Goal: Task Accomplishment & Management: Complete application form

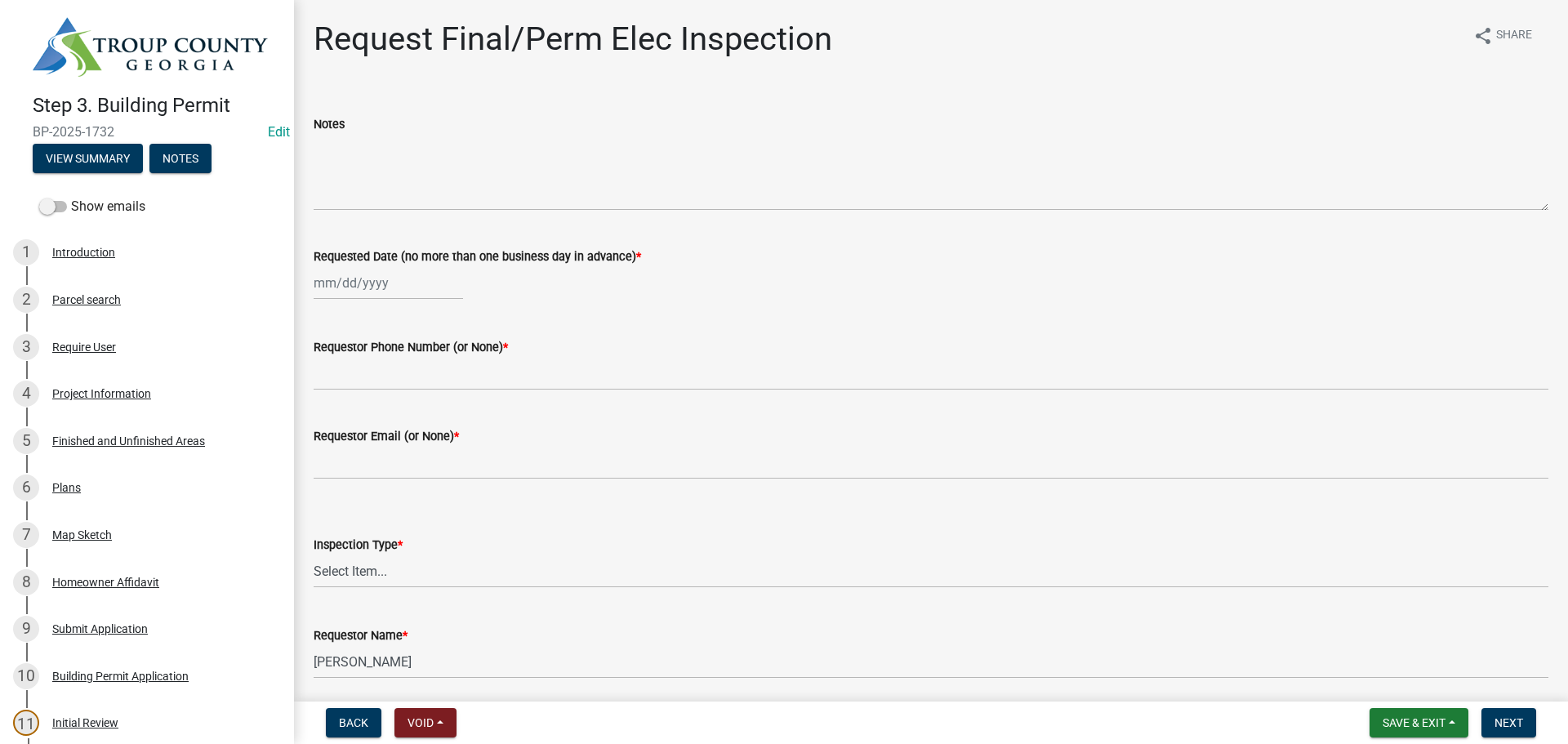
scroll to position [1307, 0]
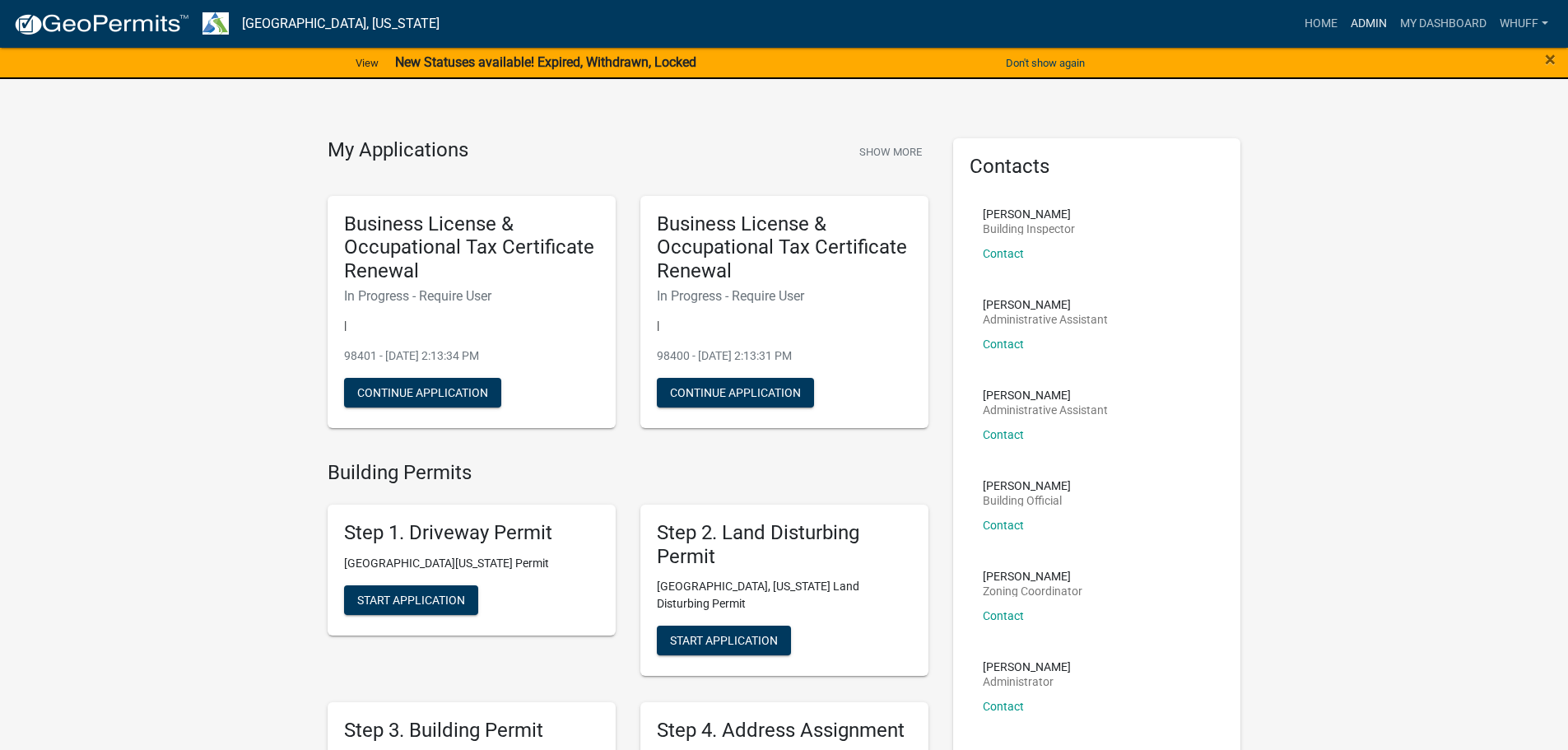
click at [1354, 31] on link "Admin" at bounding box center [1369, 24] width 49 height 31
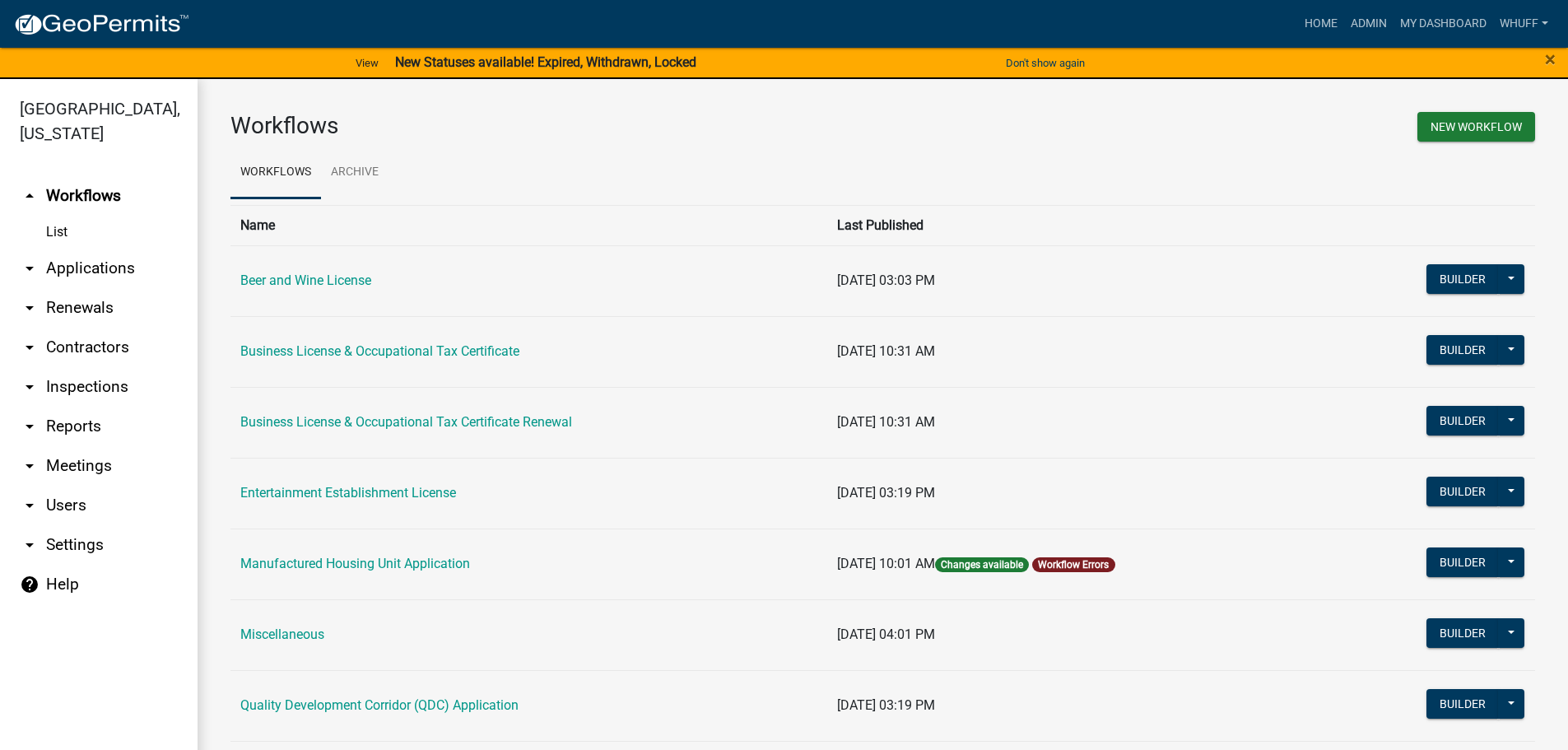
click at [81, 249] on link "arrow_drop_down Applications" at bounding box center [98, 269] width 198 height 40
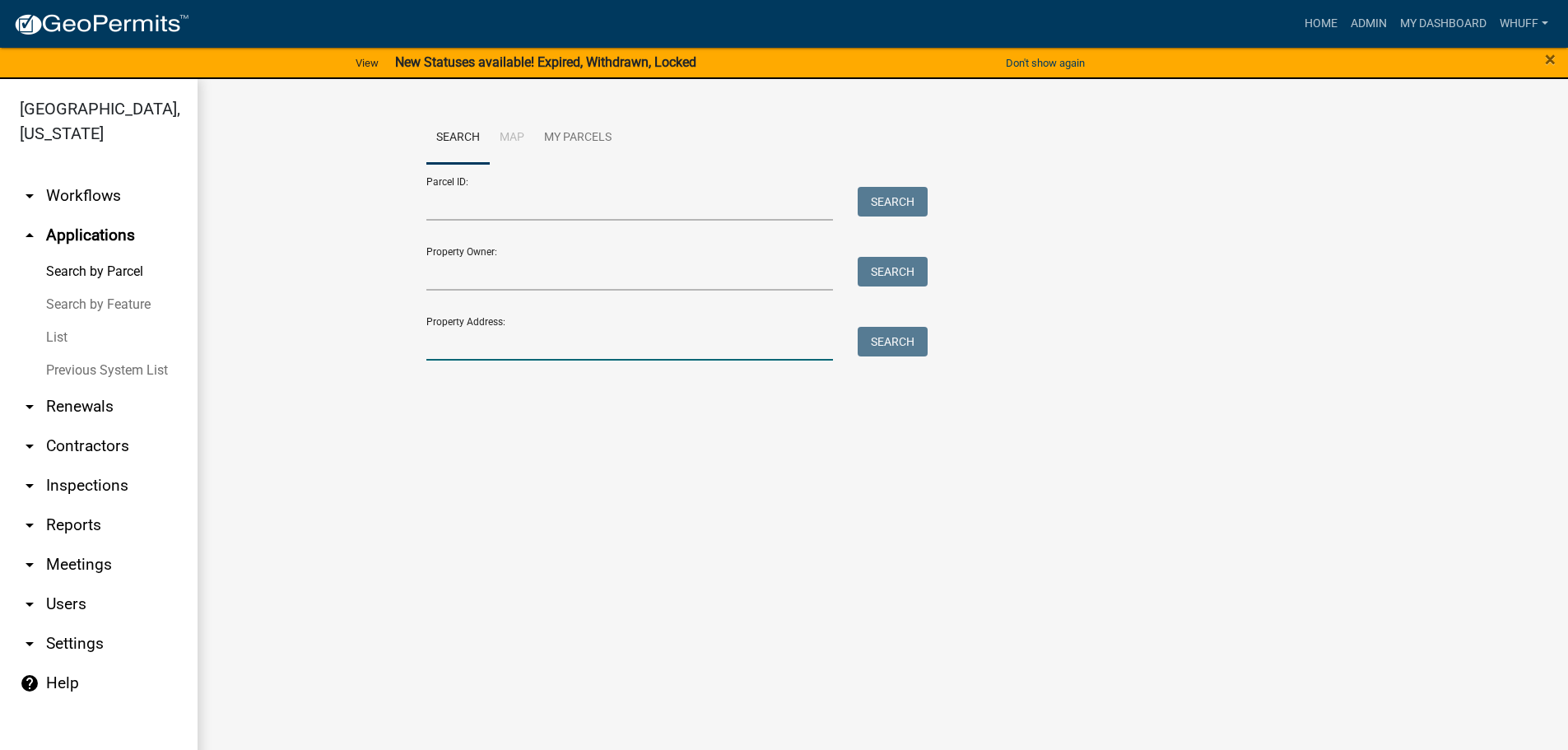
click at [558, 348] on input "Property Address:" at bounding box center [629, 344] width 407 height 34
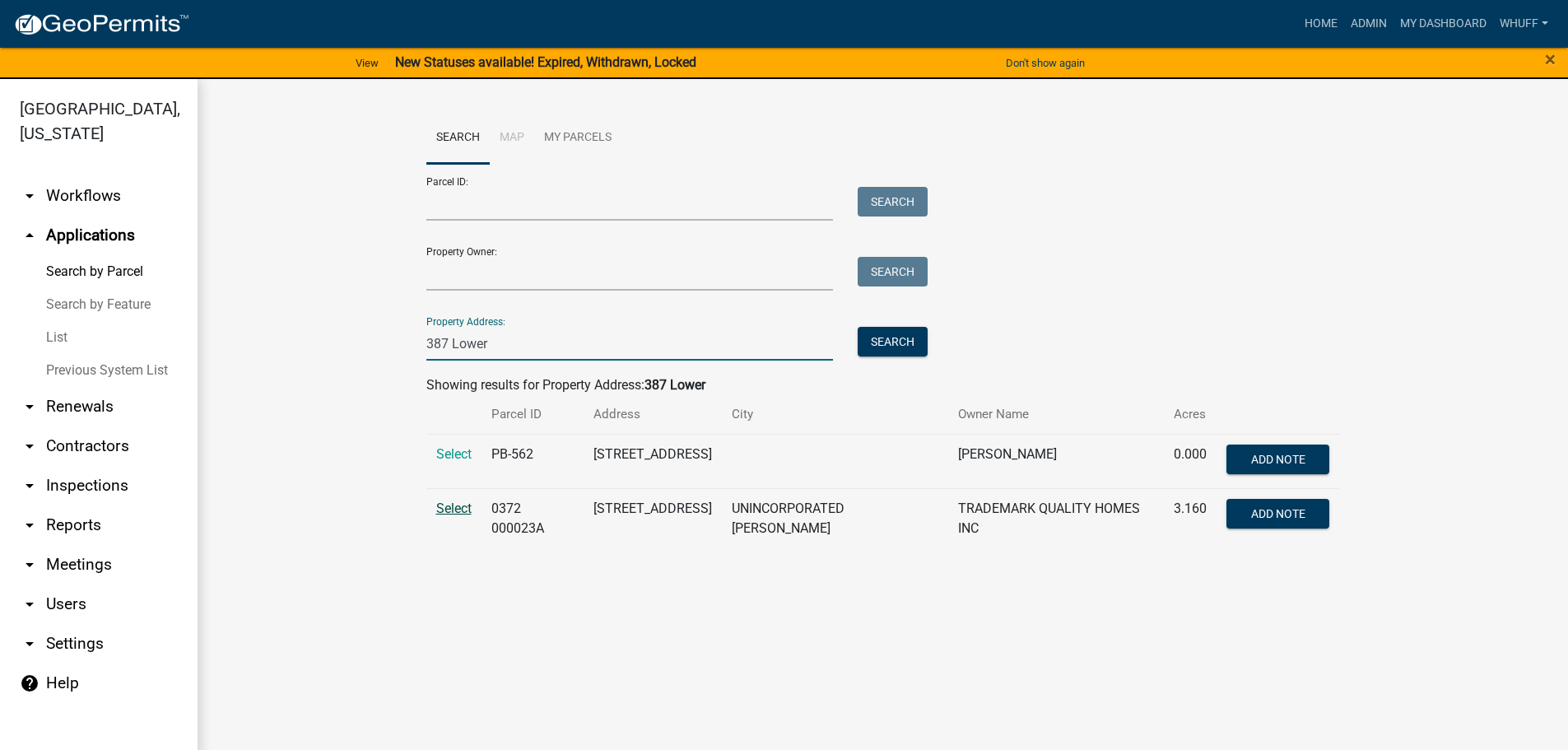
type input "387 Lower"
click at [454, 516] on span "Select" at bounding box center [454, 508] width 35 height 16
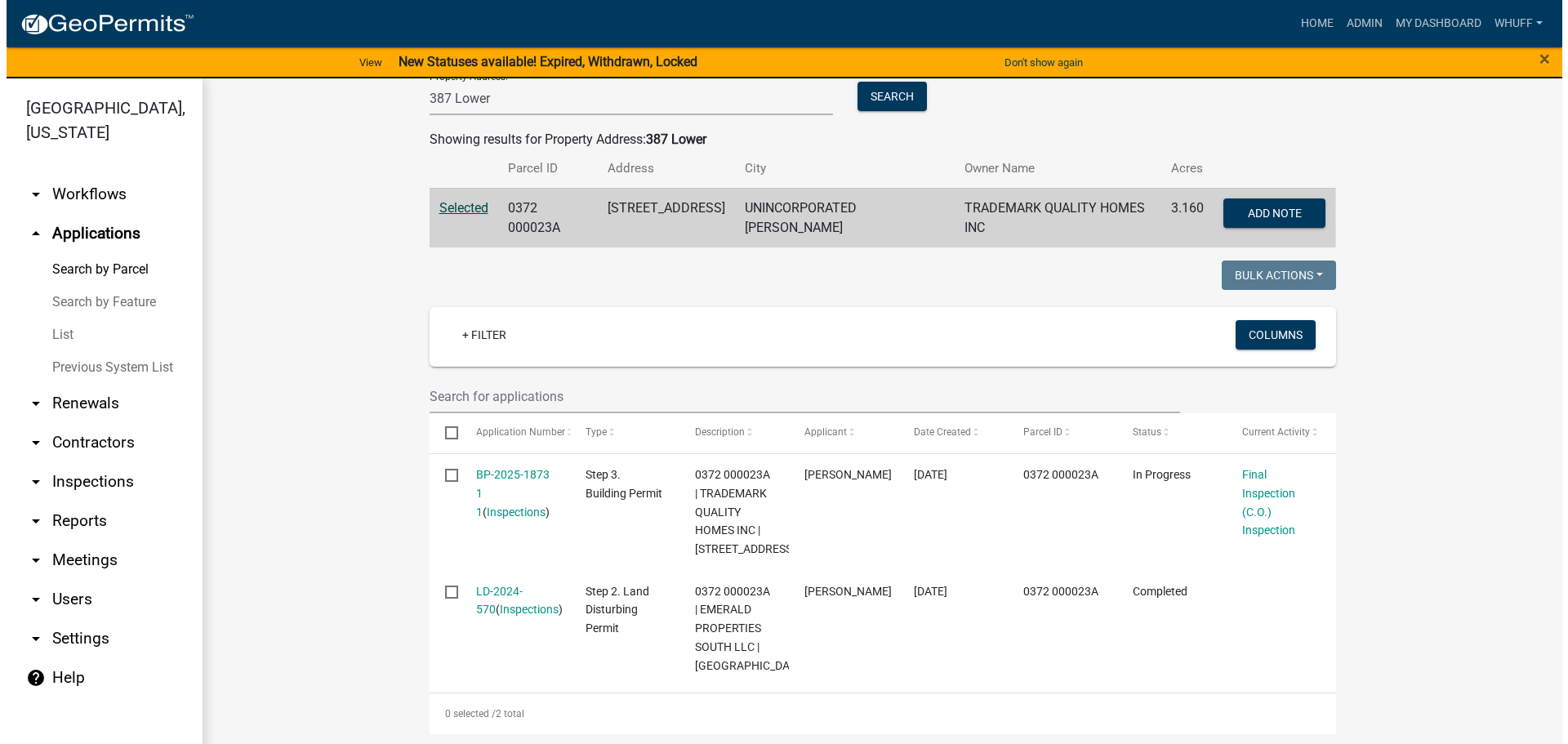
scroll to position [245, 0]
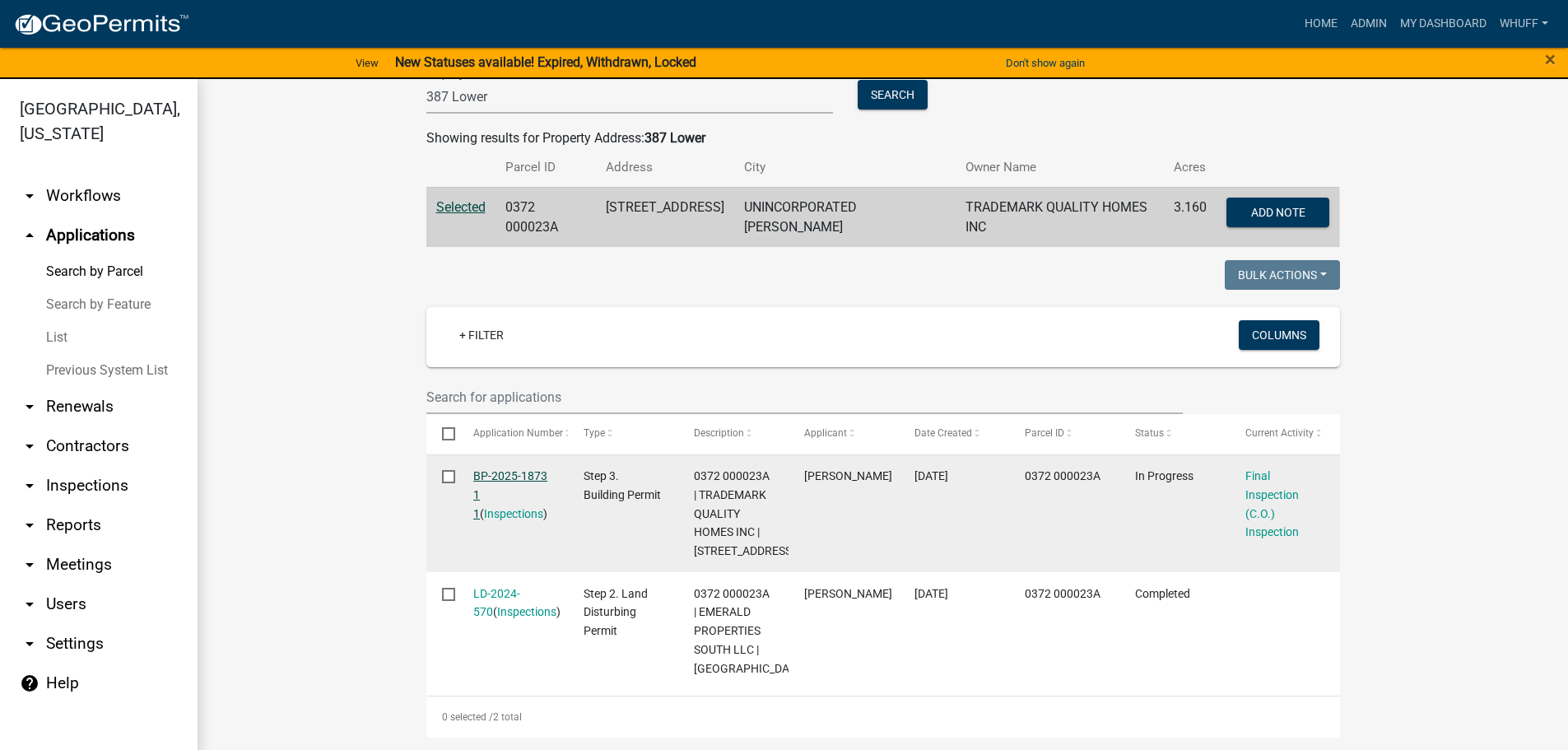
click at [516, 474] on link "BP-2025-1873 1 1" at bounding box center [510, 495] width 74 height 51
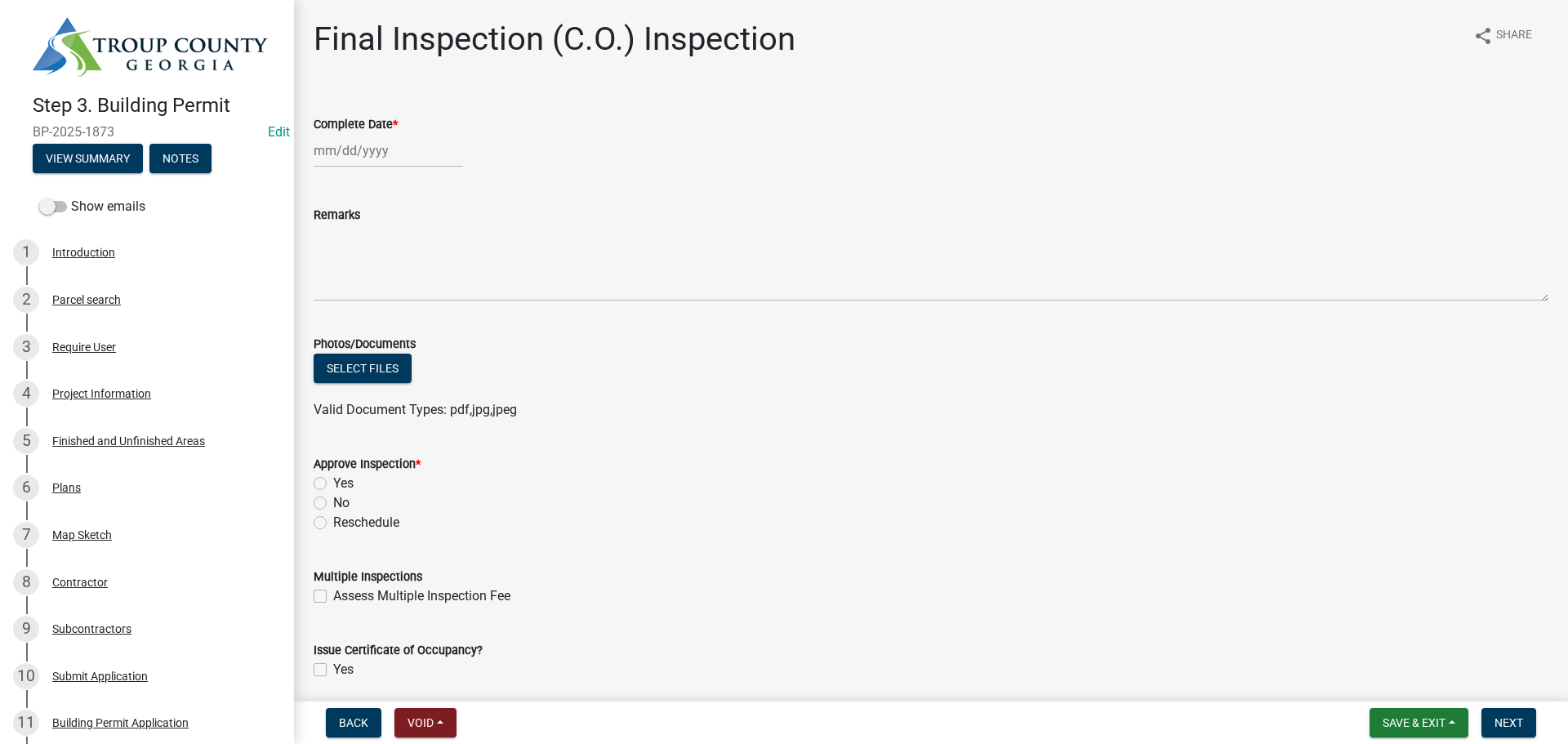
click at [370, 145] on div at bounding box center [387, 151] width 149 height 34
select select "8"
select select "2025"
click at [435, 316] on div "22" at bounding box center [434, 316] width 26 height 26
type input "08/22/2025"
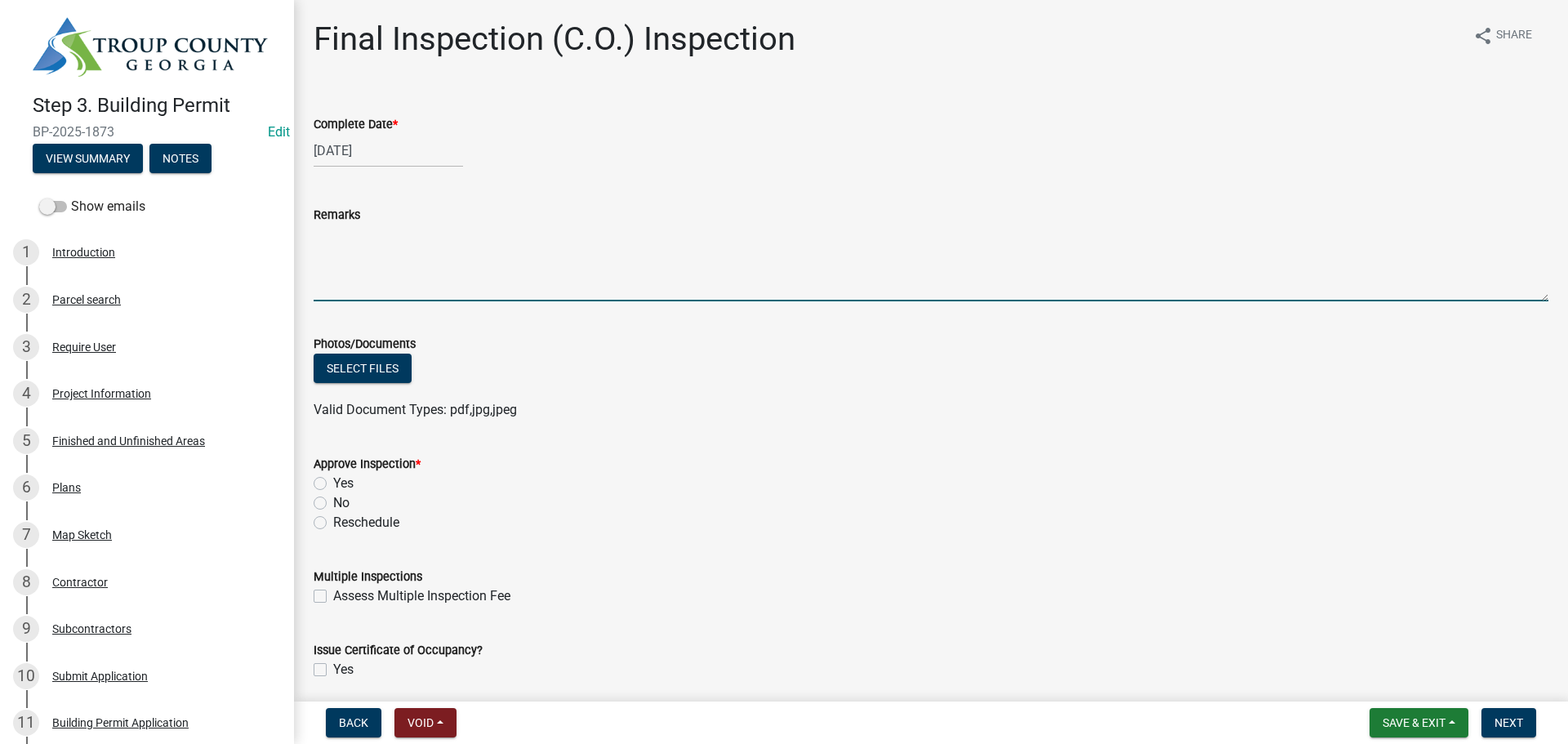
click at [390, 281] on textarea "Remarks" at bounding box center [930, 263] width 1235 height 77
type textarea "-Hot water heater not functioning"
click at [333, 500] on label "No" at bounding box center [340, 503] width 16 height 20
click at [333, 500] on input "No" at bounding box center [338, 498] width 10 height 10
radio input "true"
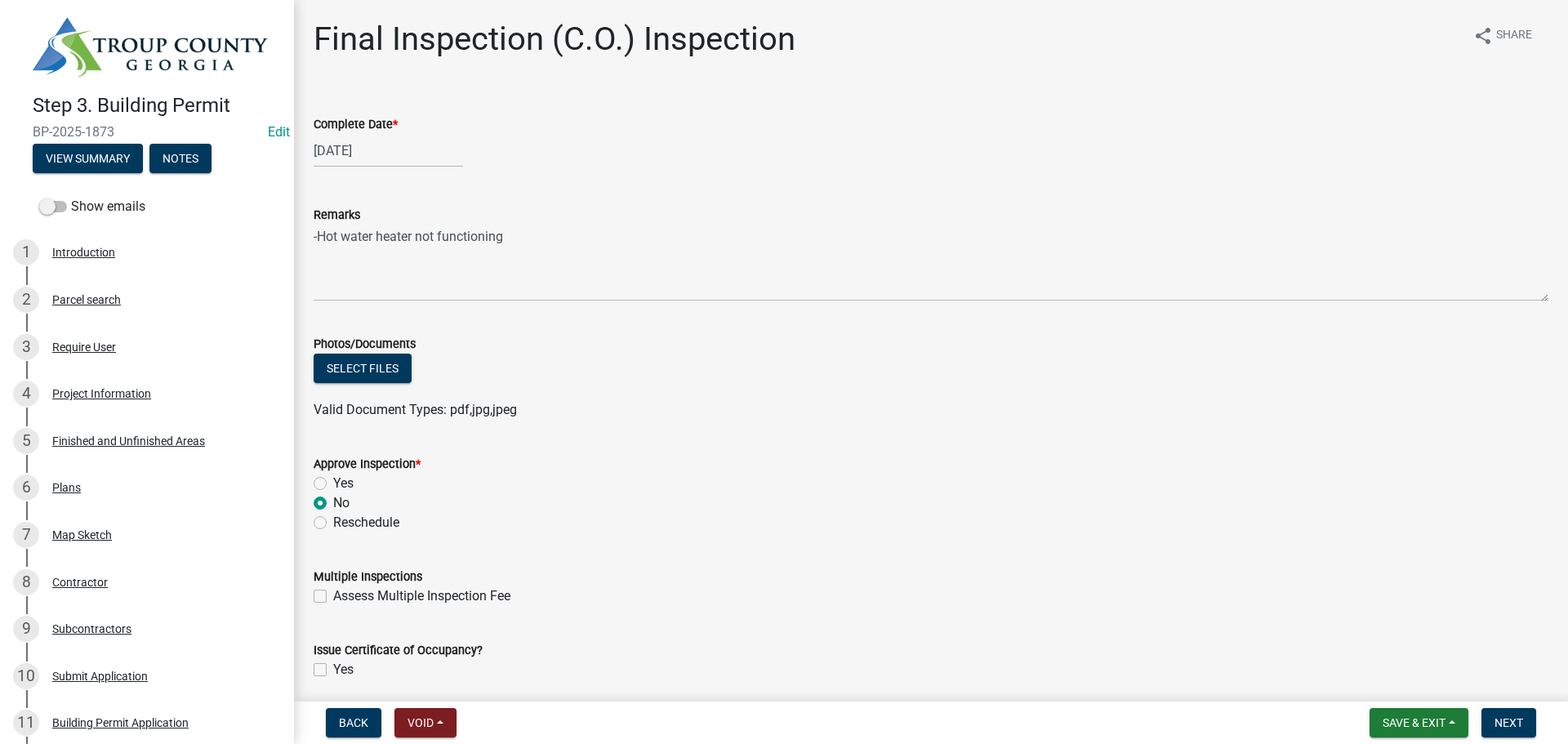
click at [989, 484] on div "Yes" at bounding box center [930, 483] width 1235 height 20
click at [1520, 722] on span "Next" at bounding box center [1509, 723] width 28 height 13
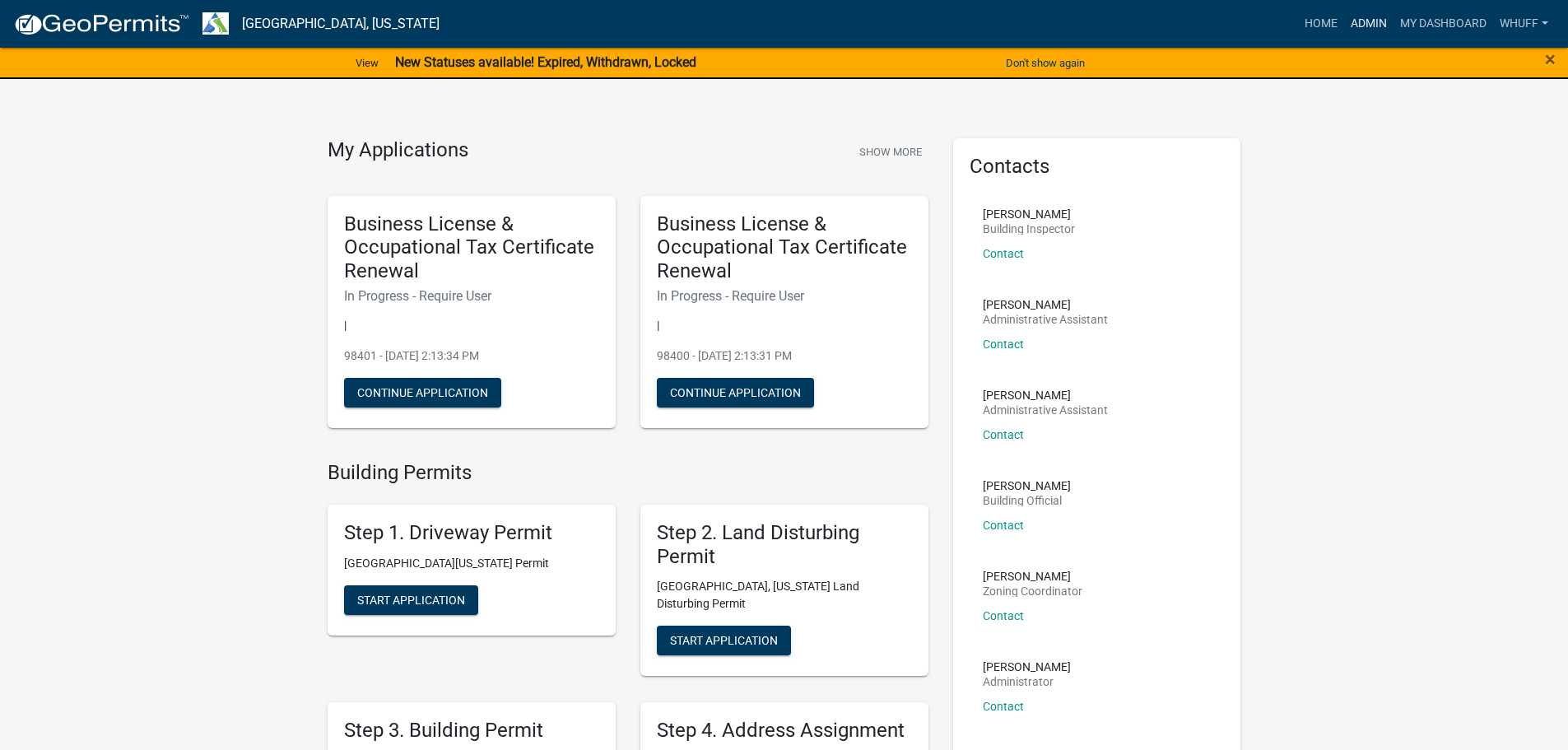
click at [1356, 19] on link "Admin" at bounding box center [1369, 24] width 49 height 31
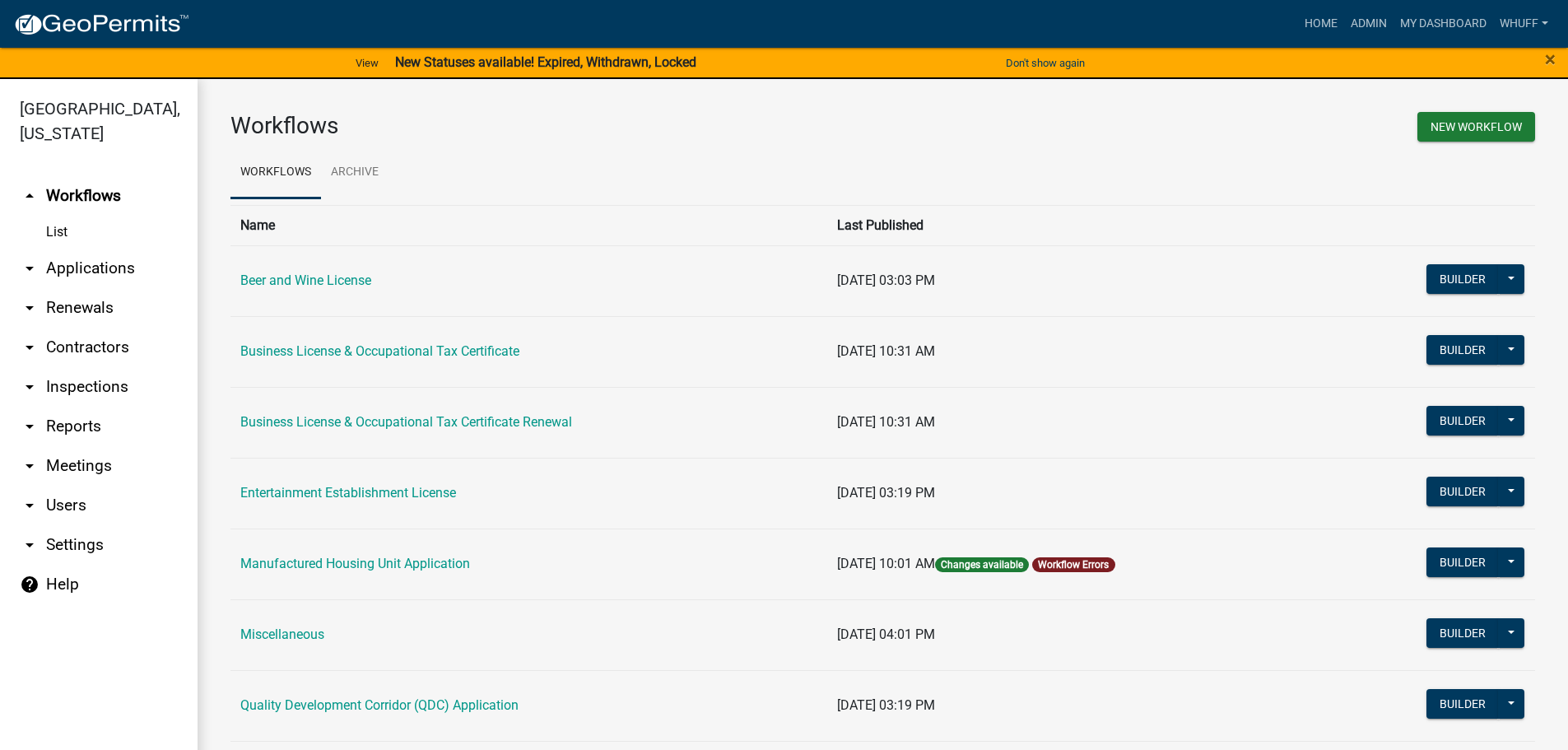
click at [95, 249] on link "arrow_drop_down Applications" at bounding box center [98, 269] width 198 height 40
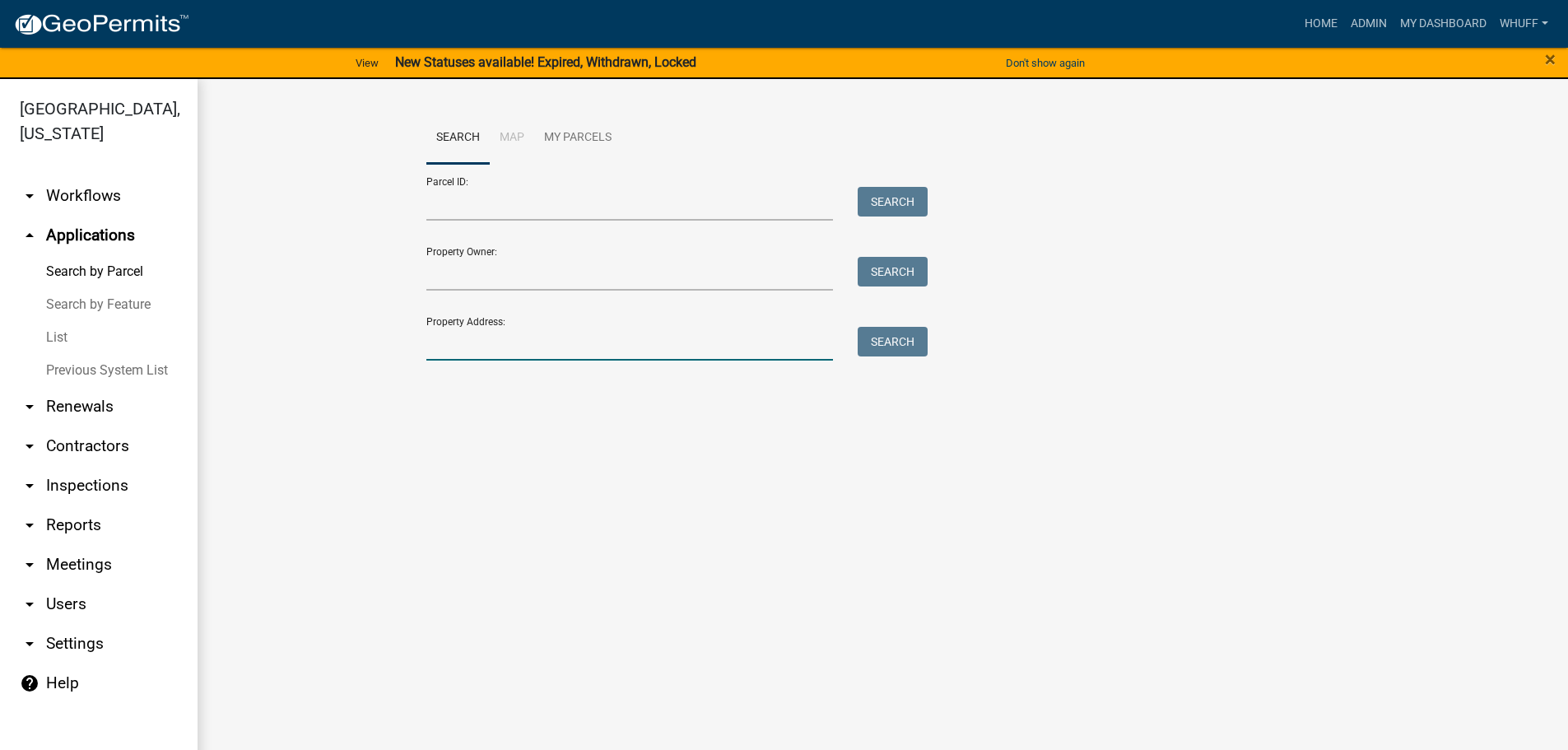
click at [531, 330] on input "Property Address:" at bounding box center [629, 344] width 407 height 34
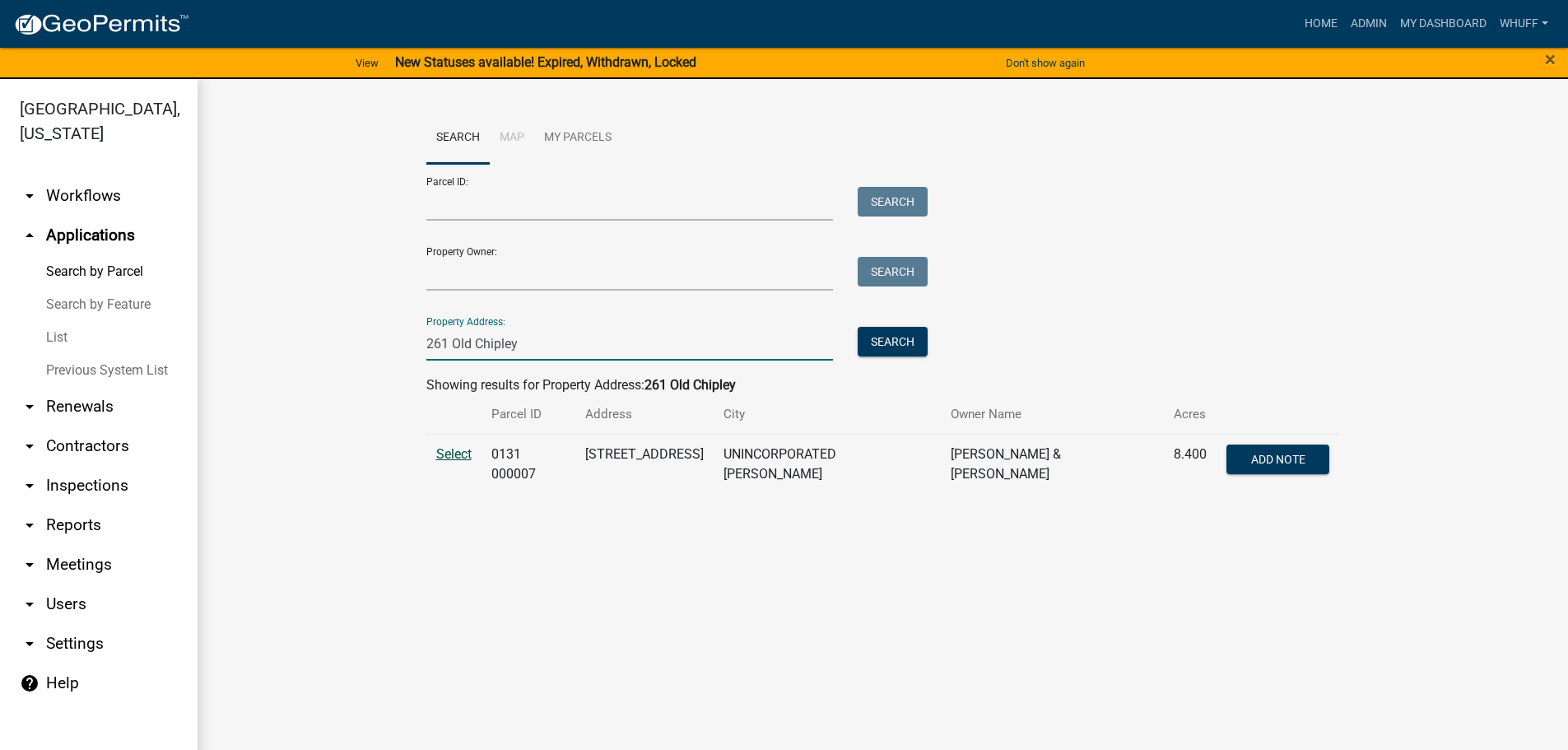
type input "261 Old Chipley"
click at [456, 446] on span "Select" at bounding box center [454, 454] width 35 height 16
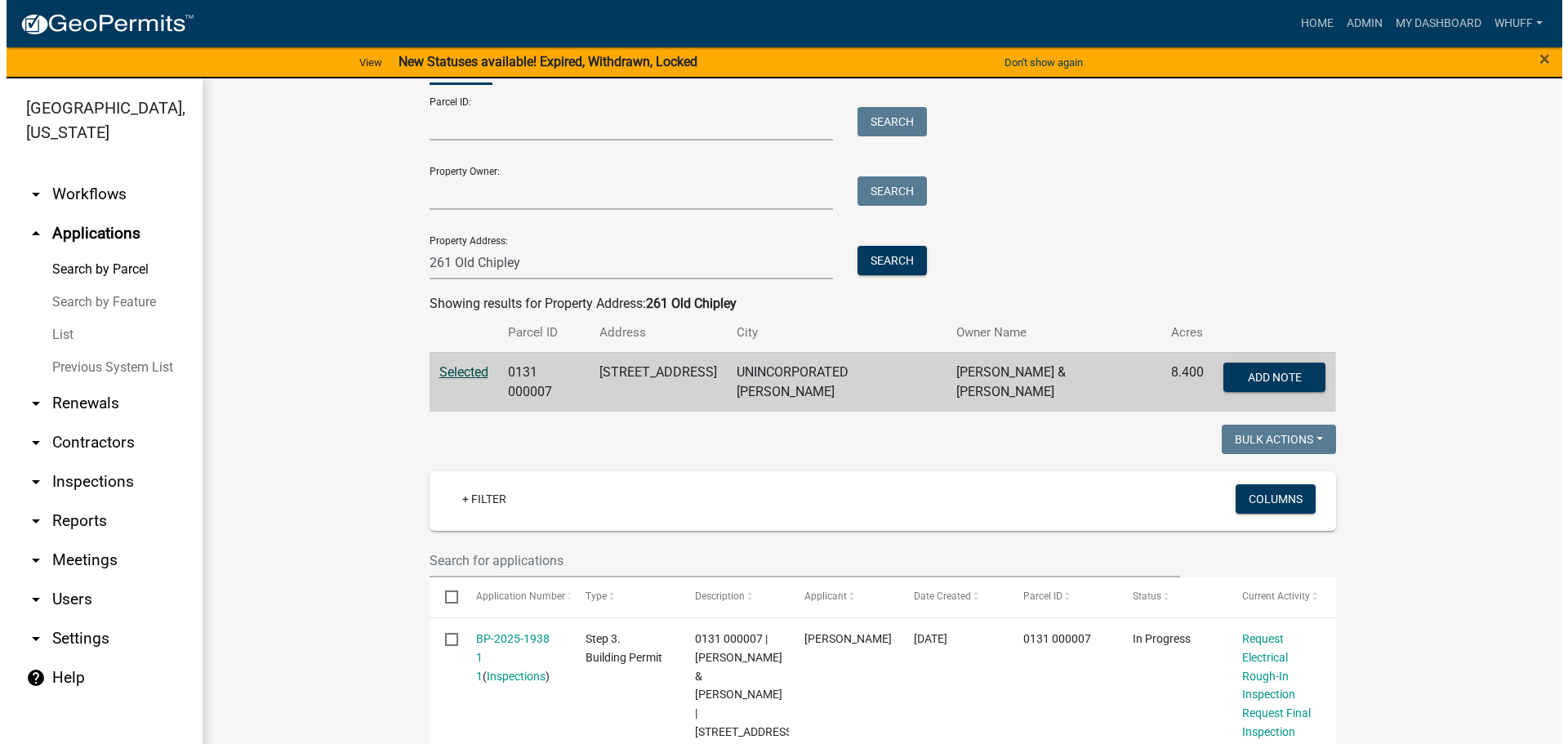
scroll to position [326, 0]
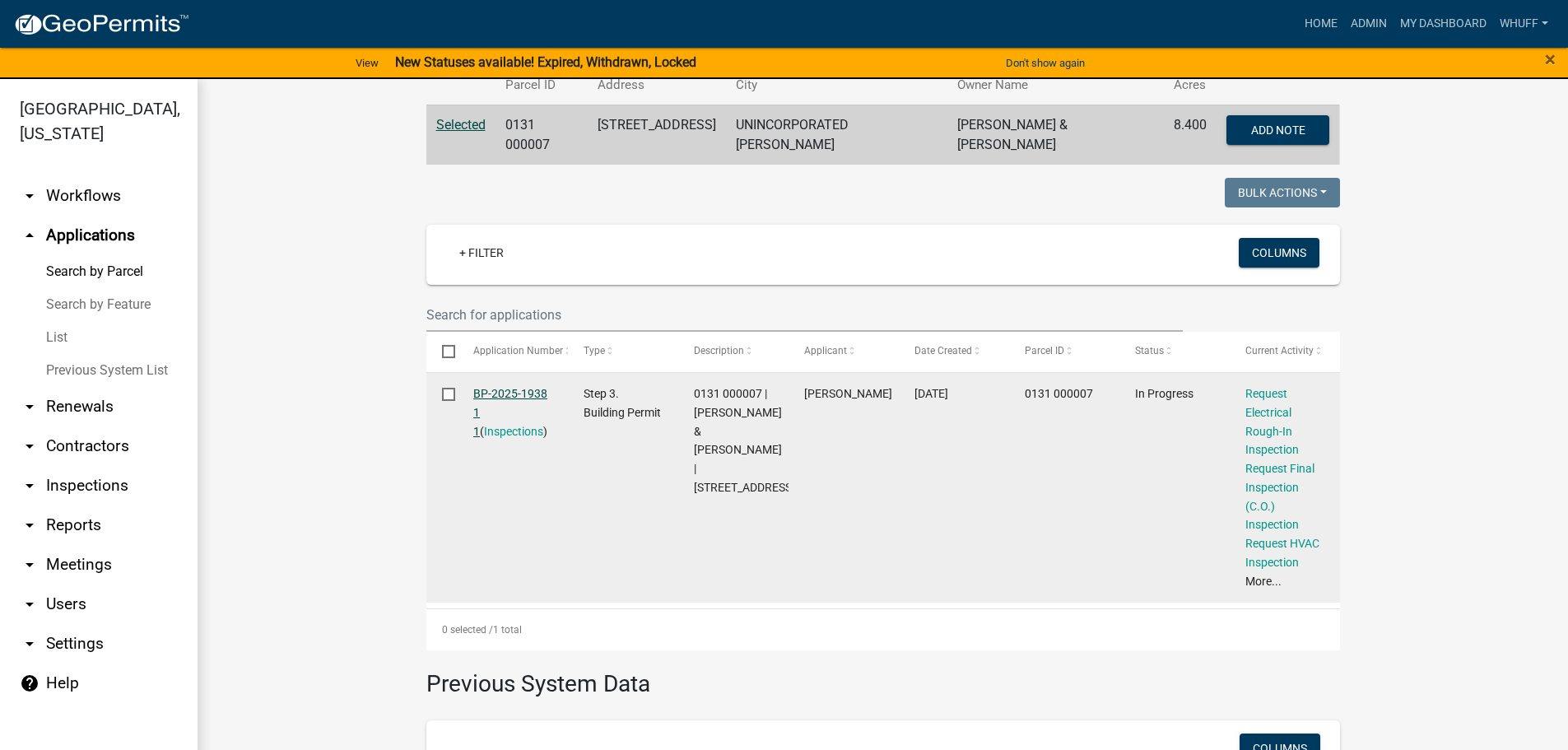
click at [509, 387] on link "BP-2025-1938 1 1" at bounding box center [510, 412] width 74 height 51
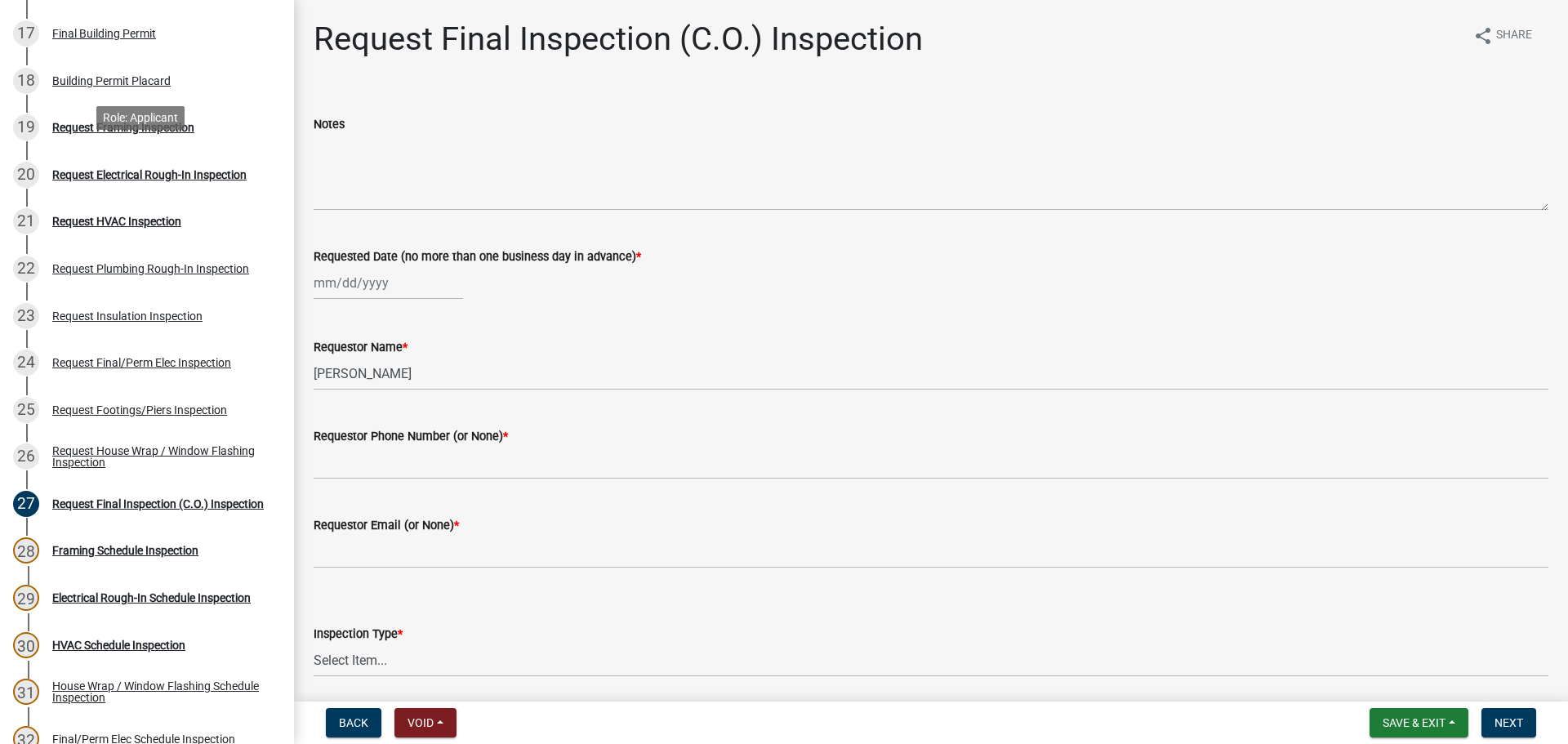
scroll to position [980, 0]
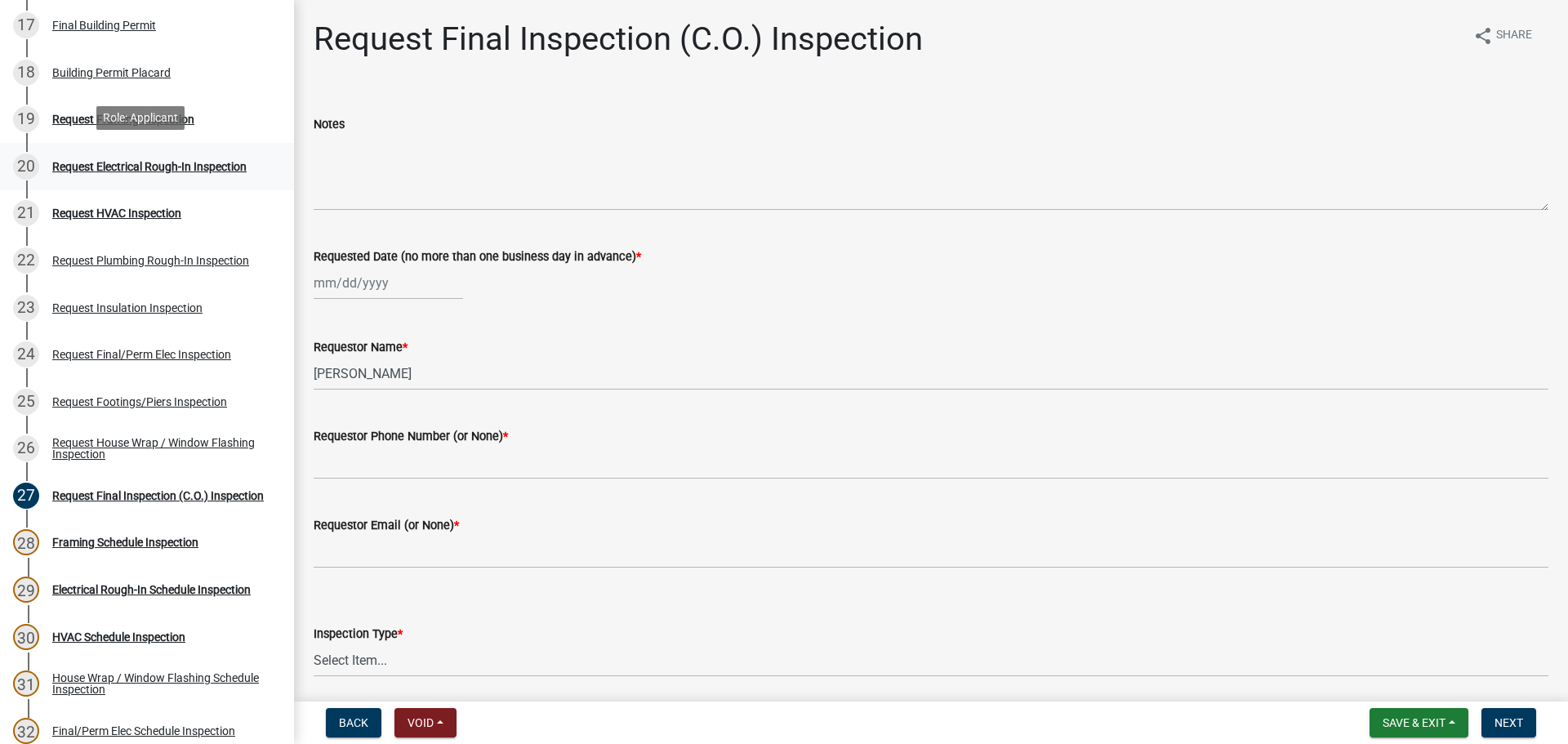
click at [136, 162] on div "Request Electrical Rough-In Inspection" at bounding box center [149, 167] width 194 height 11
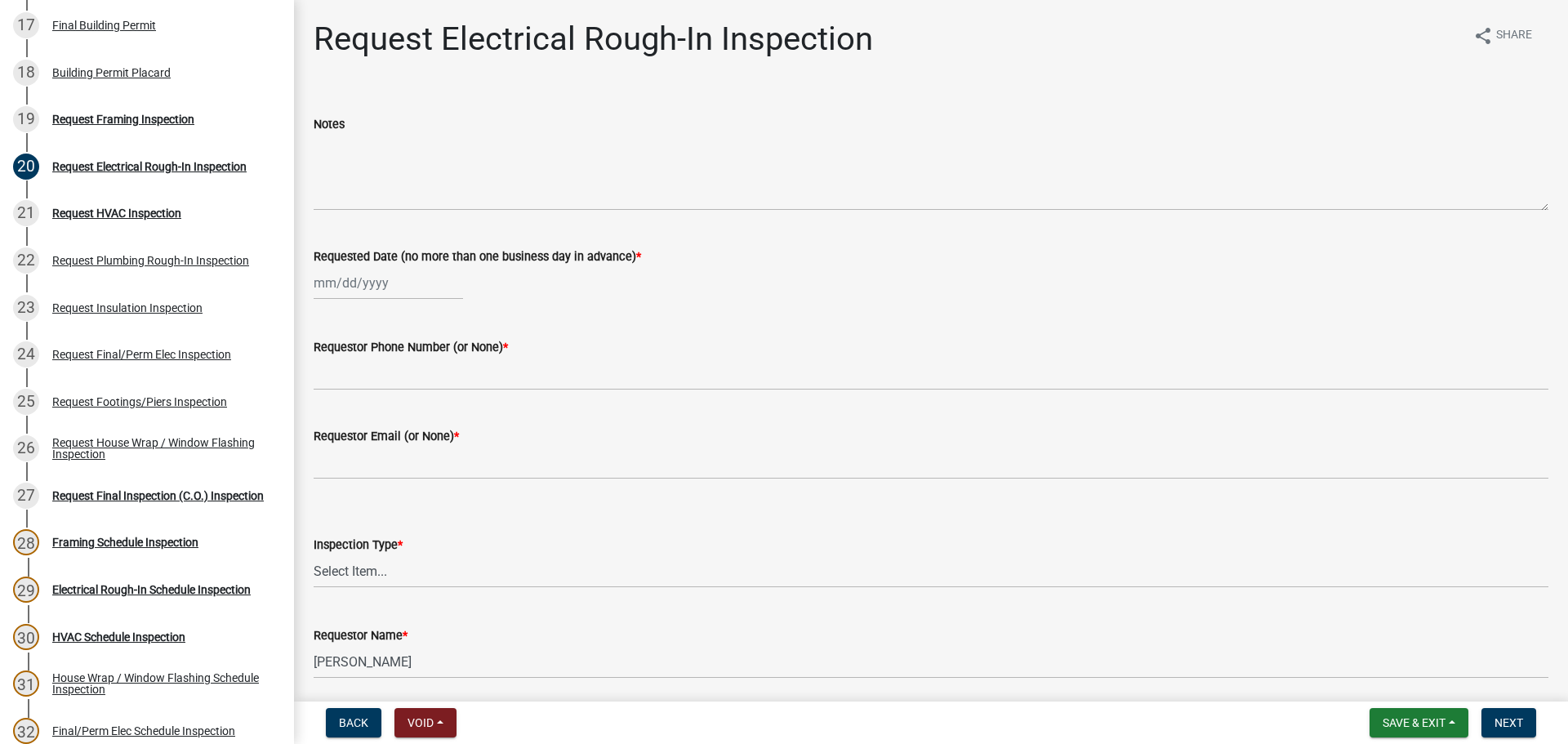
click at [360, 295] on div at bounding box center [387, 283] width 149 height 34
select select "8"
select select "2025"
click at [440, 440] on div "22" at bounding box center [434, 448] width 26 height 26
type input "08/22/2025"
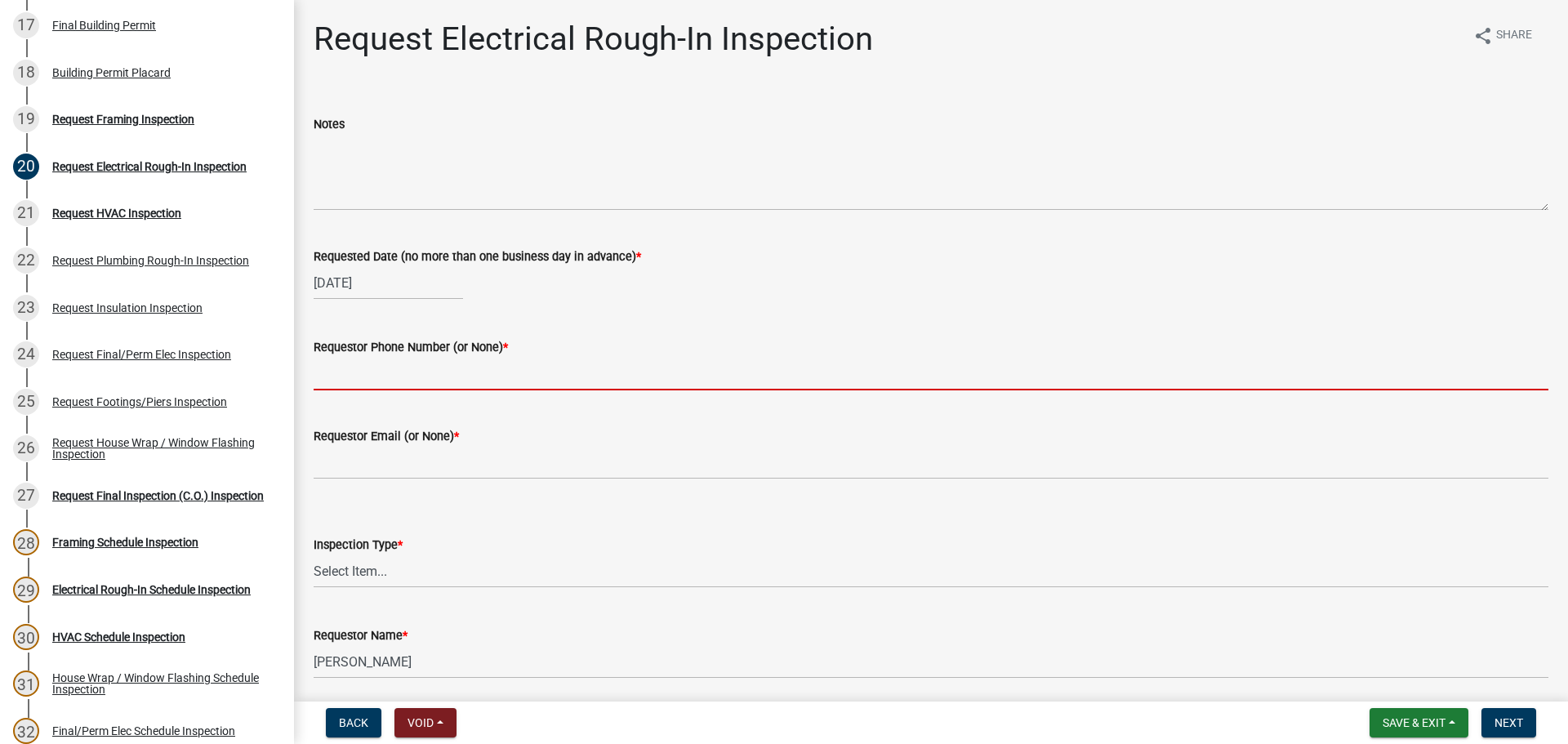
click at [436, 368] on input "Requestor Phone Number (or None) *" at bounding box center [930, 374] width 1235 height 34
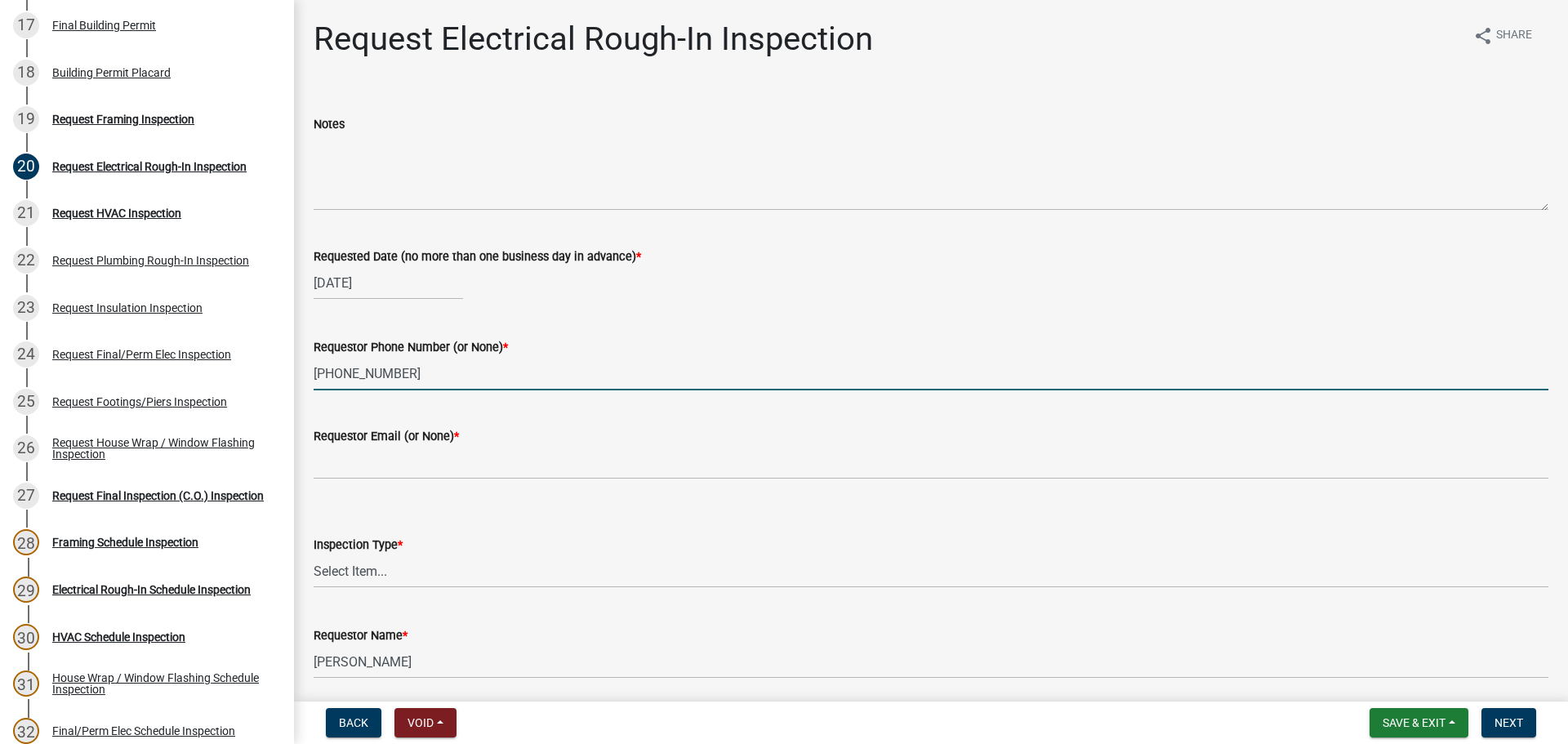
type input "678-218-8989"
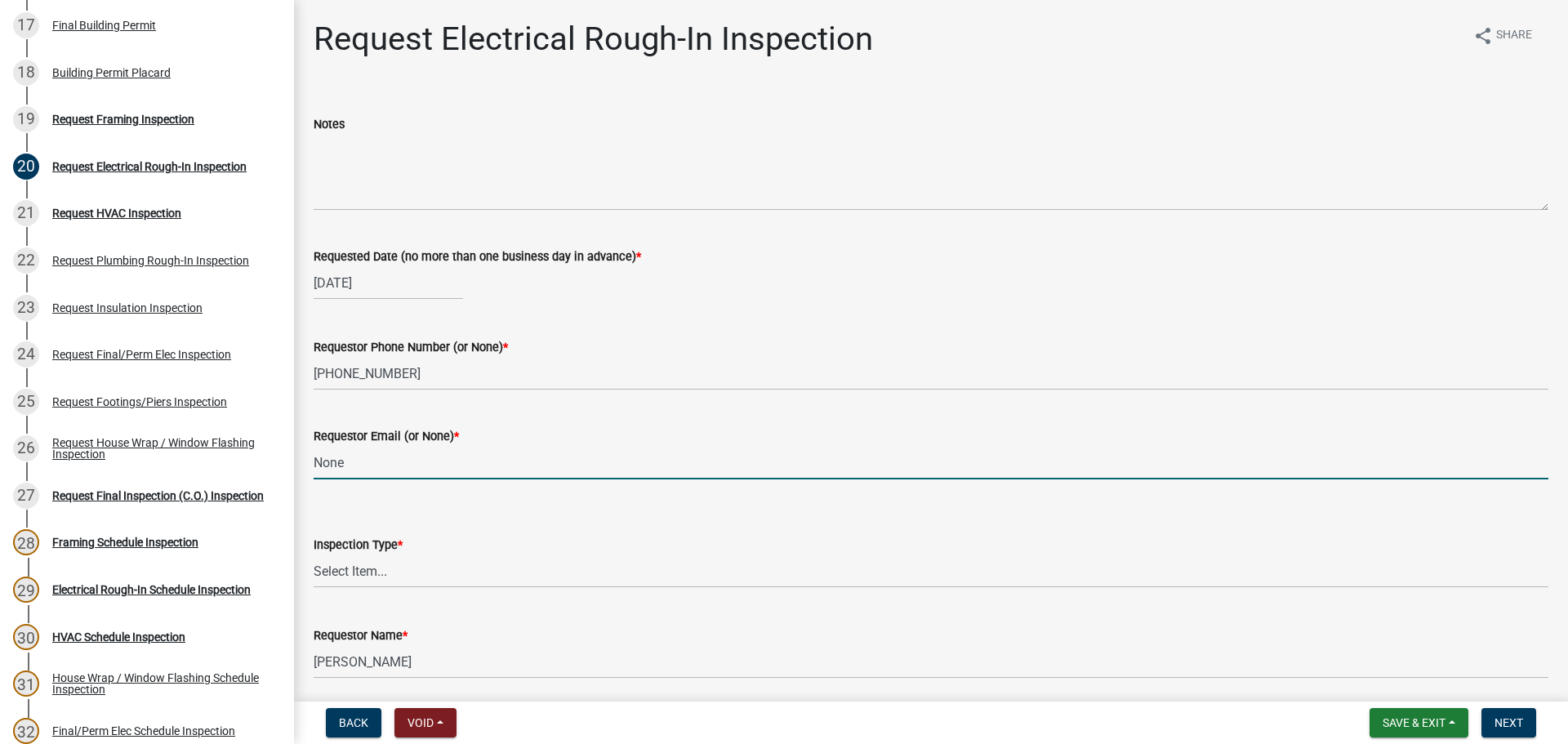
type input "None"
click at [344, 573] on select "Select Item... Electrical Rough-In" at bounding box center [930, 571] width 1235 height 34
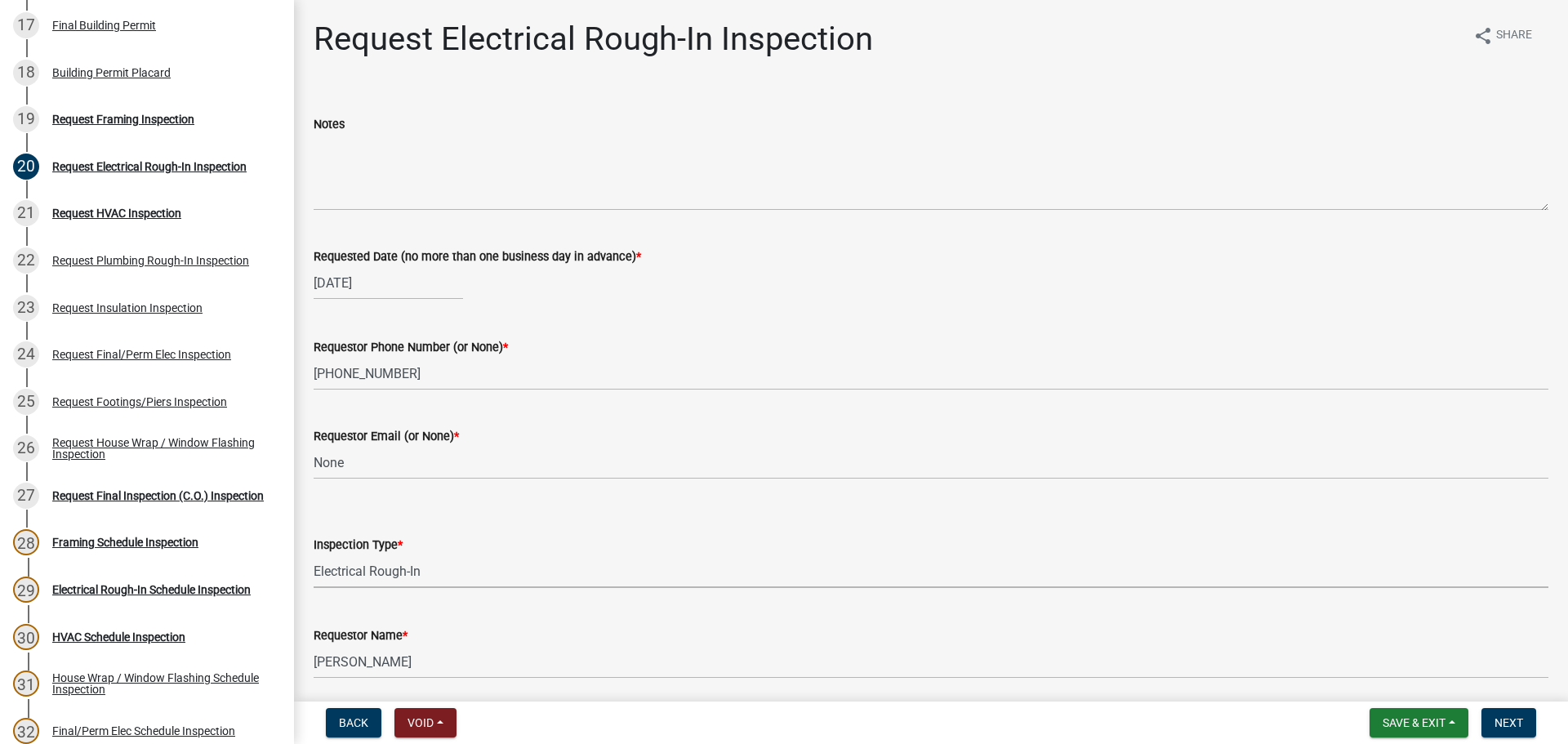
click at [313, 554] on select "Select Item... Electrical Rough-In" at bounding box center [930, 571] width 1235 height 34
select select "67548d0d-90c3-4d72-82f5-40817f841add"
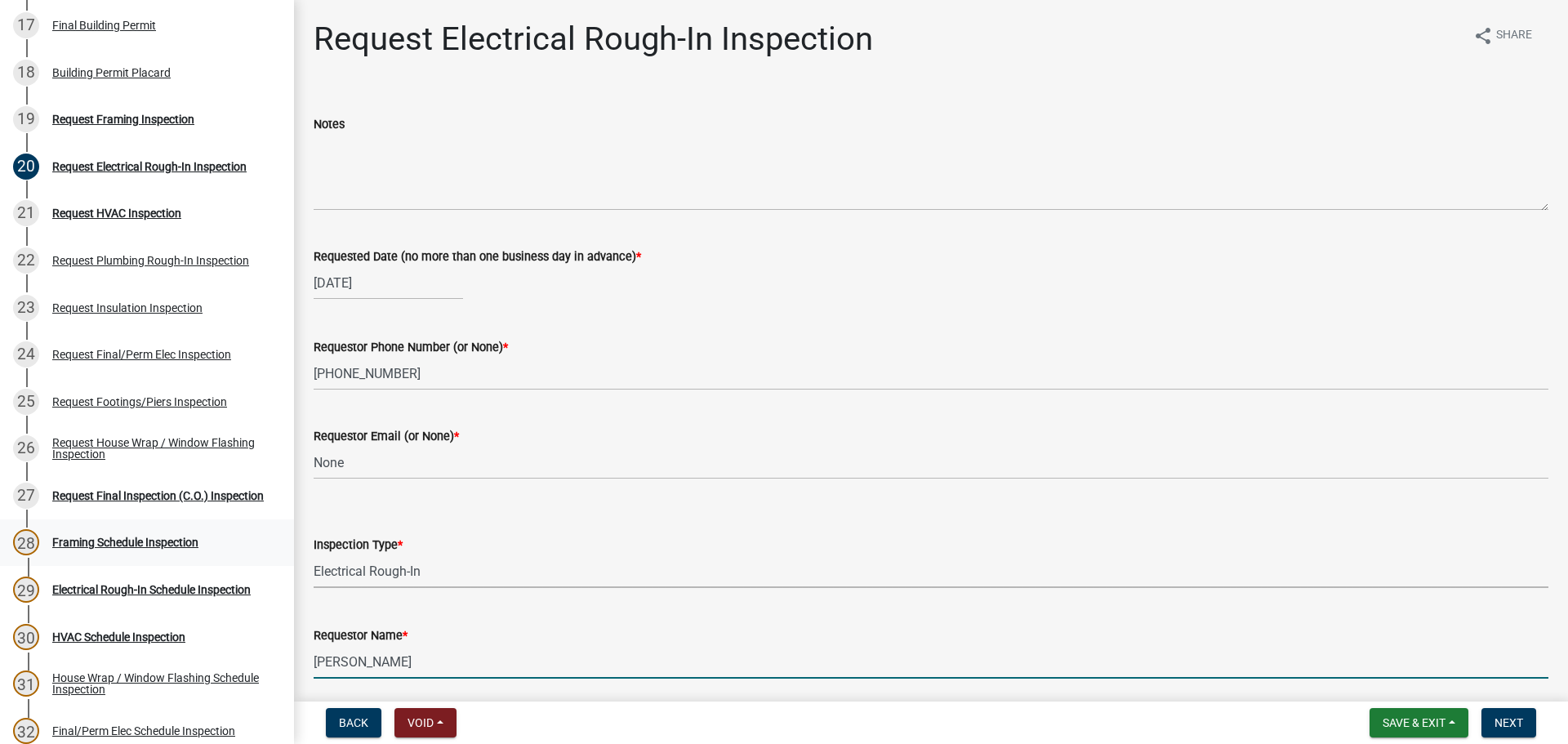
drag, startPoint x: 407, startPoint y: 673, endPoint x: 0, endPoint y: 554, distance: 424.0
click at [0, 554] on div "Step 3. Building Permit BP-2025-1938 Edit View Summary Notes Show emails 1 Intr…" at bounding box center [784, 372] width 1568 height 744
type input "James Suber"
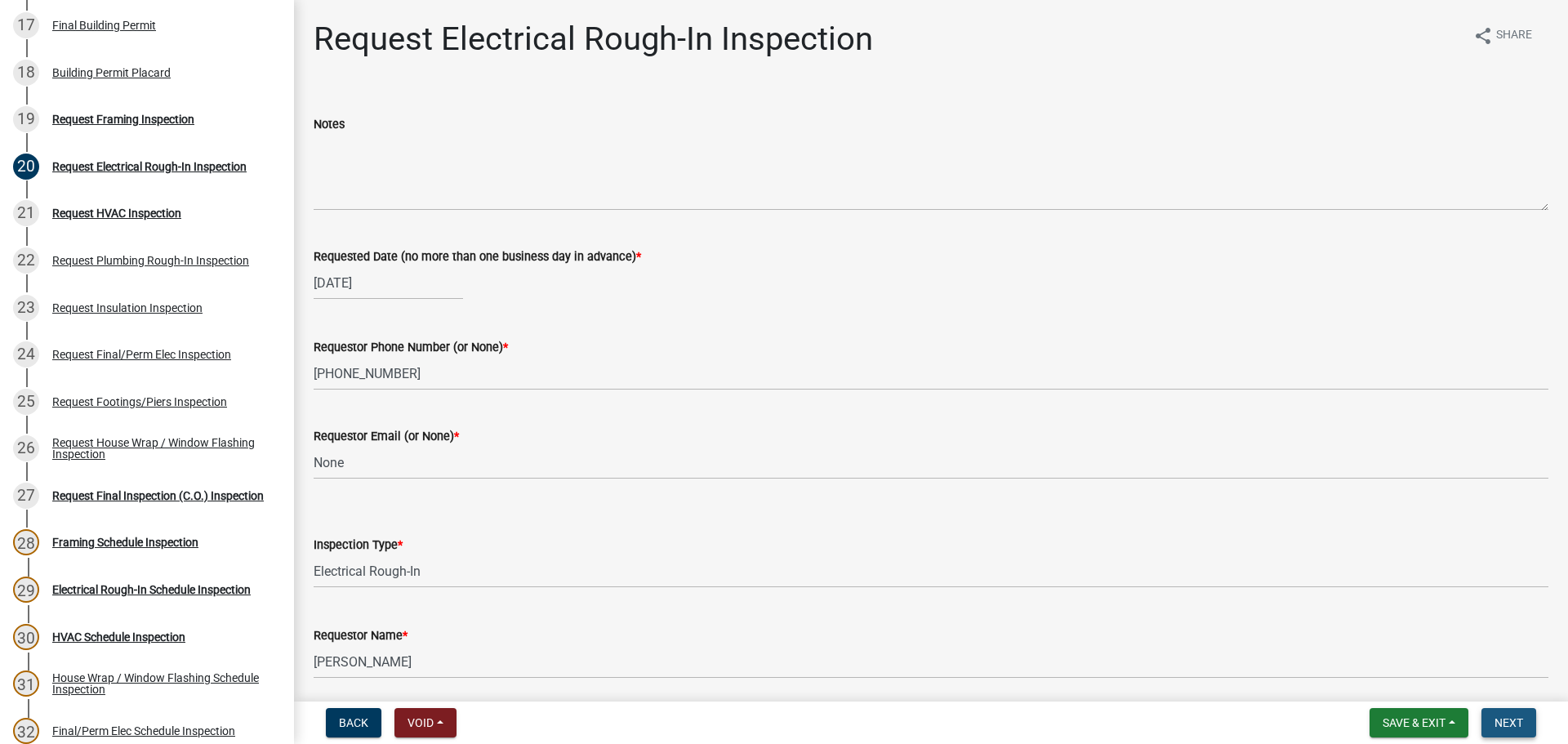
click at [1495, 719] on span "Next" at bounding box center [1509, 723] width 28 height 13
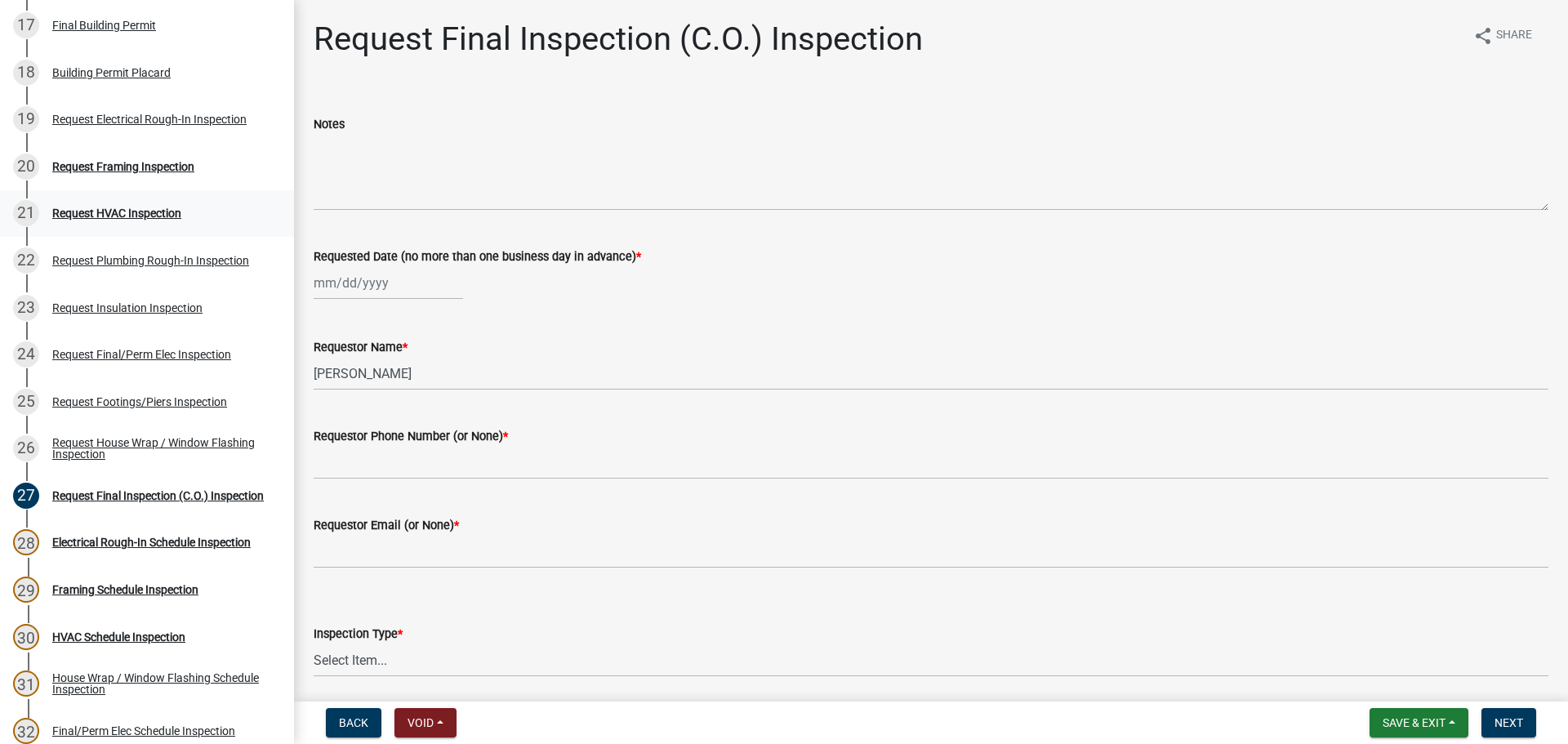
click at [124, 212] on div "Request HVAC Inspection" at bounding box center [117, 213] width 129 height 11
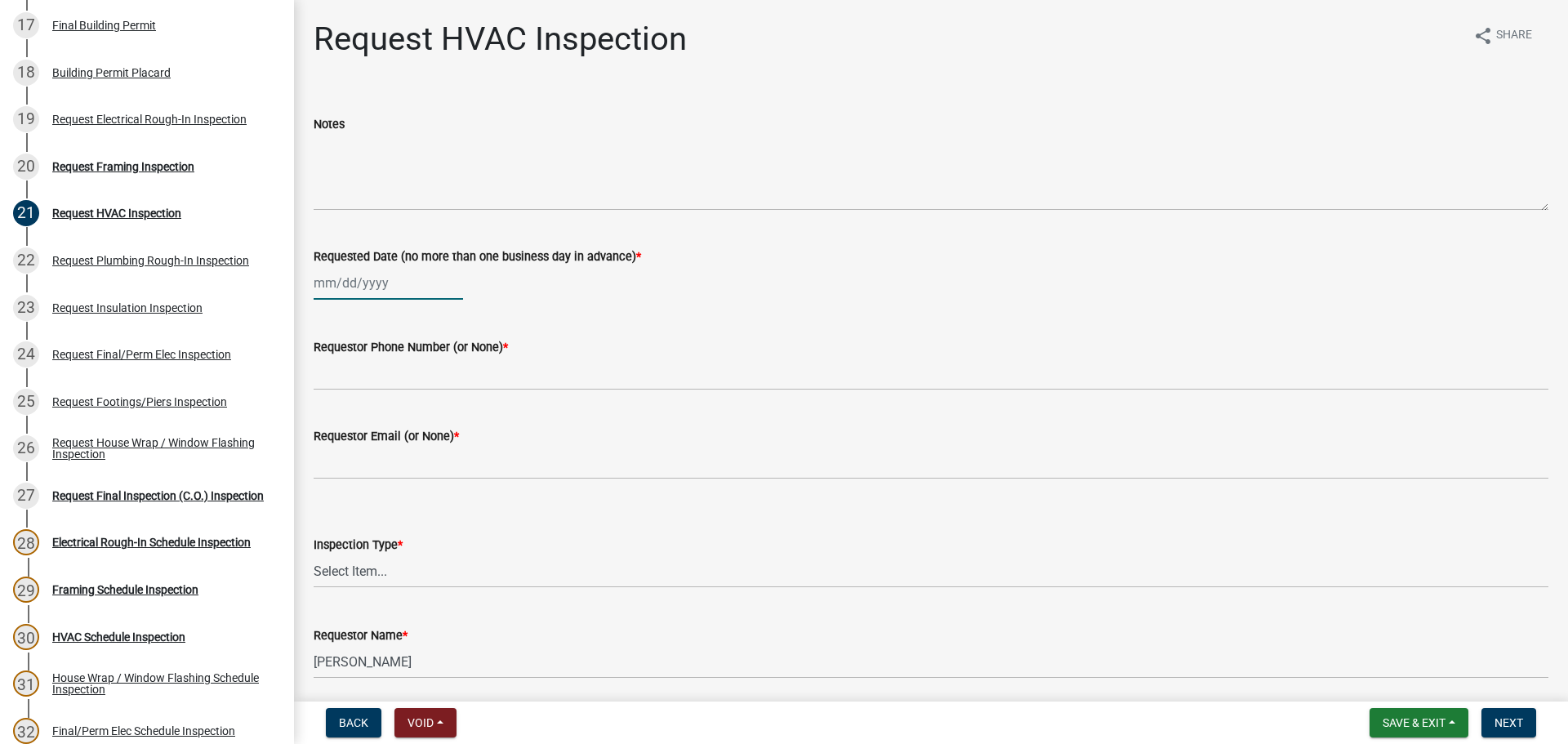
select select "8"
select select "2025"
click at [358, 282] on div "Jan Feb Mar Apr May Jun Jul Aug Sep Oct Nov Dec 1525 1526 1527 1528 1529 1530 1…" at bounding box center [387, 283] width 149 height 34
click at [428, 445] on div "22" at bounding box center [434, 448] width 26 height 26
type input "08/22/2025"
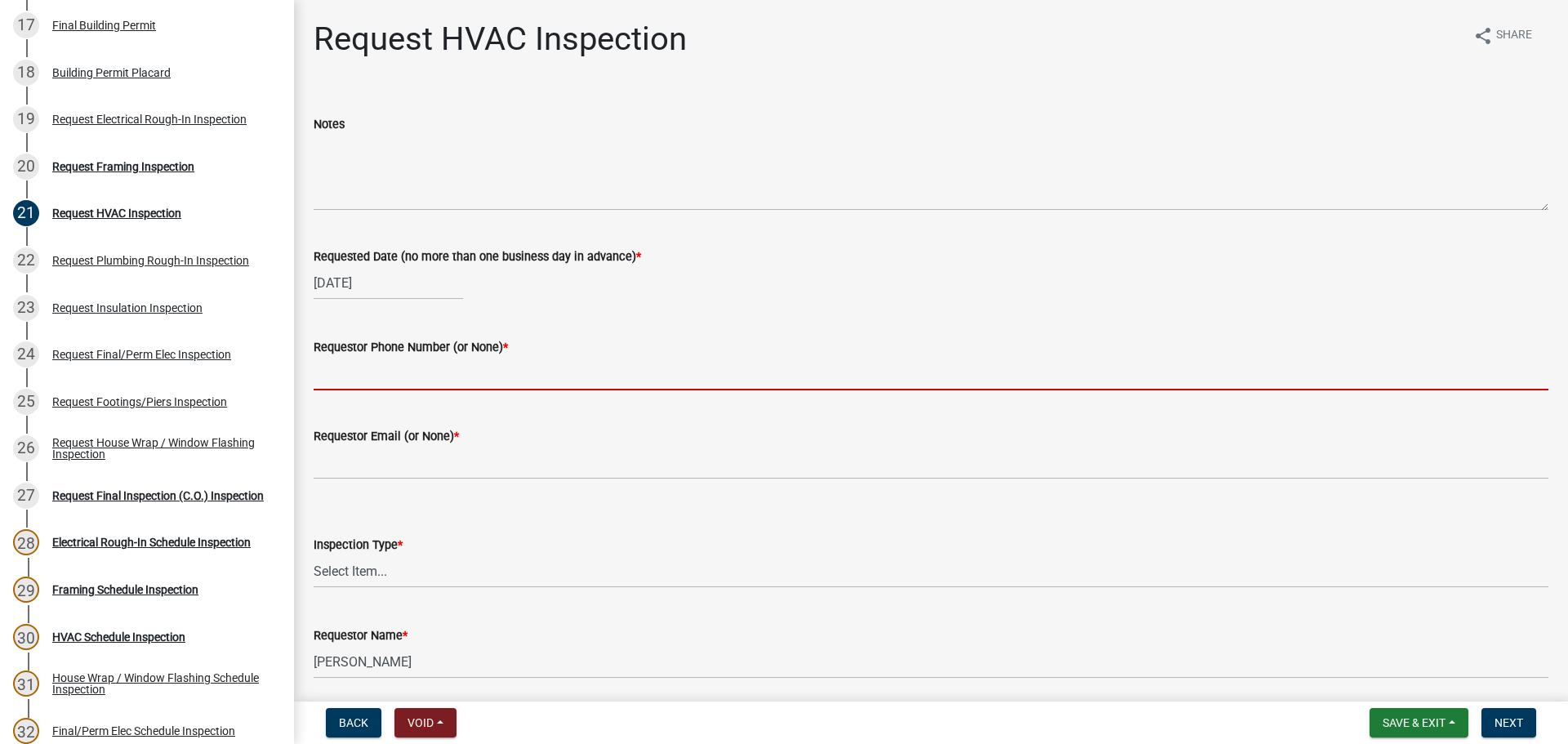
click at [427, 374] on input "Requestor Phone Number (or None) *" at bounding box center [930, 374] width 1235 height 34
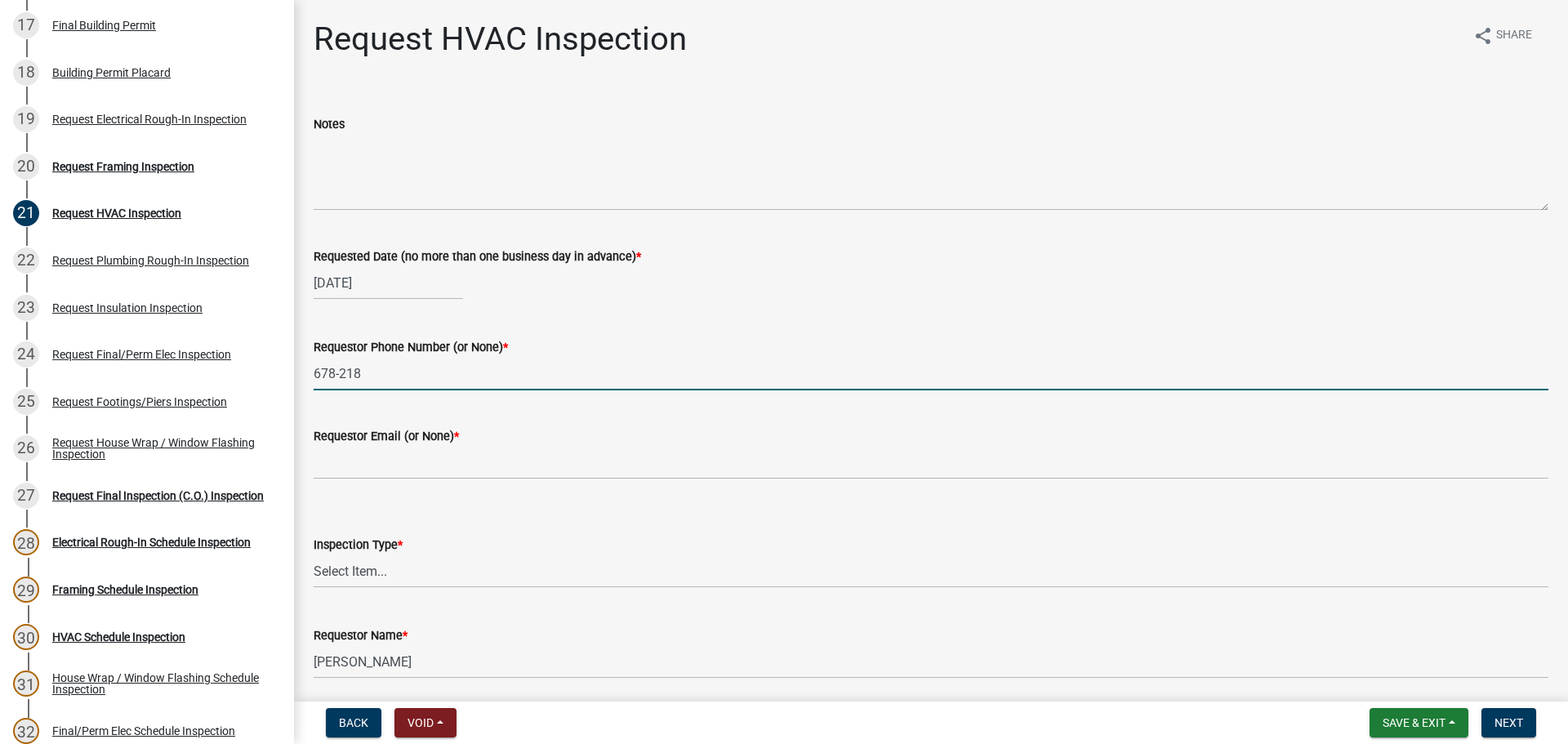
type input "678-218-8989"
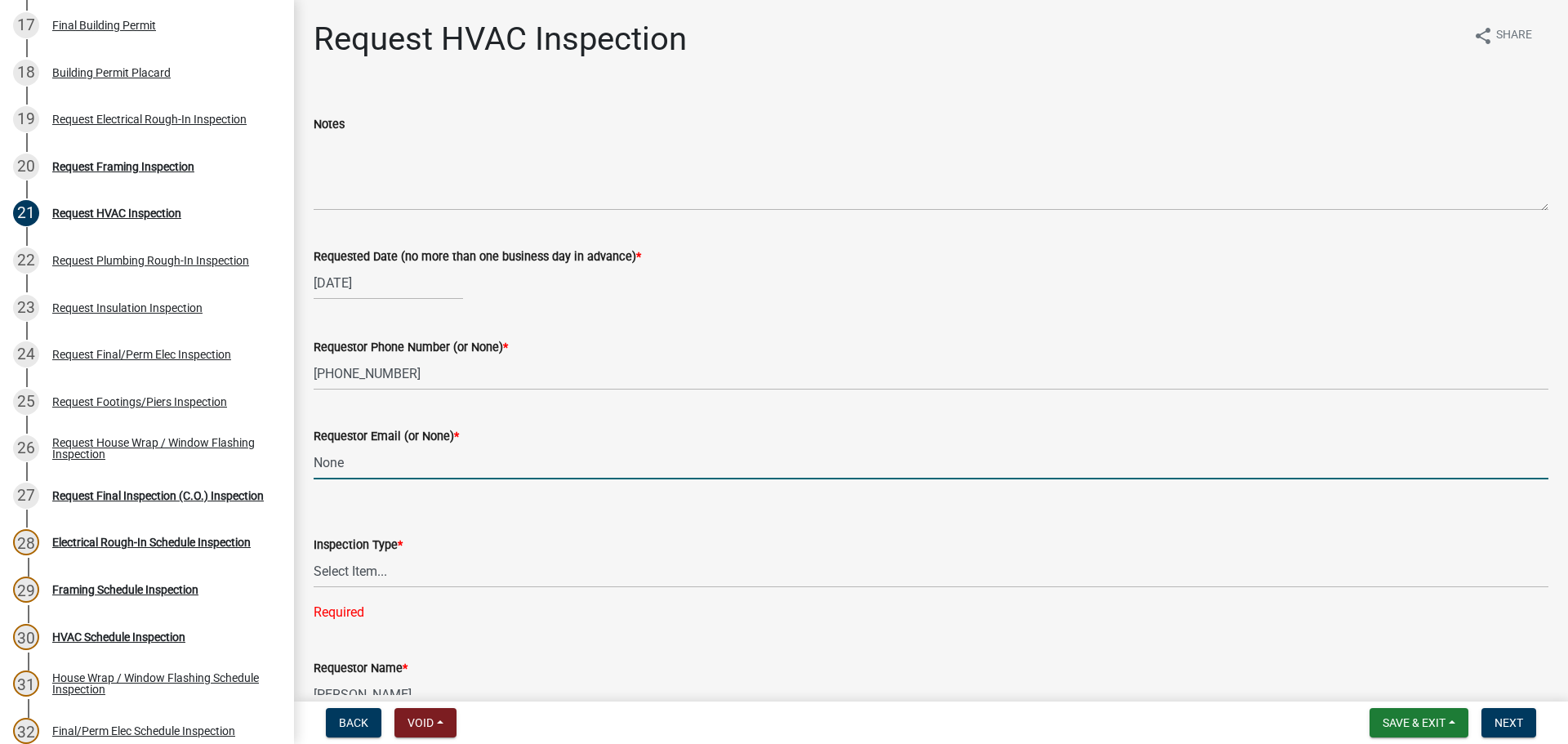
type input "None"
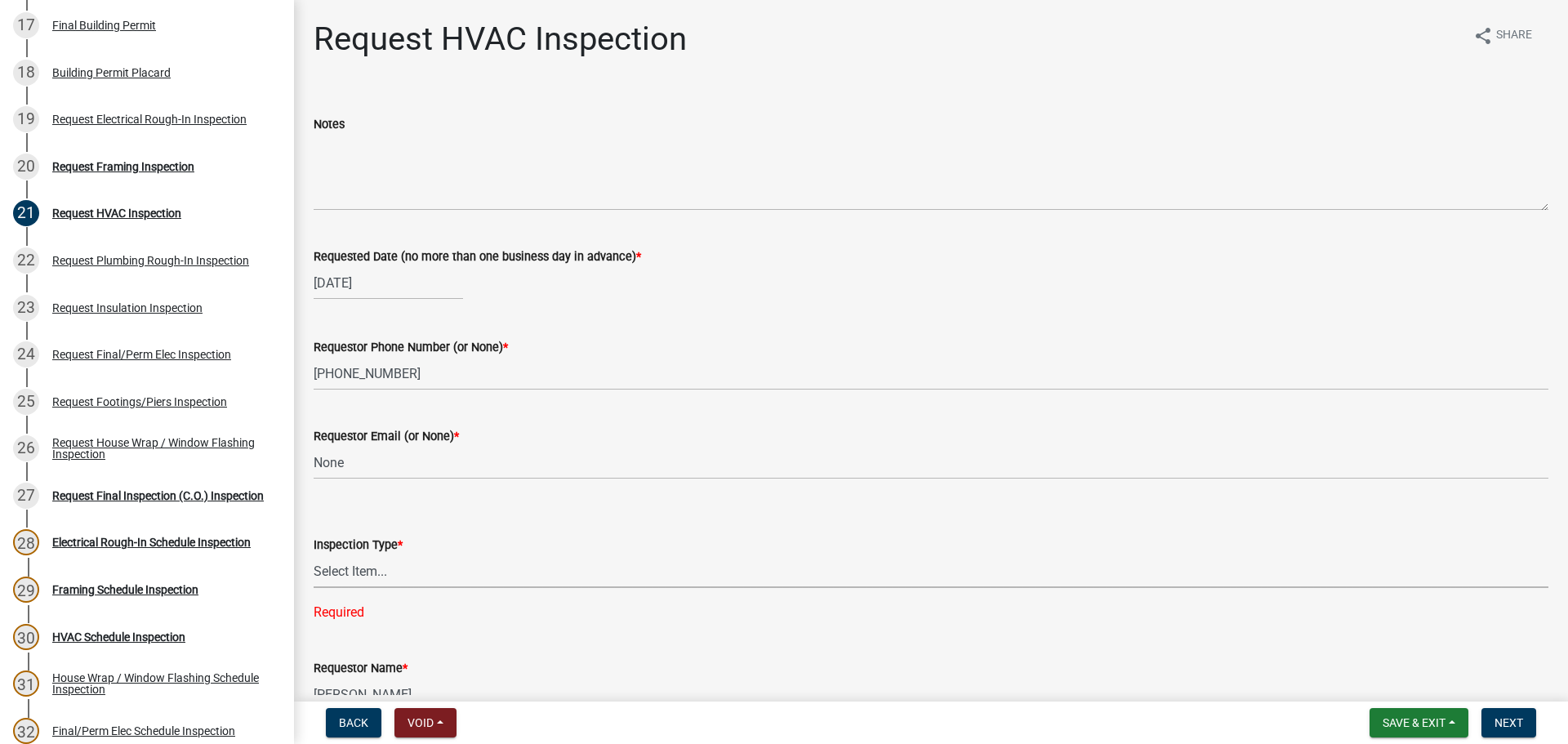
click at [381, 573] on select "Select Item... HVAC" at bounding box center [930, 571] width 1235 height 34
click at [313, 554] on select "Select Item... HVAC" at bounding box center [930, 571] width 1235 height 34
select select "9f61f643-e90c-48cb-862c-7dc940cfcd85"
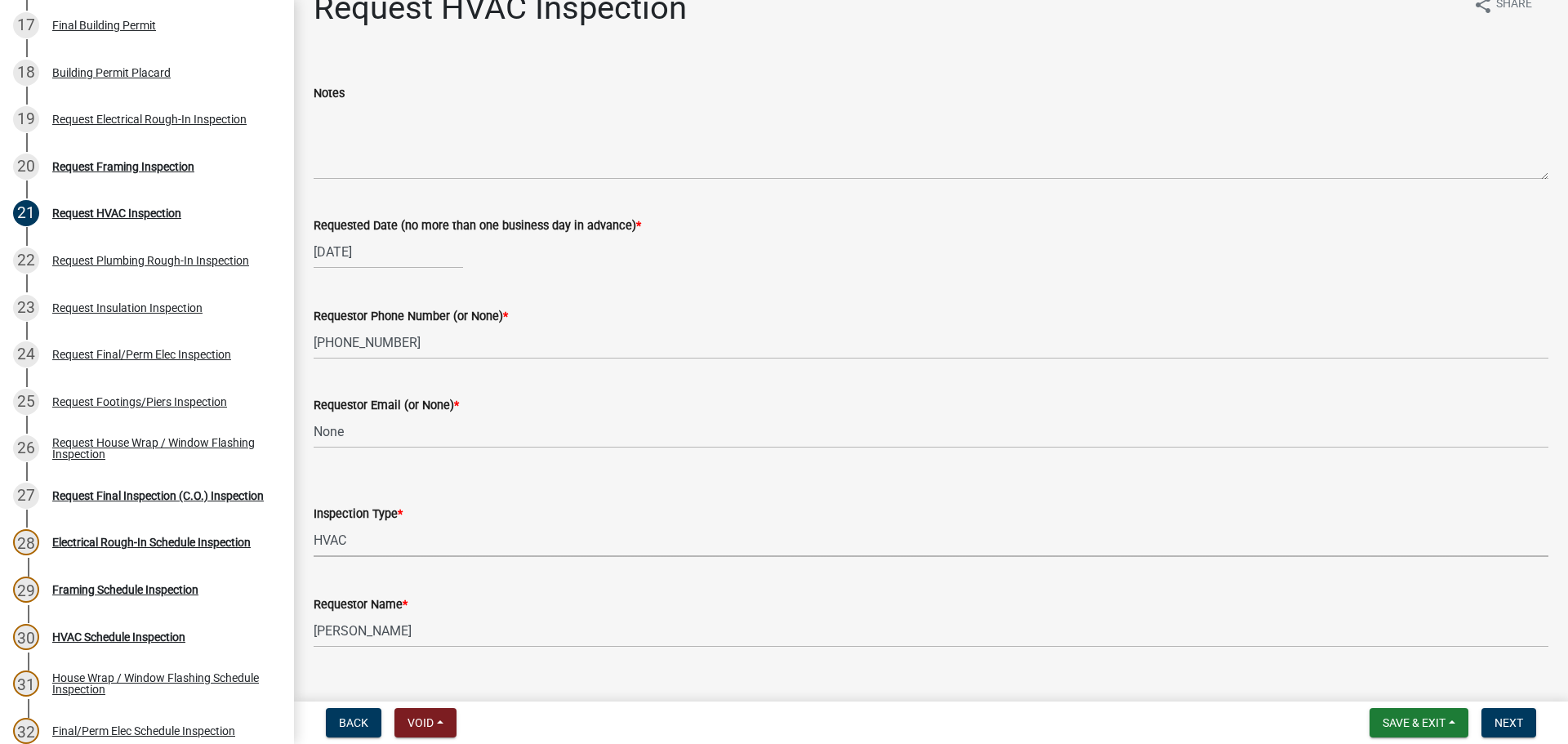
scroll to position [60, 0]
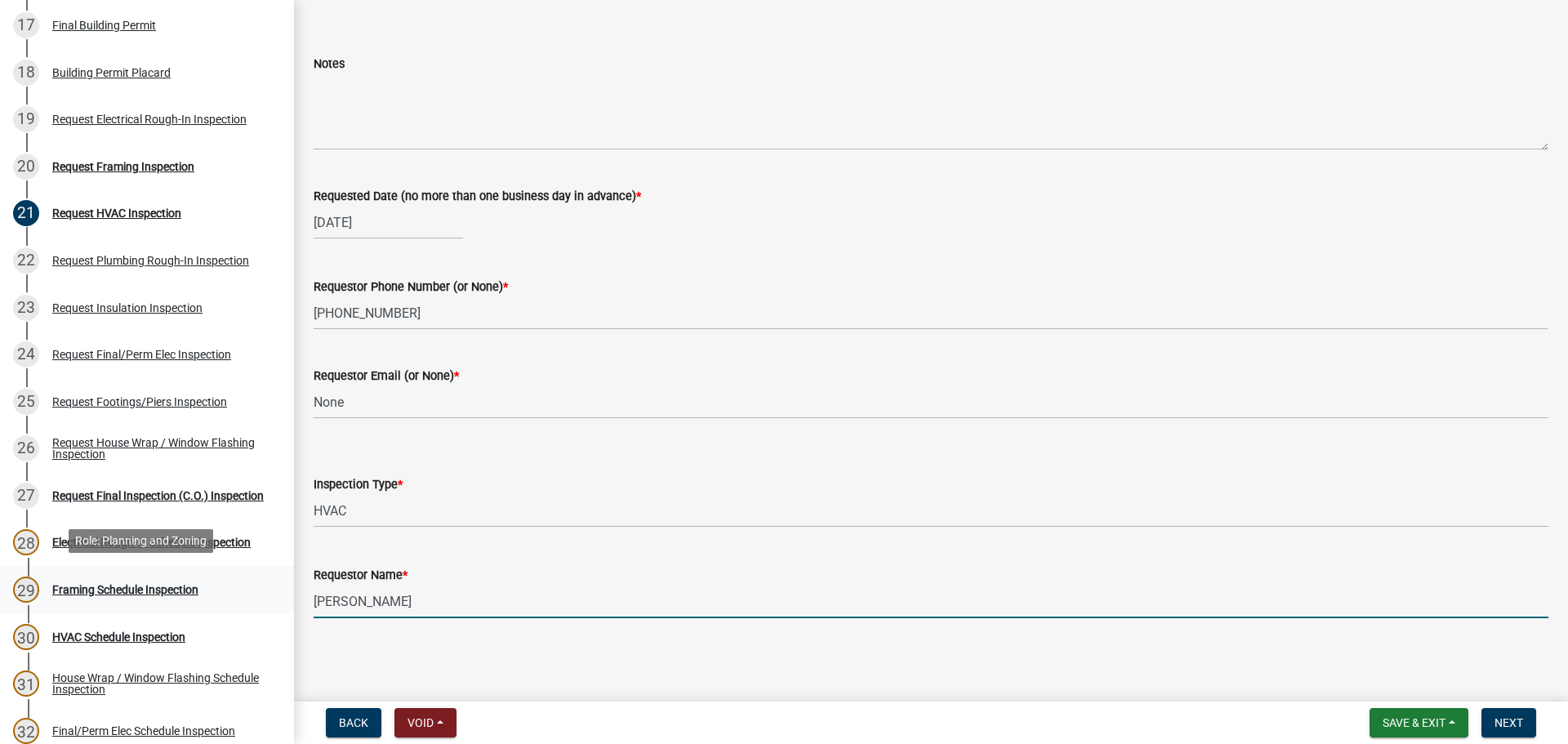
drag, startPoint x: 455, startPoint y: 609, endPoint x: 0, endPoint y: 589, distance: 455.4
click at [0, 584] on div "Step 3. Building Permit BP-2025-1938 Edit View Summary Notes Show emails 1 Intr…" at bounding box center [784, 372] width 1568 height 744
type input "James Suber"
click at [1521, 722] on span "Next" at bounding box center [1509, 723] width 28 height 13
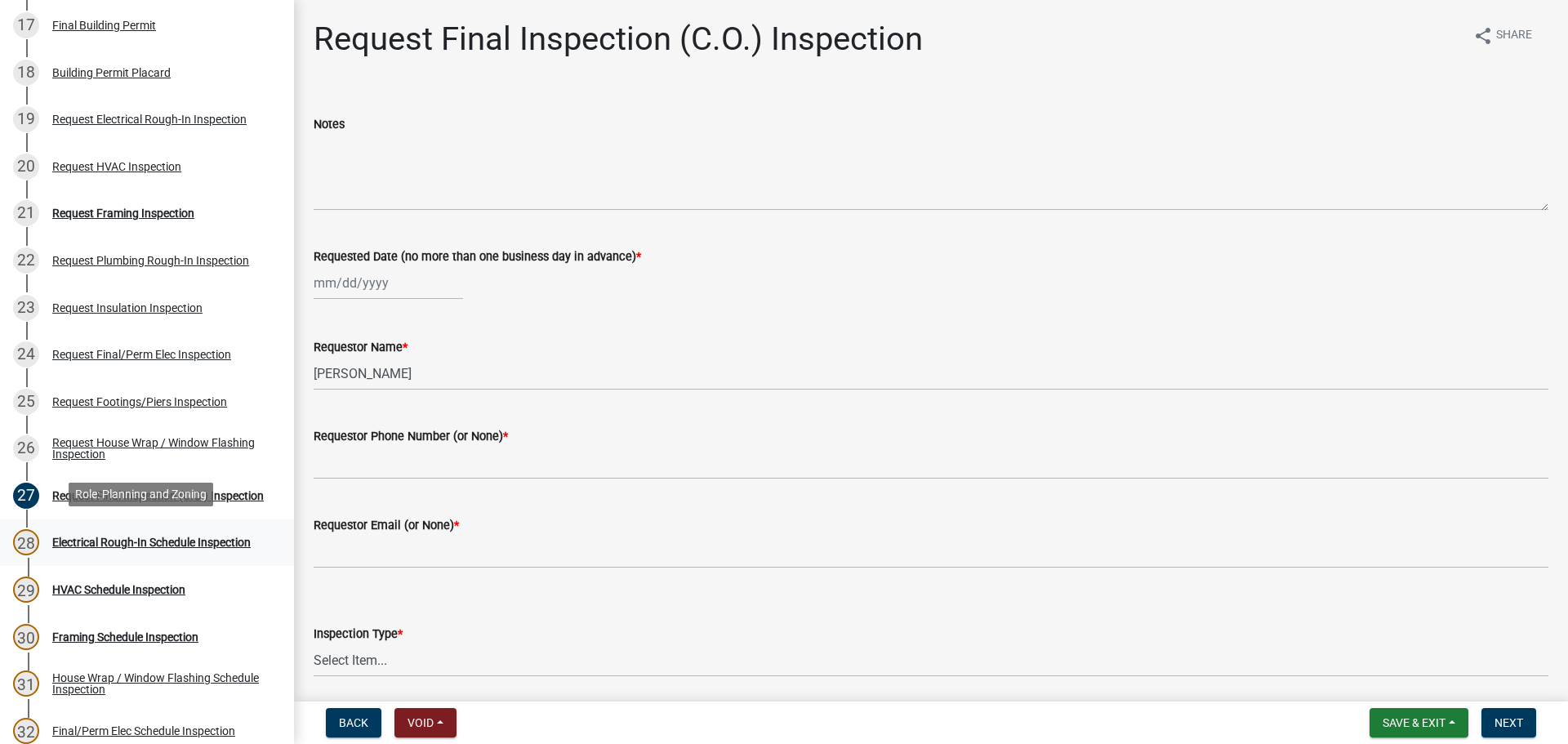
click at [169, 529] on div "28 Electrical Rough-In Schedule Inspection" at bounding box center [141, 542] width 255 height 26
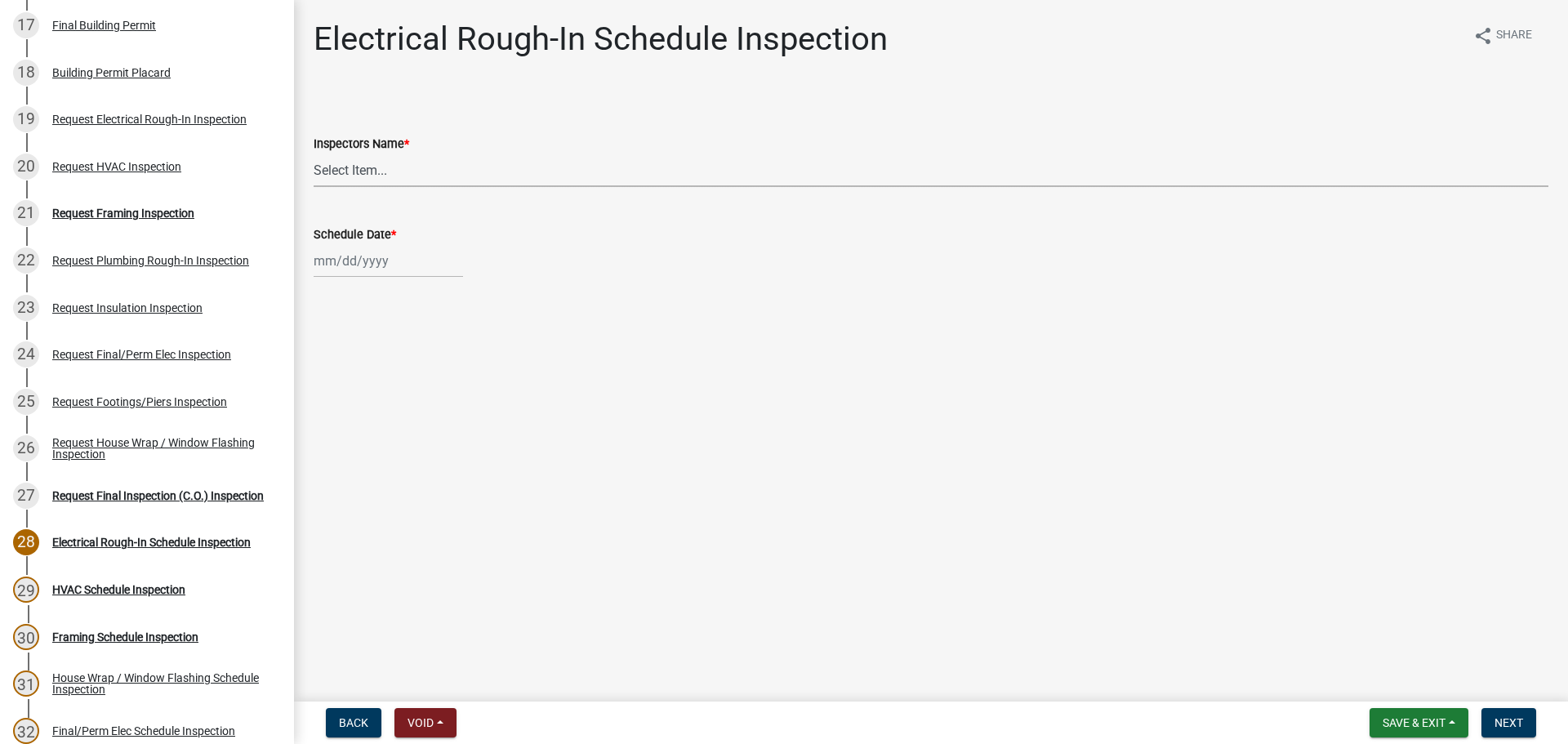
click at [364, 178] on select "Select Item... whuff (William Huff) drichardson (Douglas Richardson) knorred (K…" at bounding box center [930, 171] width 1235 height 34
select select "a5a5a9dc-14a5-4192-801a-4b6ec73e6000"
click at [313, 154] on select "Select Item... whuff (William Huff) drichardson (Douglas Richardson) knorred (K…" at bounding box center [930, 171] width 1235 height 34
click at [370, 267] on div at bounding box center [387, 261] width 149 height 34
select select "8"
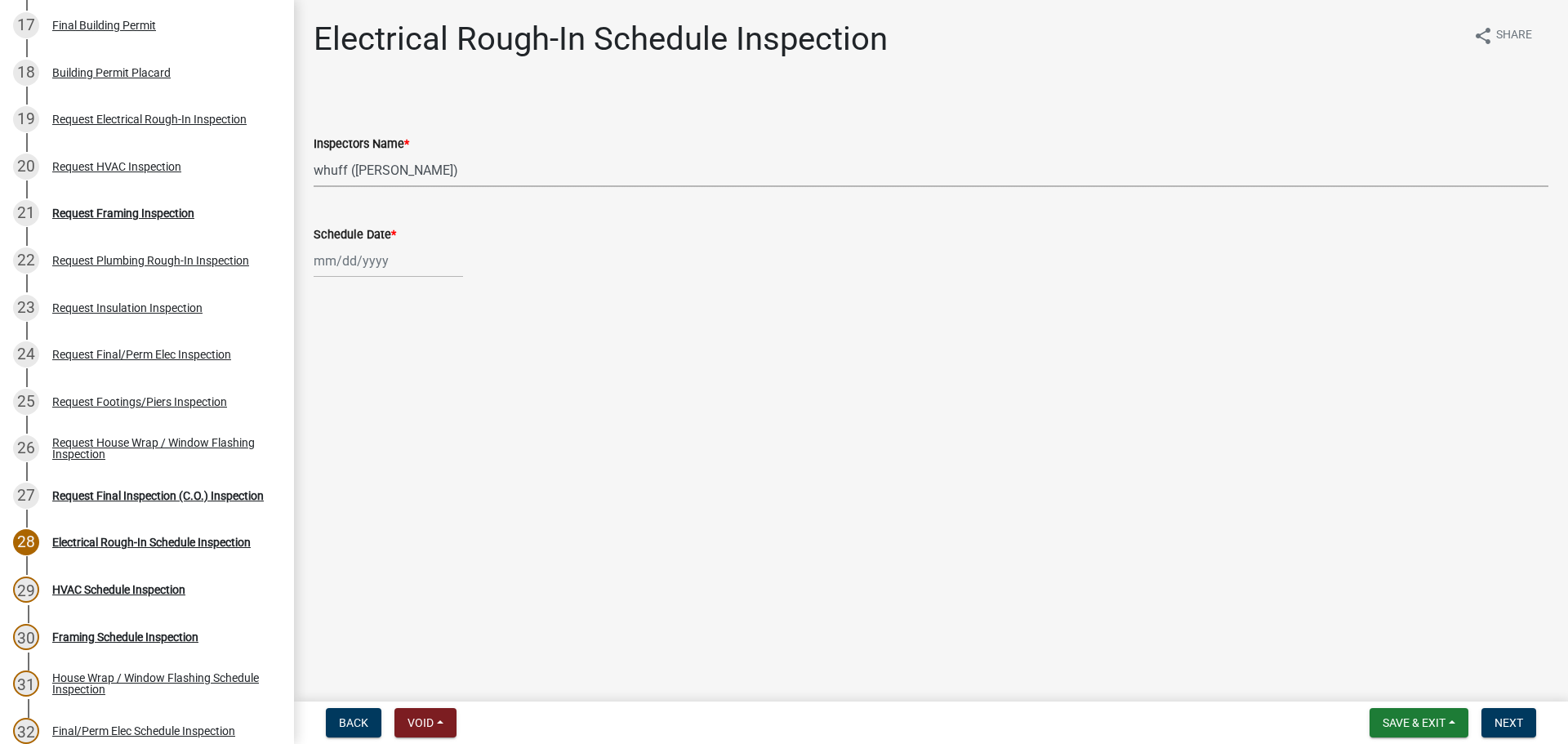
select select "2025"
click at [434, 430] on div "22" at bounding box center [434, 427] width 26 height 26
type input "08/22/2025"
click at [1512, 724] on span "Next" at bounding box center [1509, 723] width 28 height 13
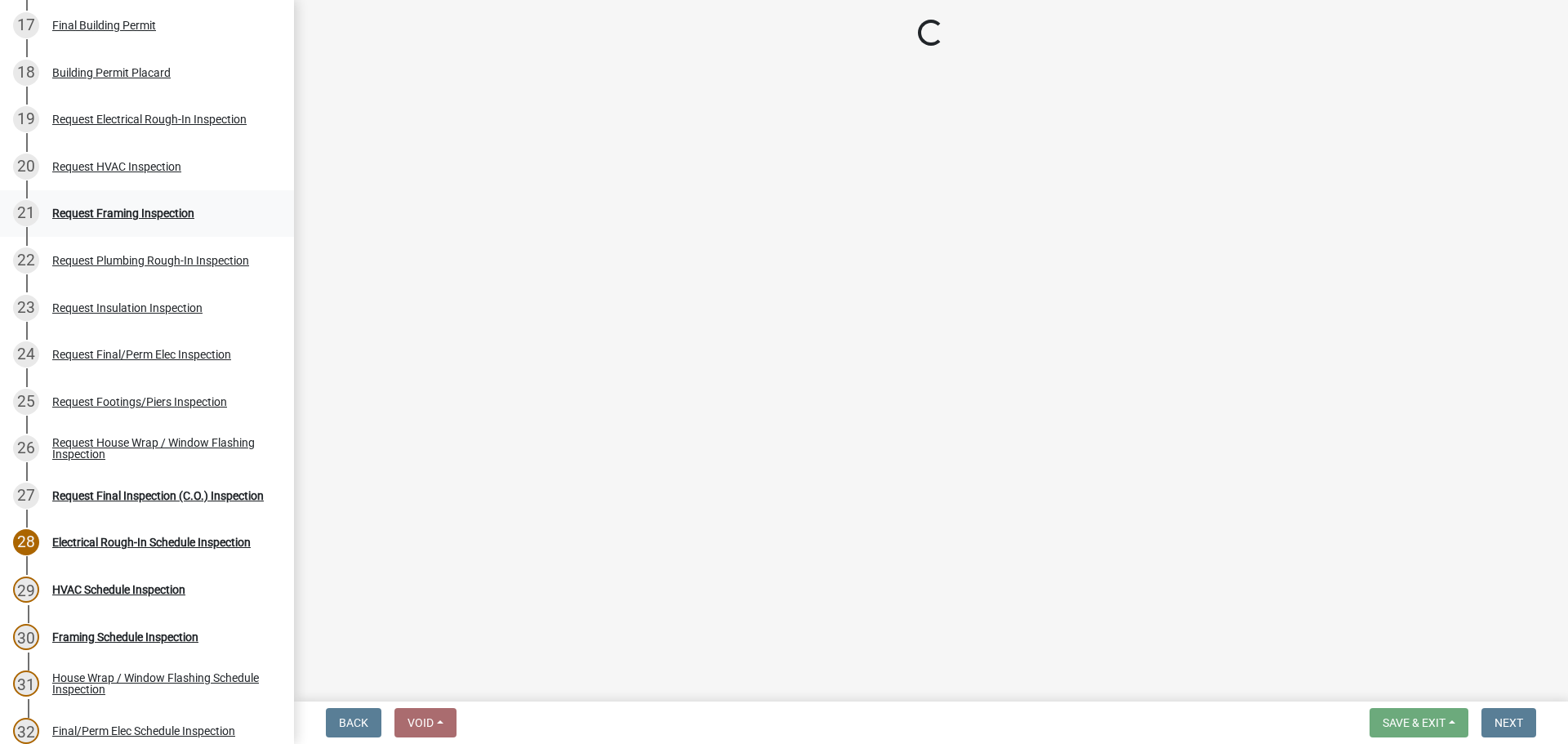
click at [136, 200] on div "21 Request Framing Inspection" at bounding box center [141, 213] width 255 height 26
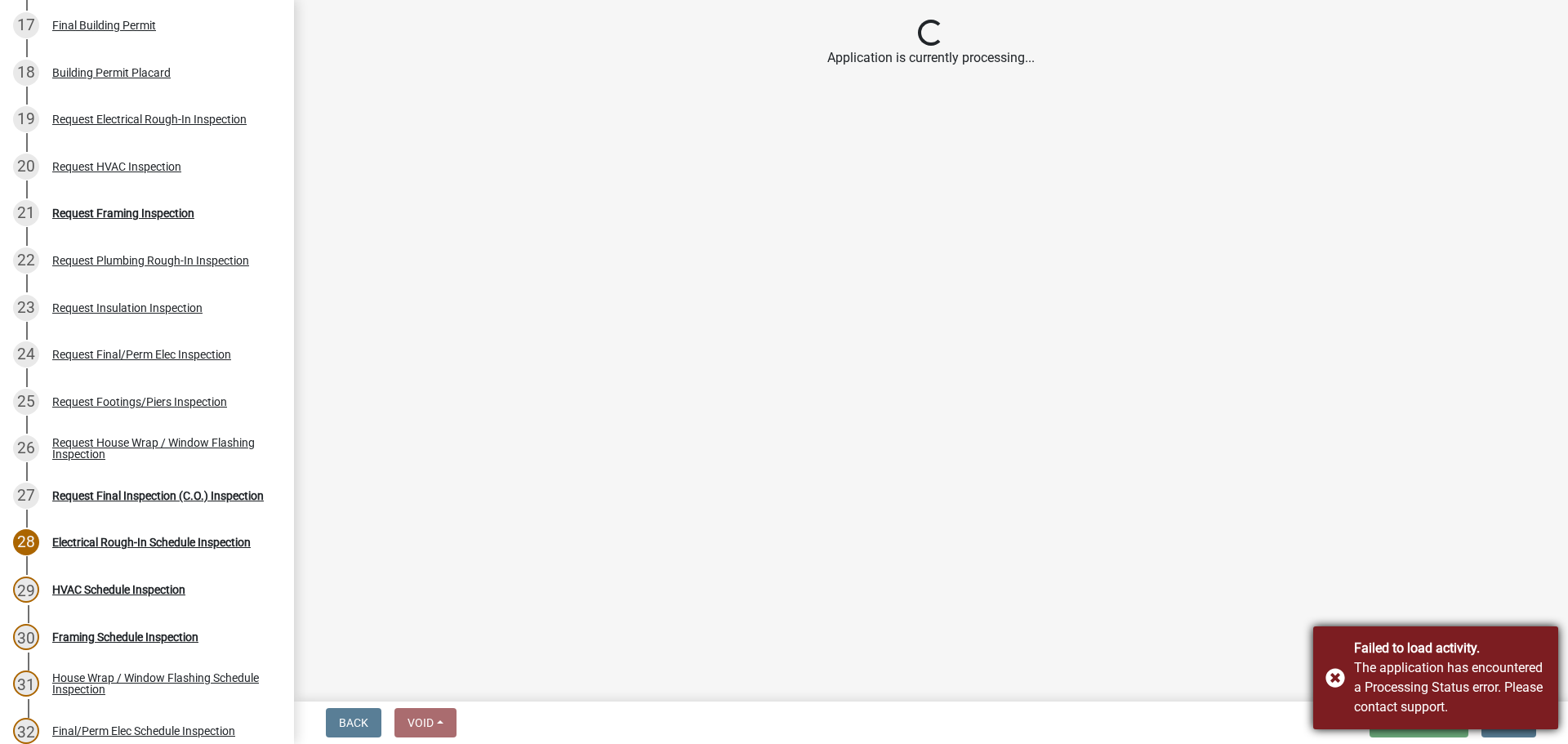
click at [1381, 678] on div "The application has encountered a Processing Status error. Please contact suppo…" at bounding box center [1450, 688] width 192 height 59
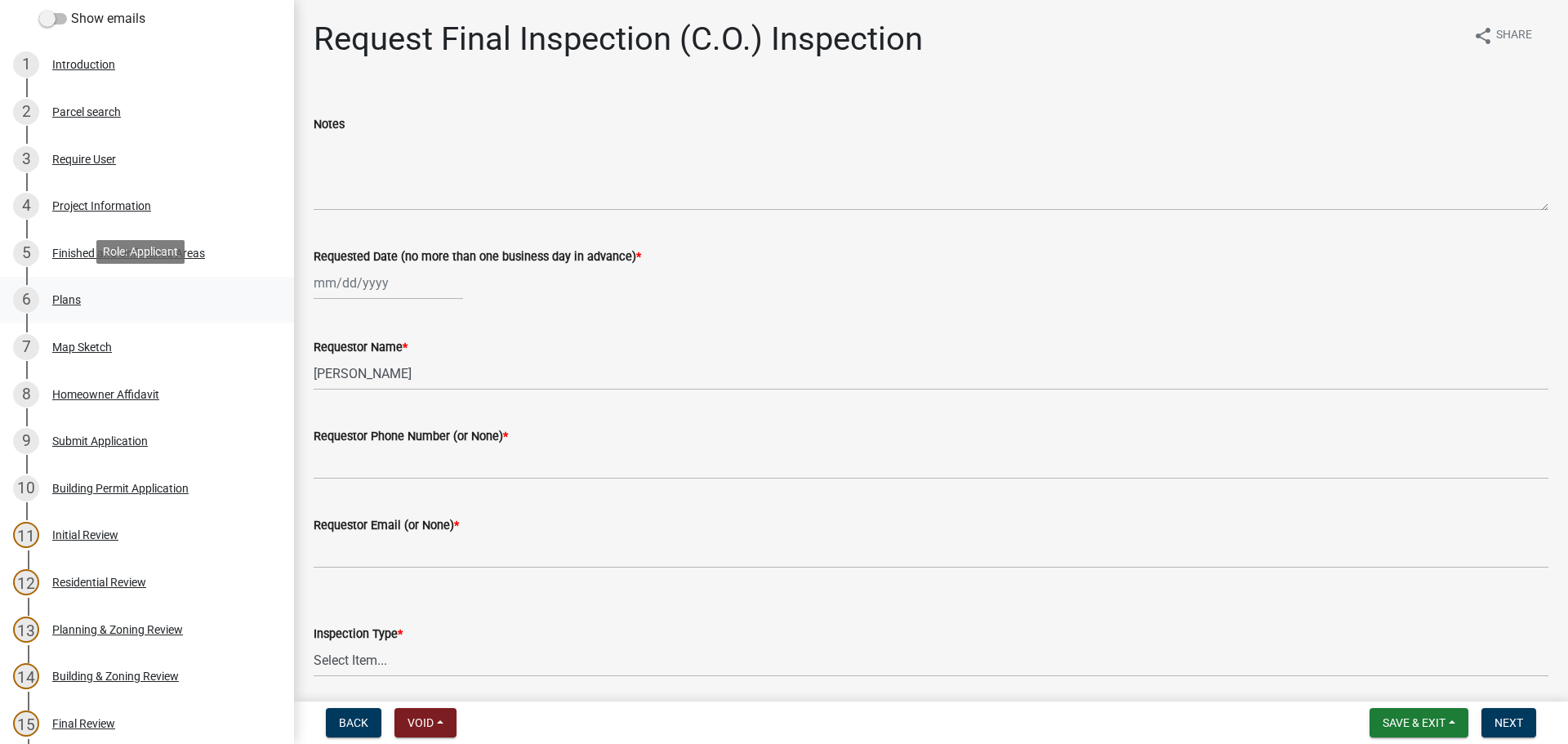
scroll to position [163, 0]
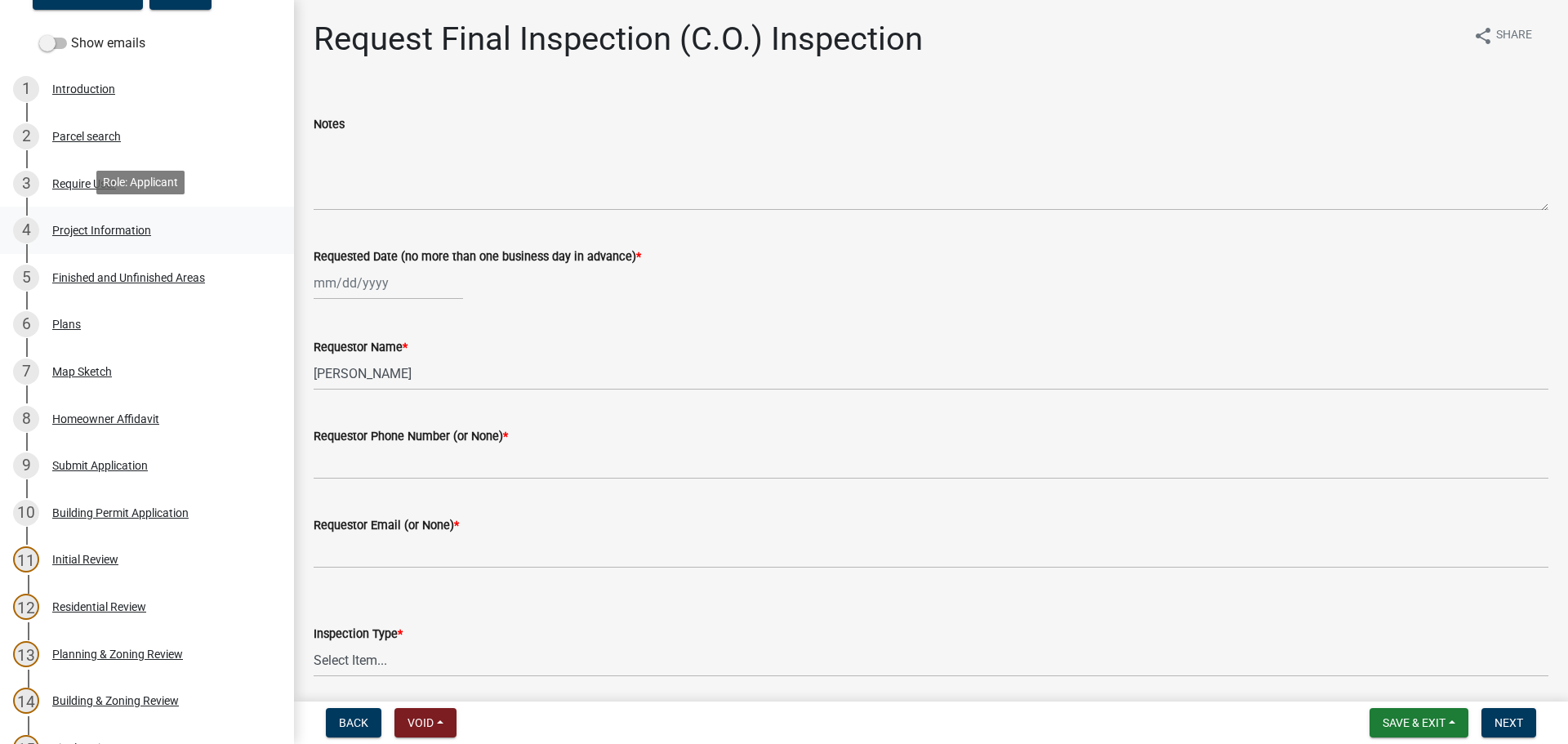
click at [89, 224] on div "Project Information" at bounding box center [101, 230] width 98 height 11
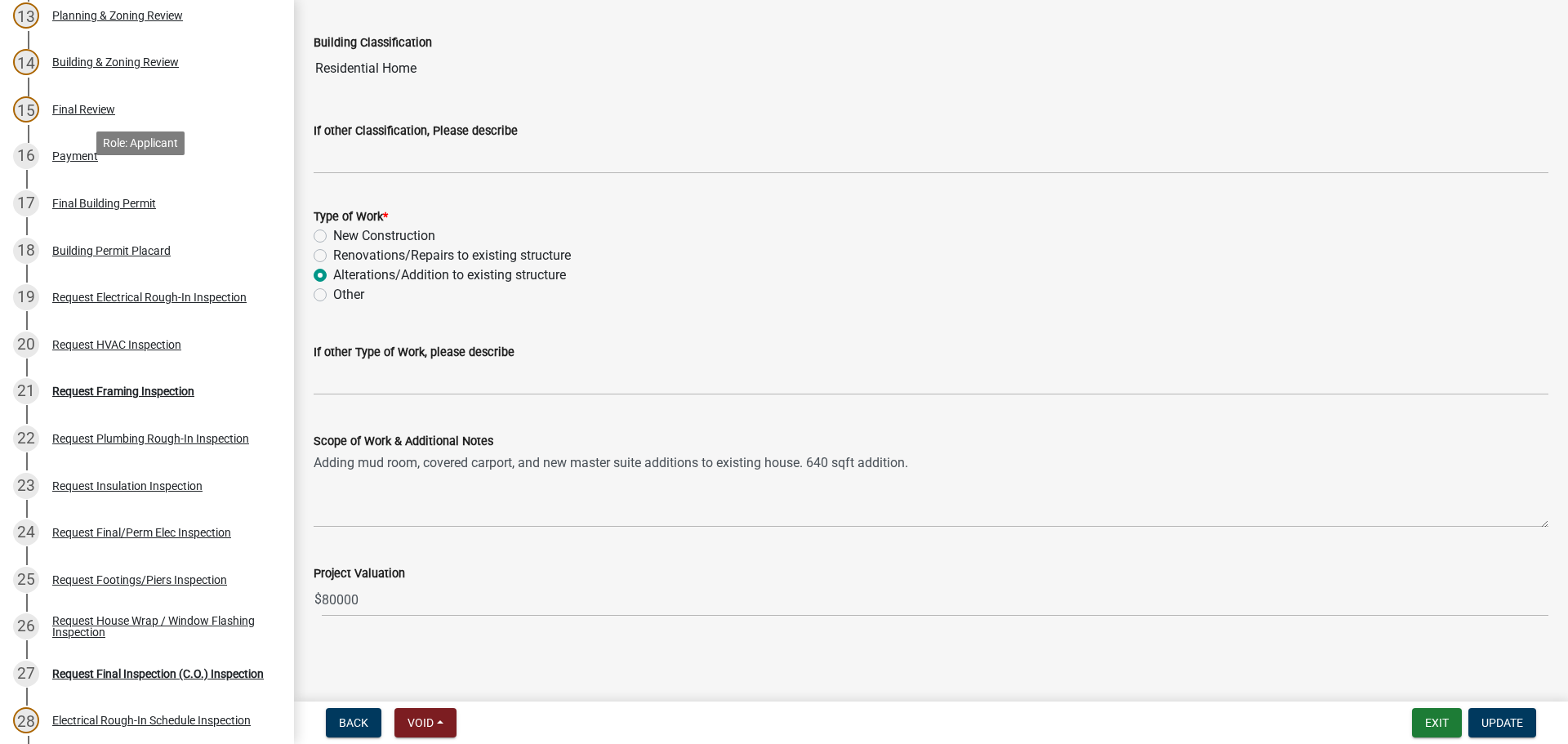
scroll to position [817, 0]
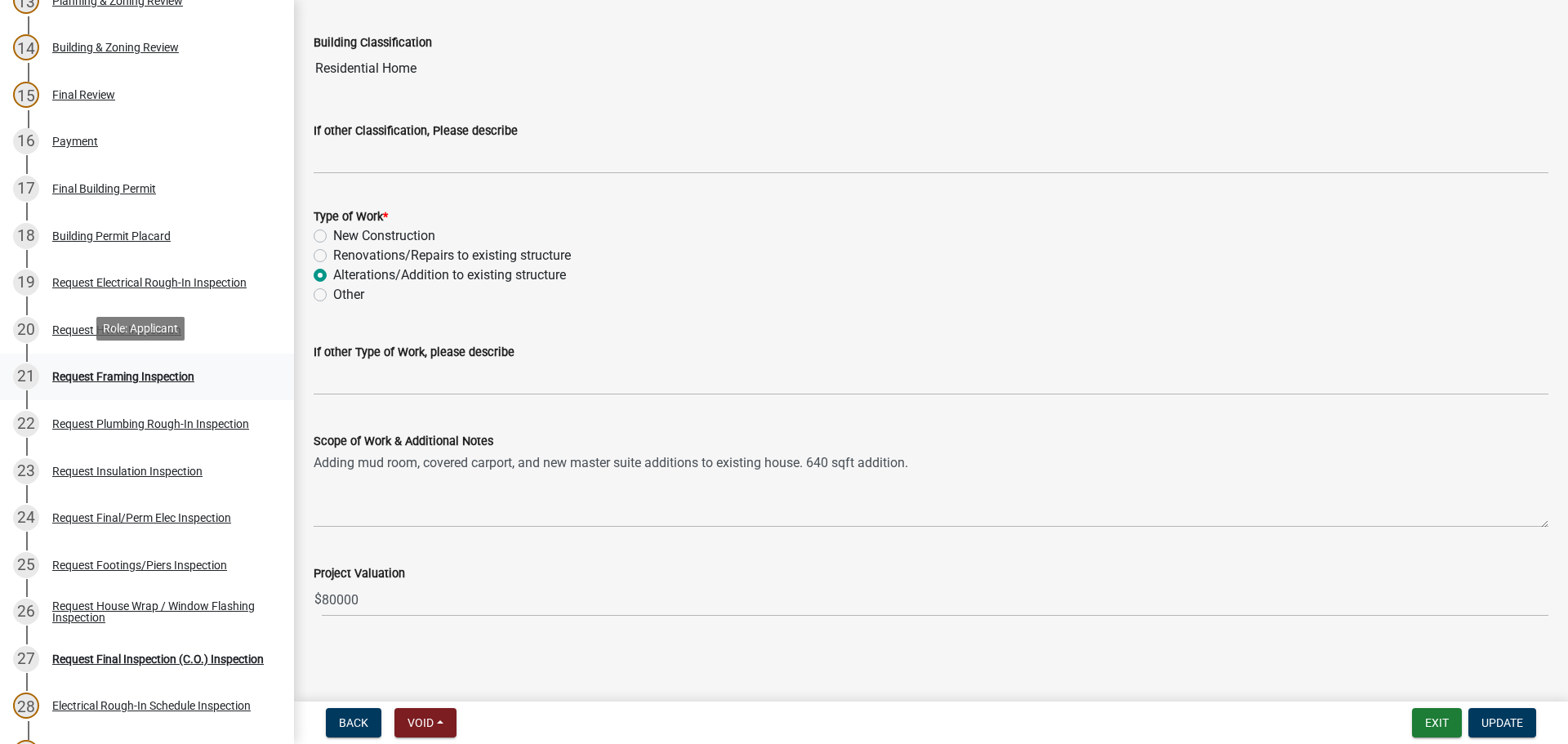
click at [139, 371] on div "Request Framing Inspection" at bounding box center [124, 376] width 143 height 11
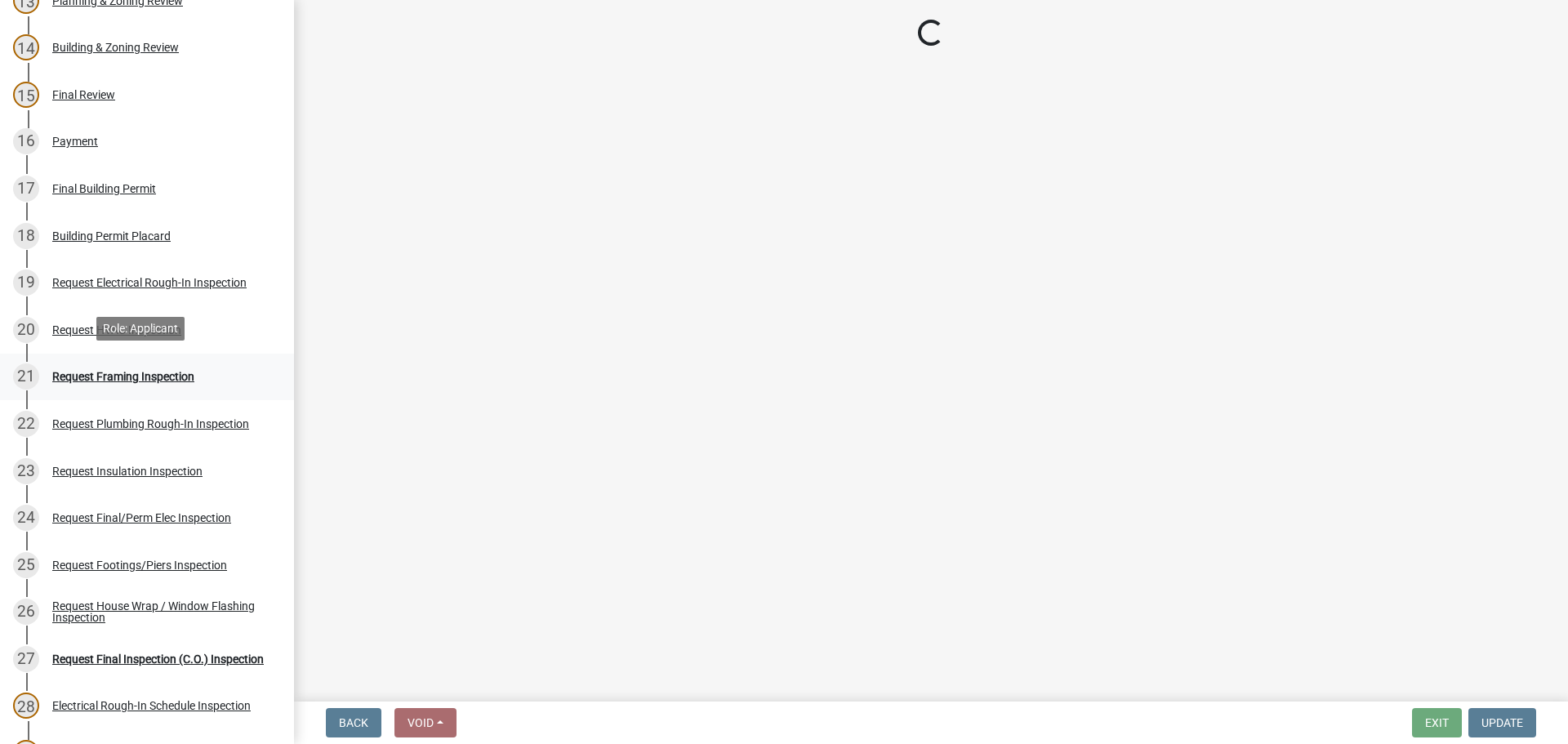
scroll to position [0, 0]
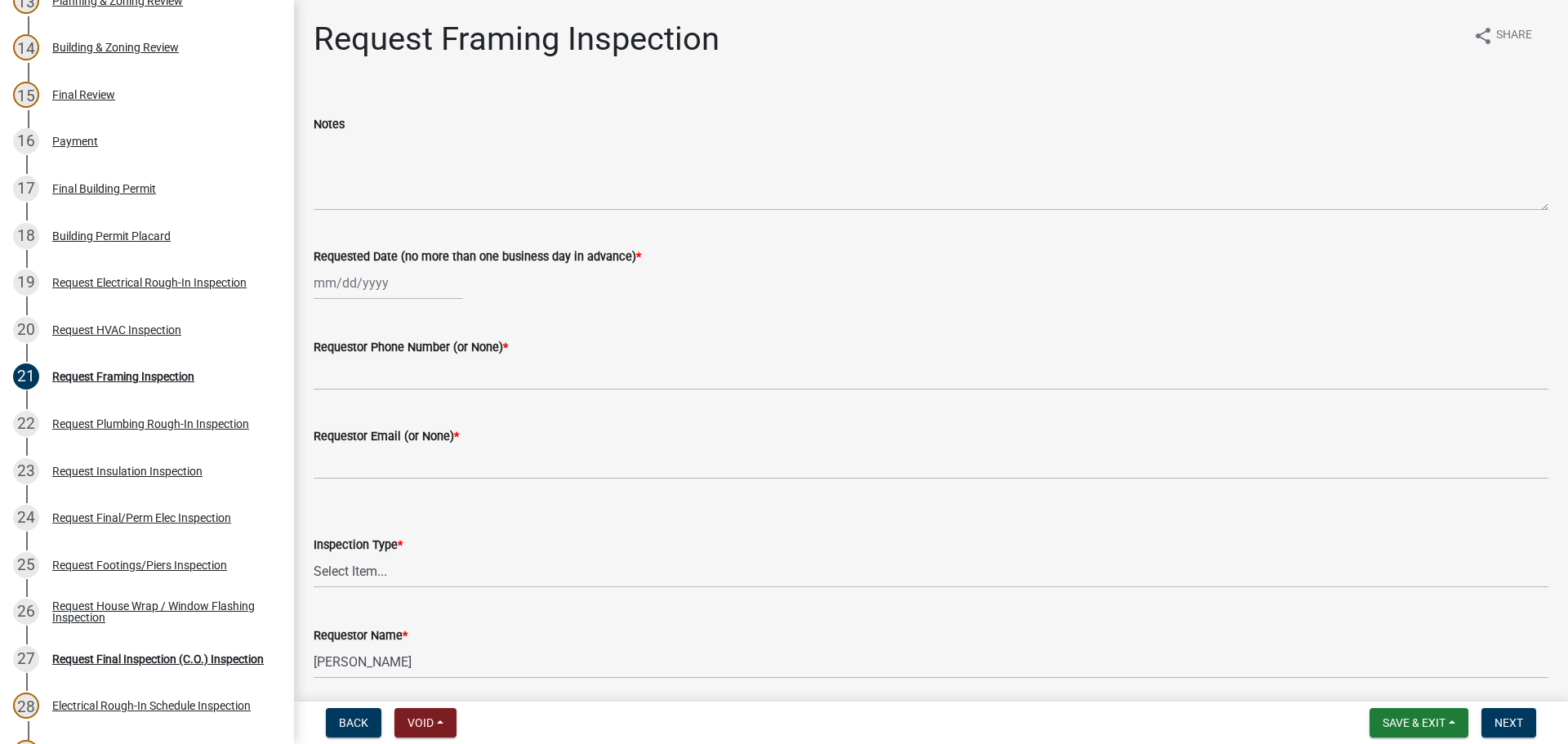
click at [360, 279] on div at bounding box center [387, 283] width 149 height 34
select select "8"
select select "2025"
click at [445, 443] on div "22" at bounding box center [434, 448] width 26 height 26
type input "08/22/2025"
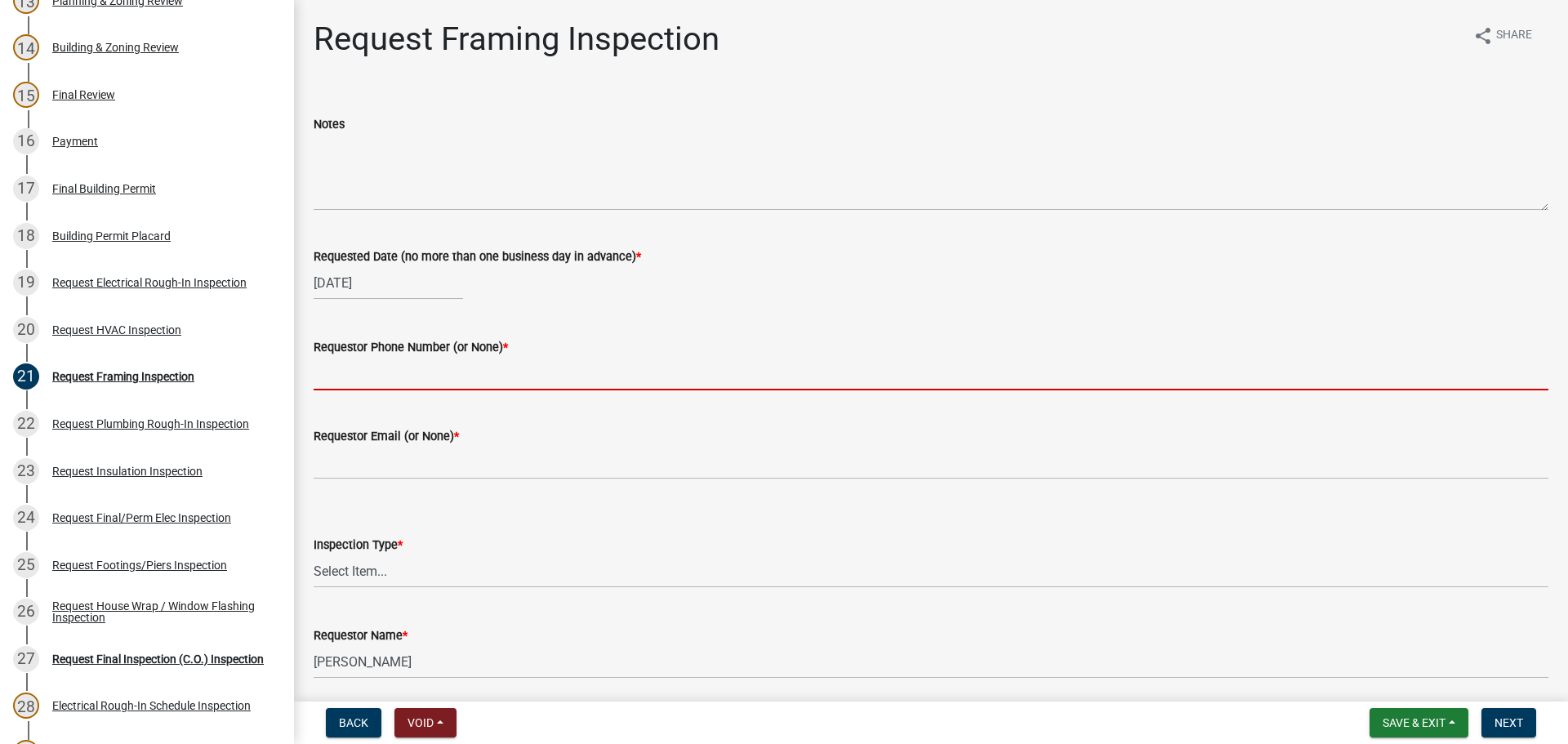
click at [445, 364] on input "Requestor Phone Number (or None) *" at bounding box center [930, 374] width 1235 height 34
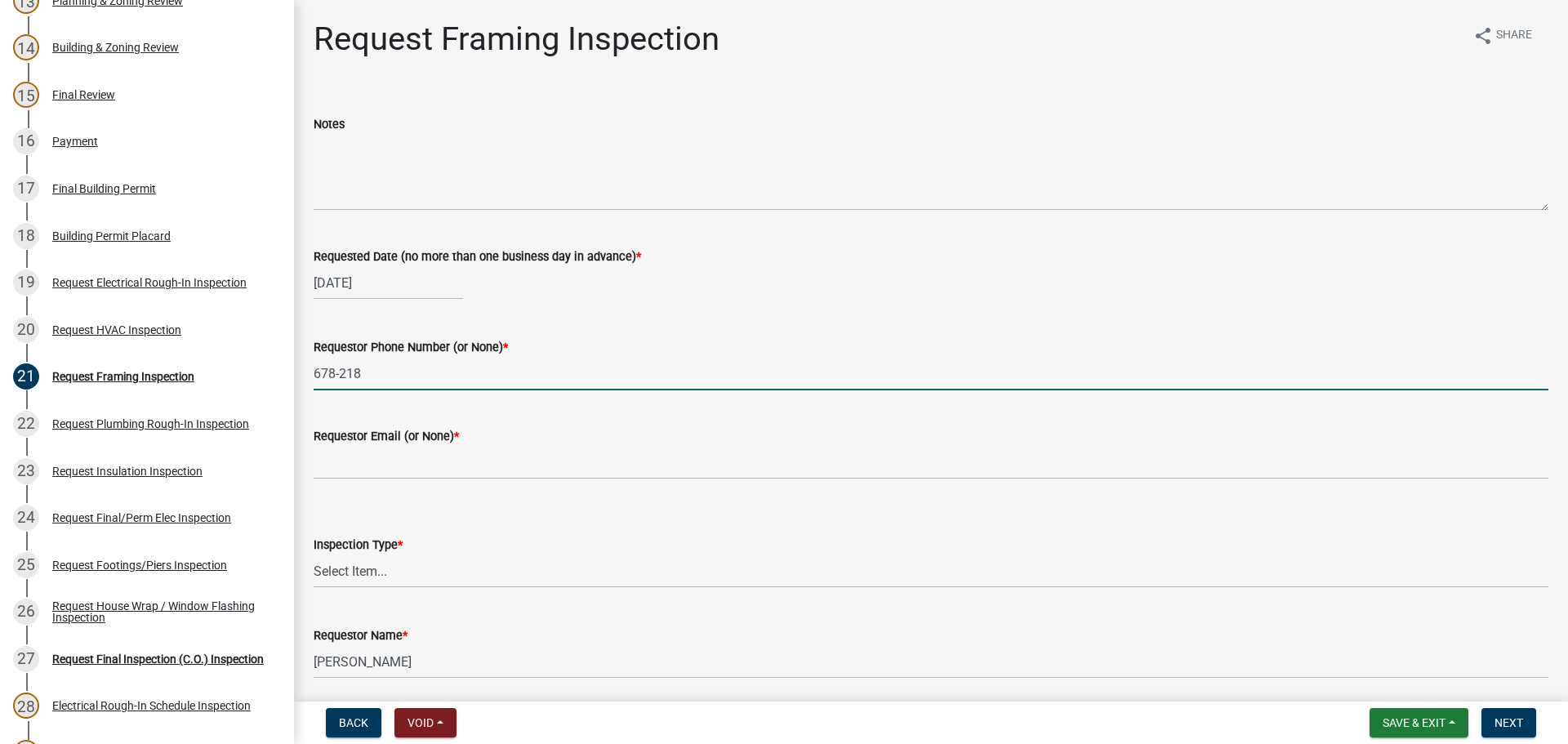
type input "678-218-8989"
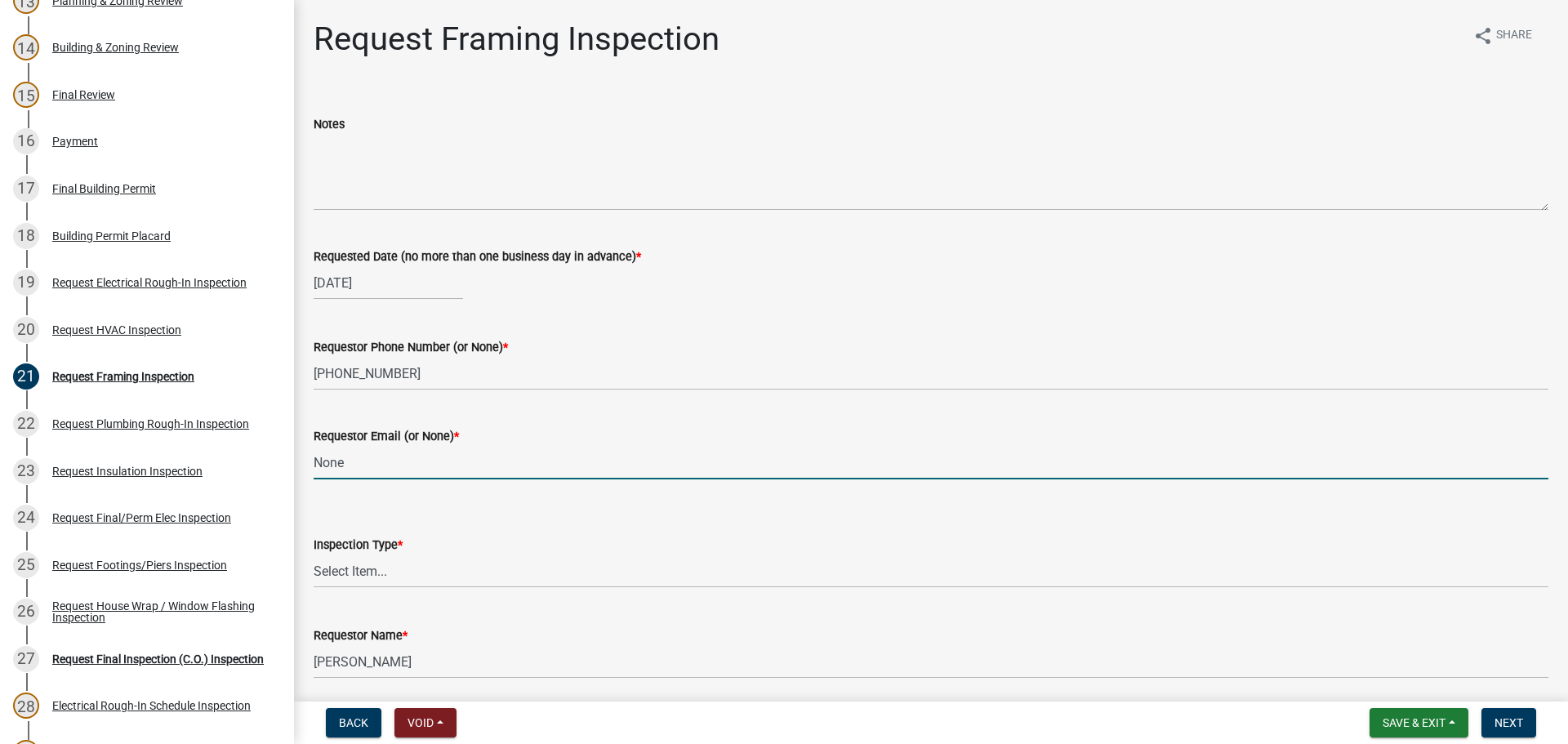
type input "None"
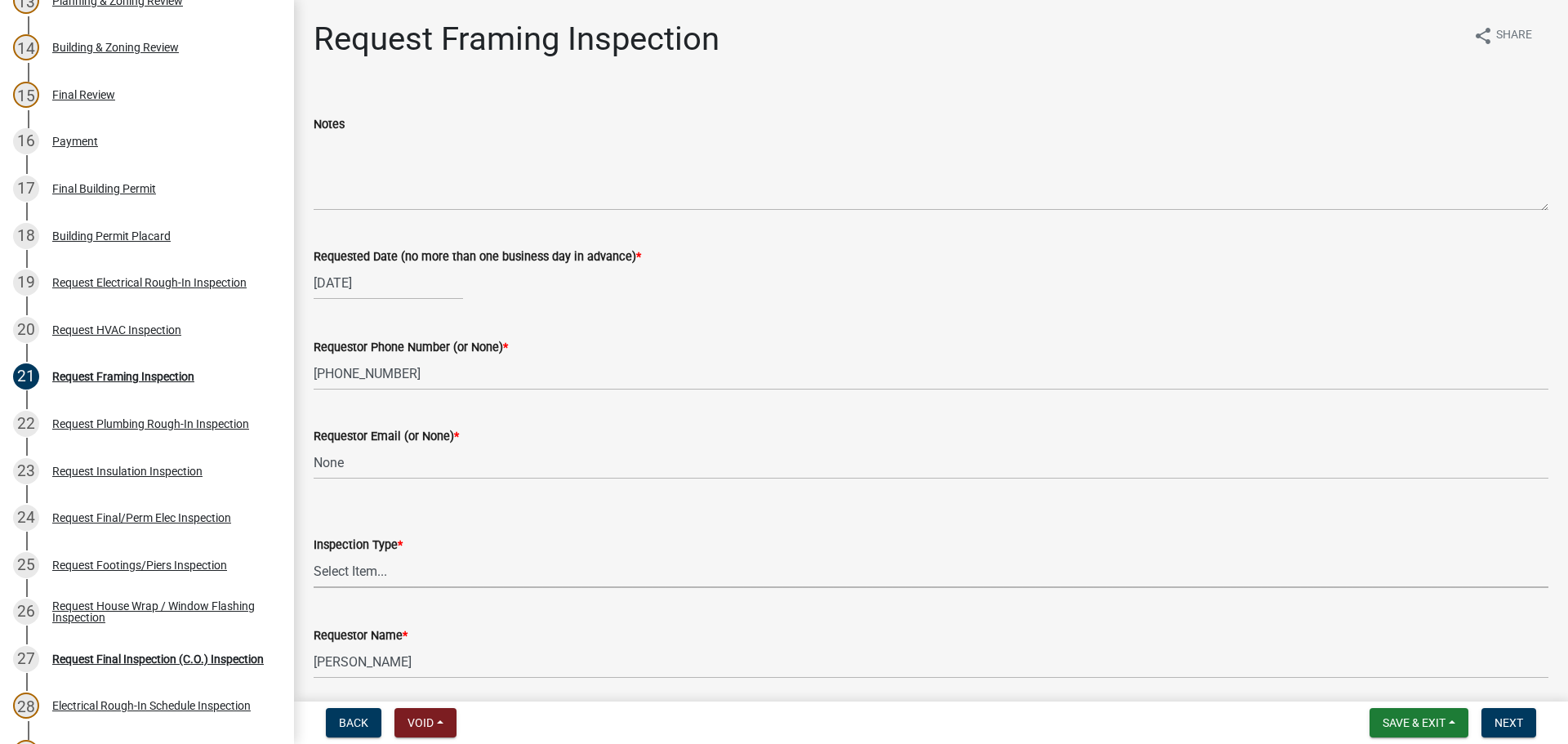
click at [353, 574] on select "Select Item... Framing" at bounding box center [930, 571] width 1235 height 34
click at [313, 554] on select "Select Item... Framing" at bounding box center [930, 571] width 1235 height 34
select select "37c52e4c-0293-4b91-b6c8-f52d35843f6a"
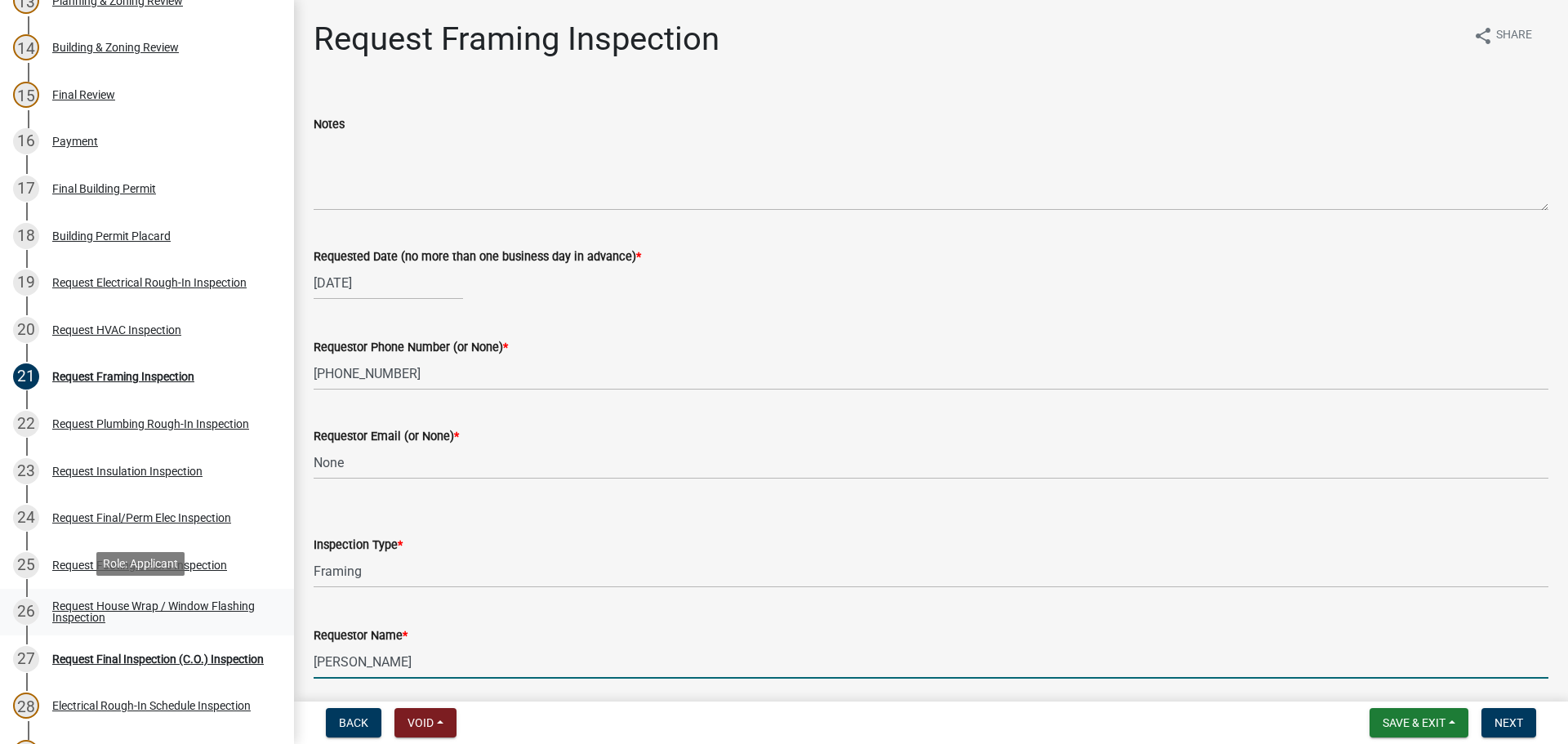
drag, startPoint x: 418, startPoint y: 657, endPoint x: 55, endPoint y: 627, distance: 364.2
click at [55, 627] on div "Step 3. Building Permit BP-2025-1938 Edit View Summary Notes Show emails 1 Intr…" at bounding box center [784, 372] width 1568 height 744
type input "James Suber"
click at [1497, 736] on button "Next" at bounding box center [1509, 722] width 54 height 29
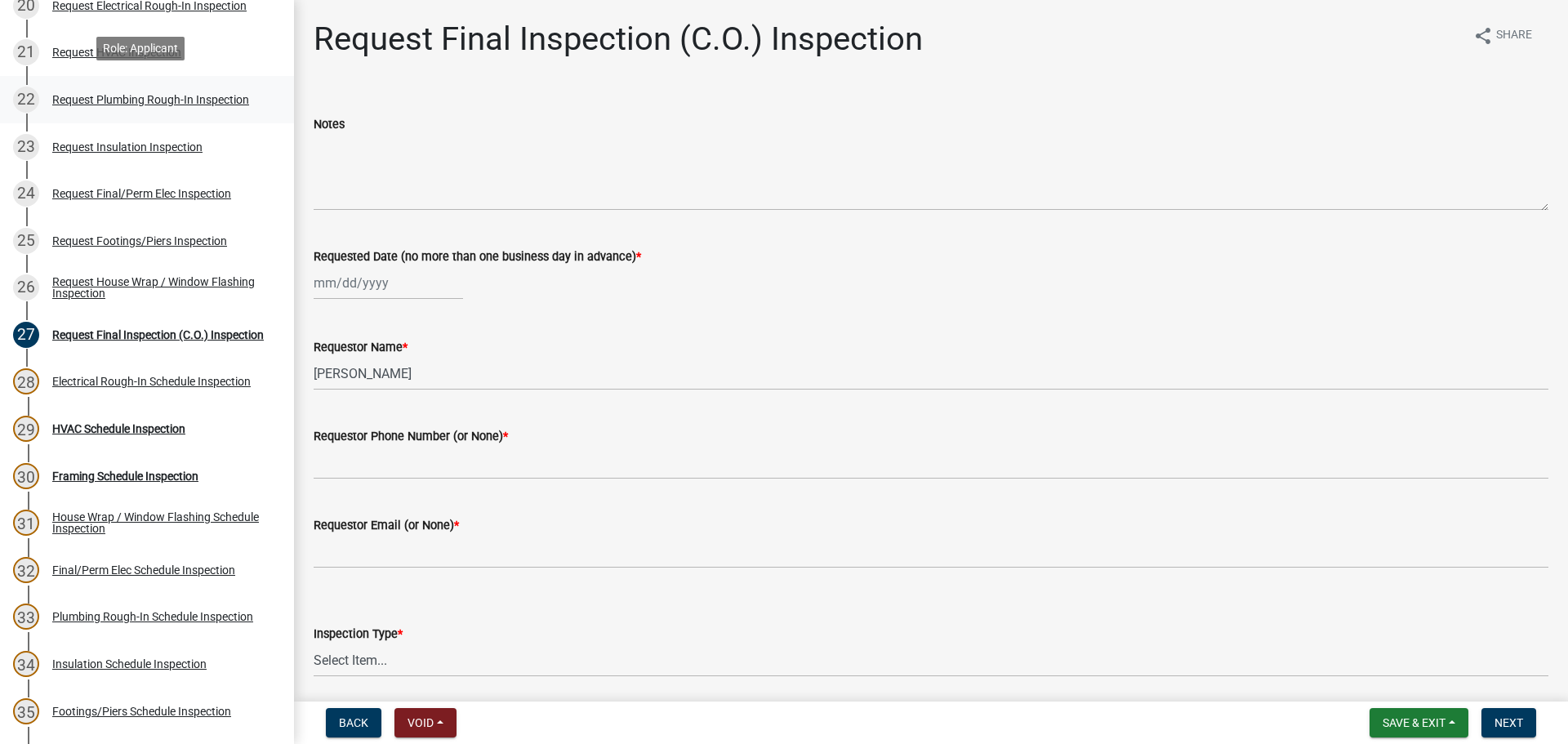
scroll to position [1144, 0]
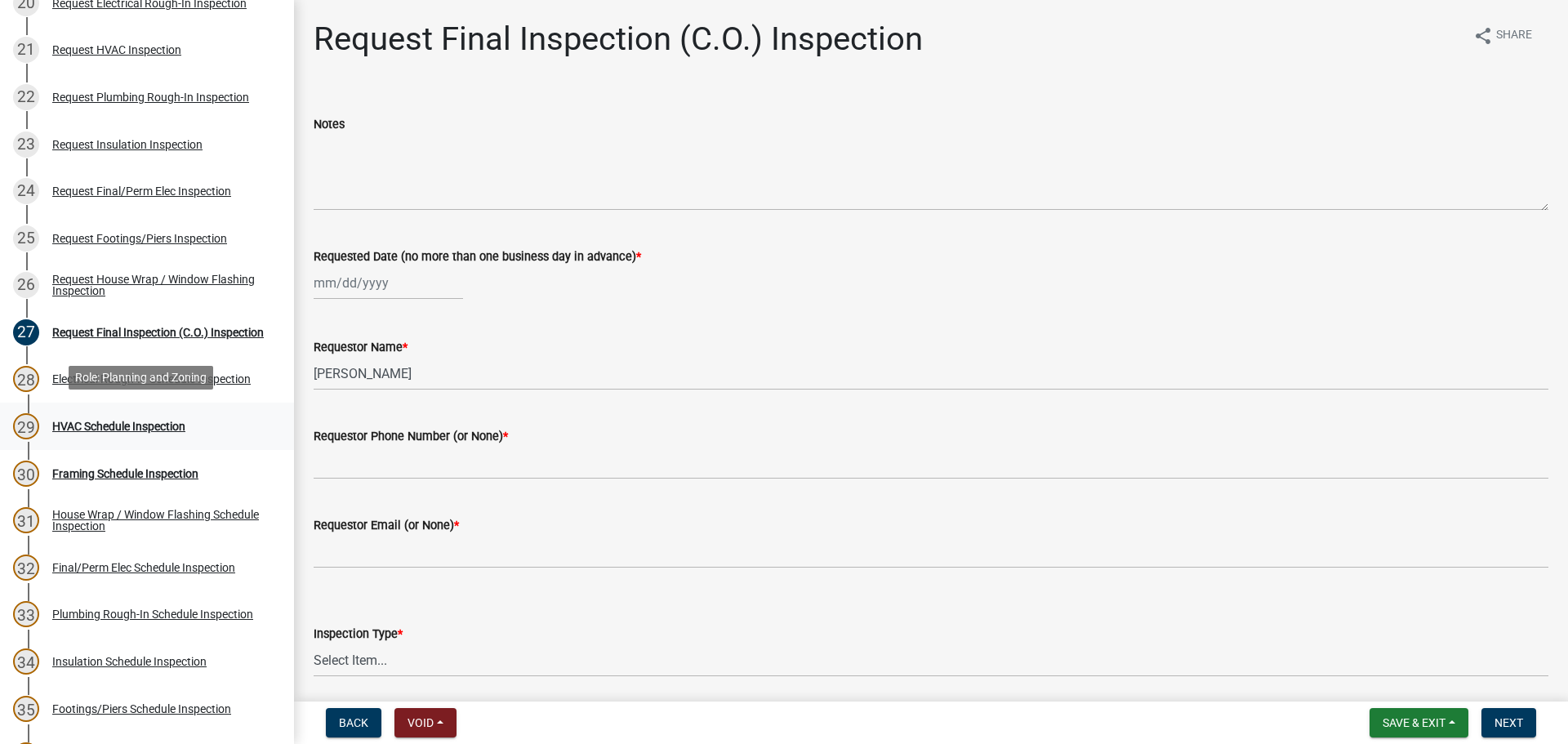
click at [141, 408] on link "29 HVAC Schedule Inspection" at bounding box center [147, 426] width 294 height 48
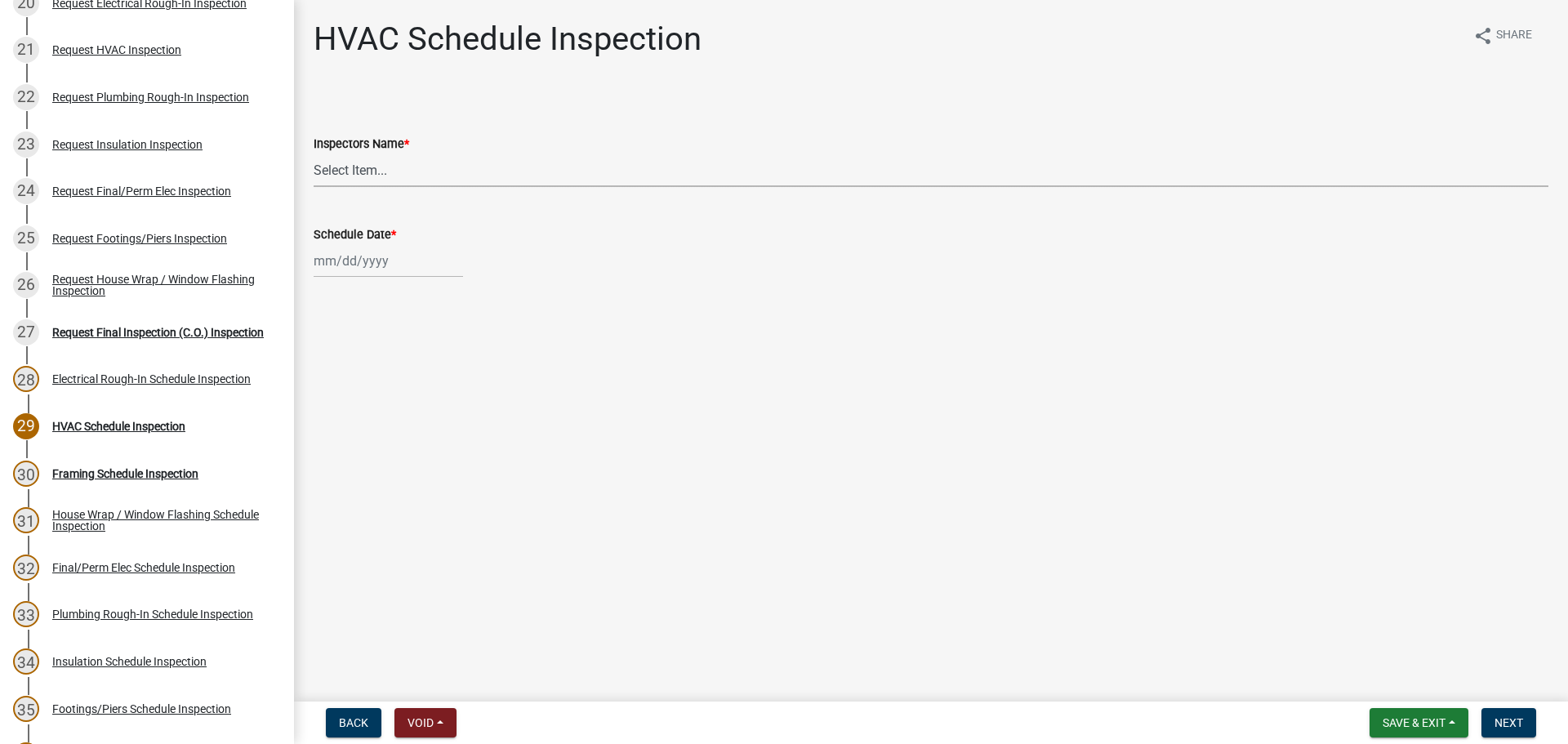
click at [351, 171] on select "Select Item... whuff (William Huff) drichardson (Douglas Richardson) knorred (K…" at bounding box center [930, 171] width 1235 height 34
select select "a5a5a9dc-14a5-4192-801a-4b6ec73e6000"
click at [313, 154] on select "Select Item... whuff (William Huff) drichardson (Douglas Richardson) knorred (K…" at bounding box center [930, 171] width 1235 height 34
select select "8"
select select "2025"
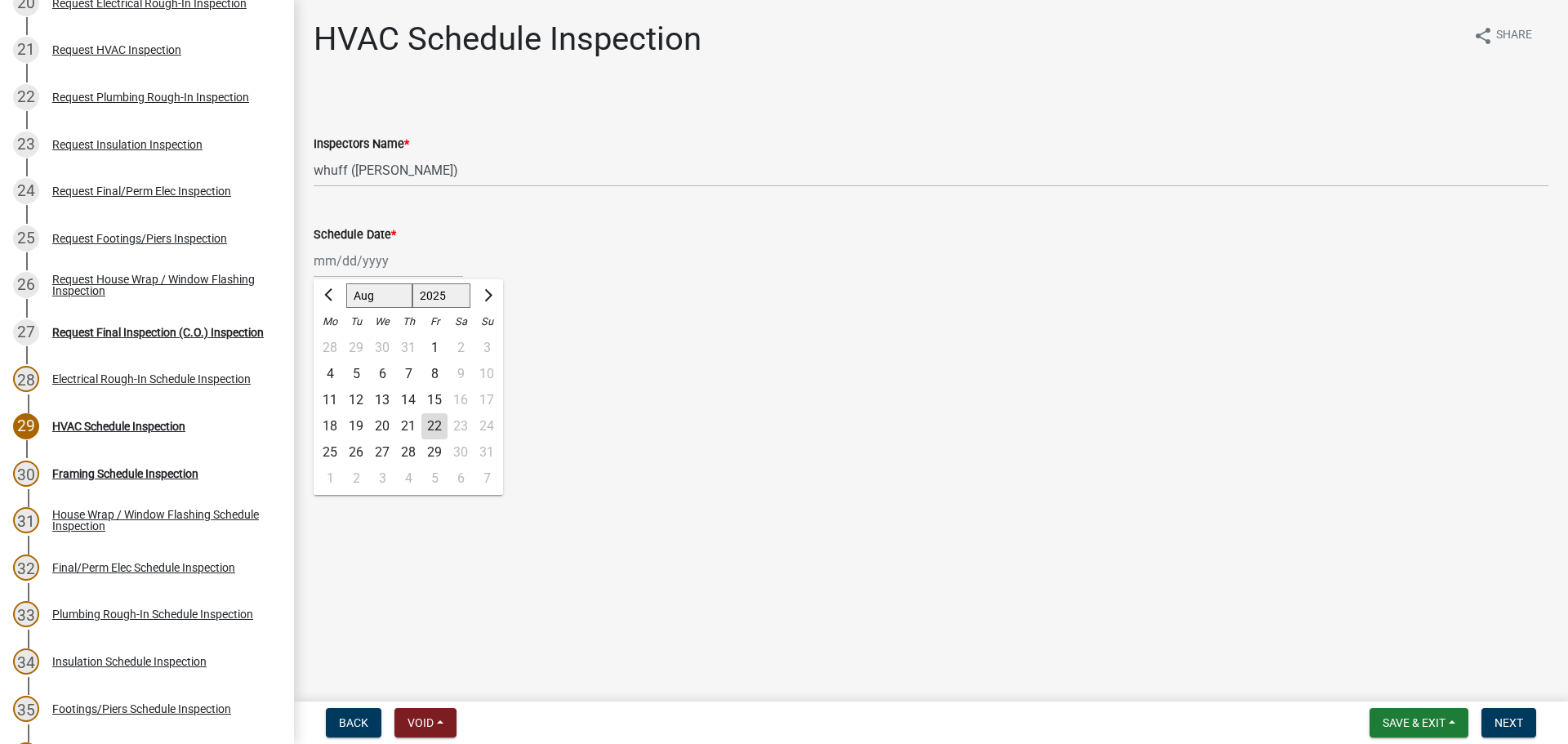
click at [364, 251] on div "Jan Feb Mar Apr May Jun Jul Aug Sep Oct Nov Dec 1525 1526 1527 1528 1529 1530 1…" at bounding box center [387, 261] width 149 height 34
click at [444, 423] on div "22" at bounding box center [434, 427] width 26 height 26
type input "08/22/2025"
click at [807, 451] on main "HVAC Schedule Inspection share Share Inspectors Name * Select Item... whuff (Wi…" at bounding box center [931, 347] width 1274 height 695
click at [1196, 463] on main "HVAC Schedule Inspection share Share Inspectors Name * Select Item... whuff (Wi…" at bounding box center [931, 347] width 1274 height 695
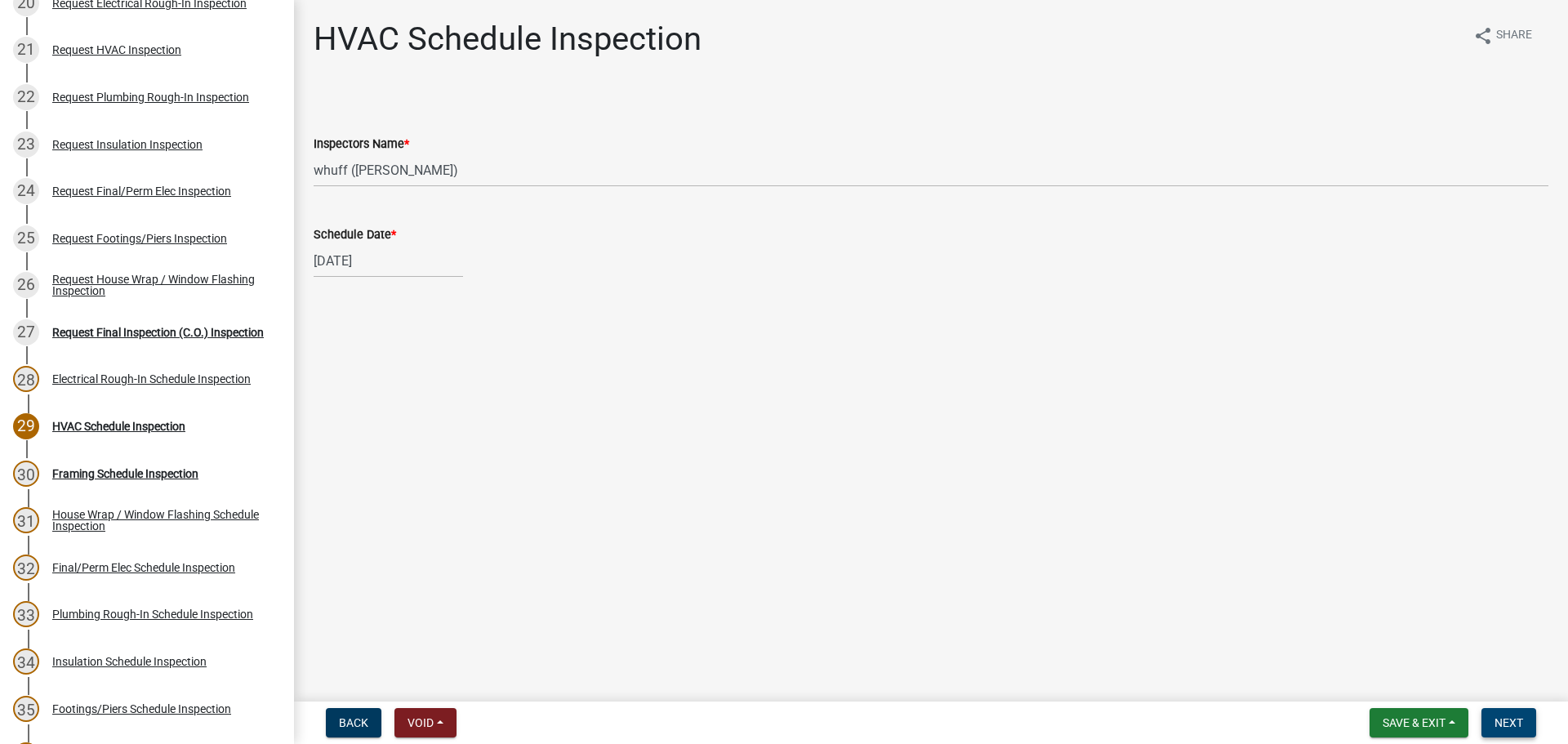
click at [1504, 721] on span "Next" at bounding box center [1509, 723] width 28 height 13
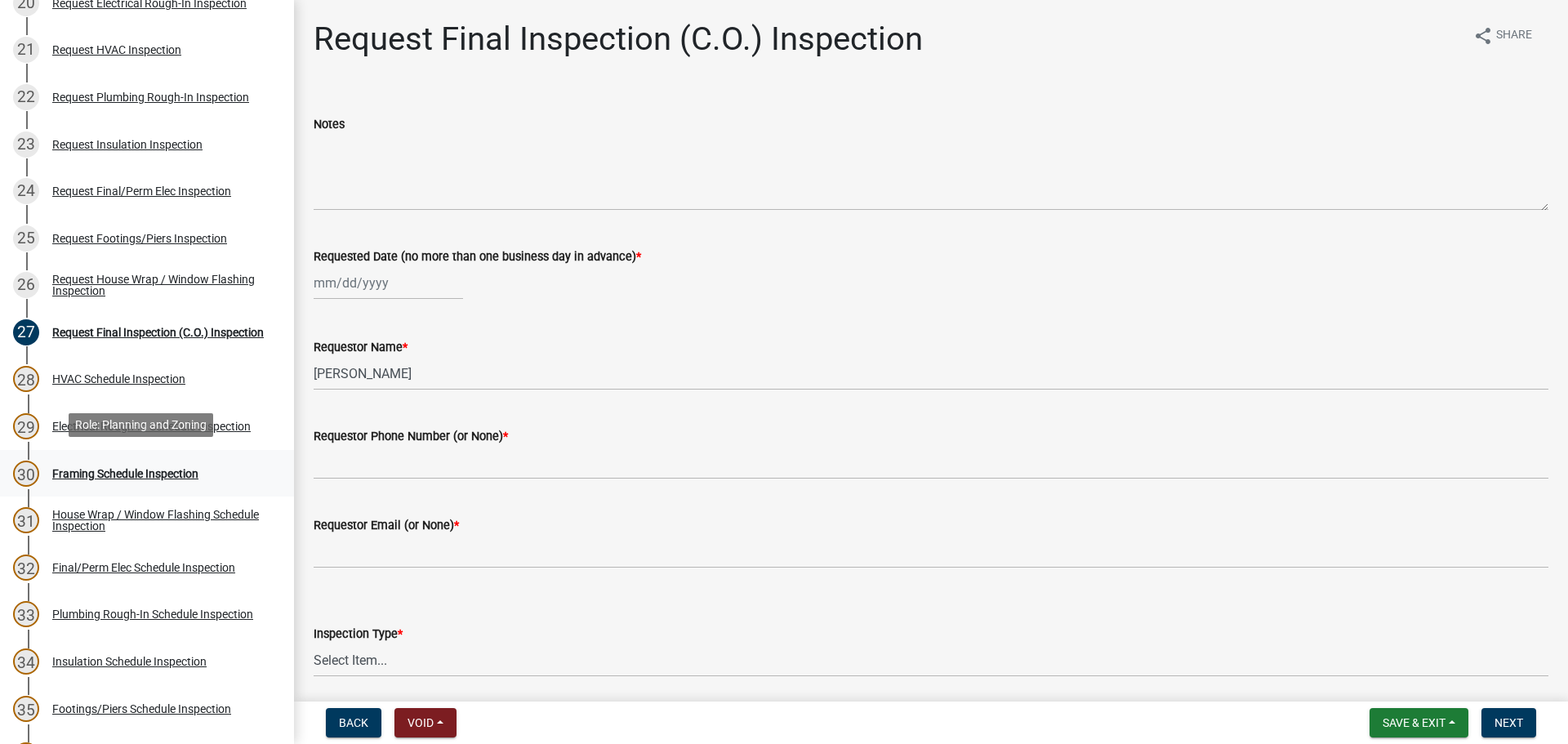
click at [150, 461] on div "30 Framing Schedule Inspection" at bounding box center [141, 474] width 255 height 26
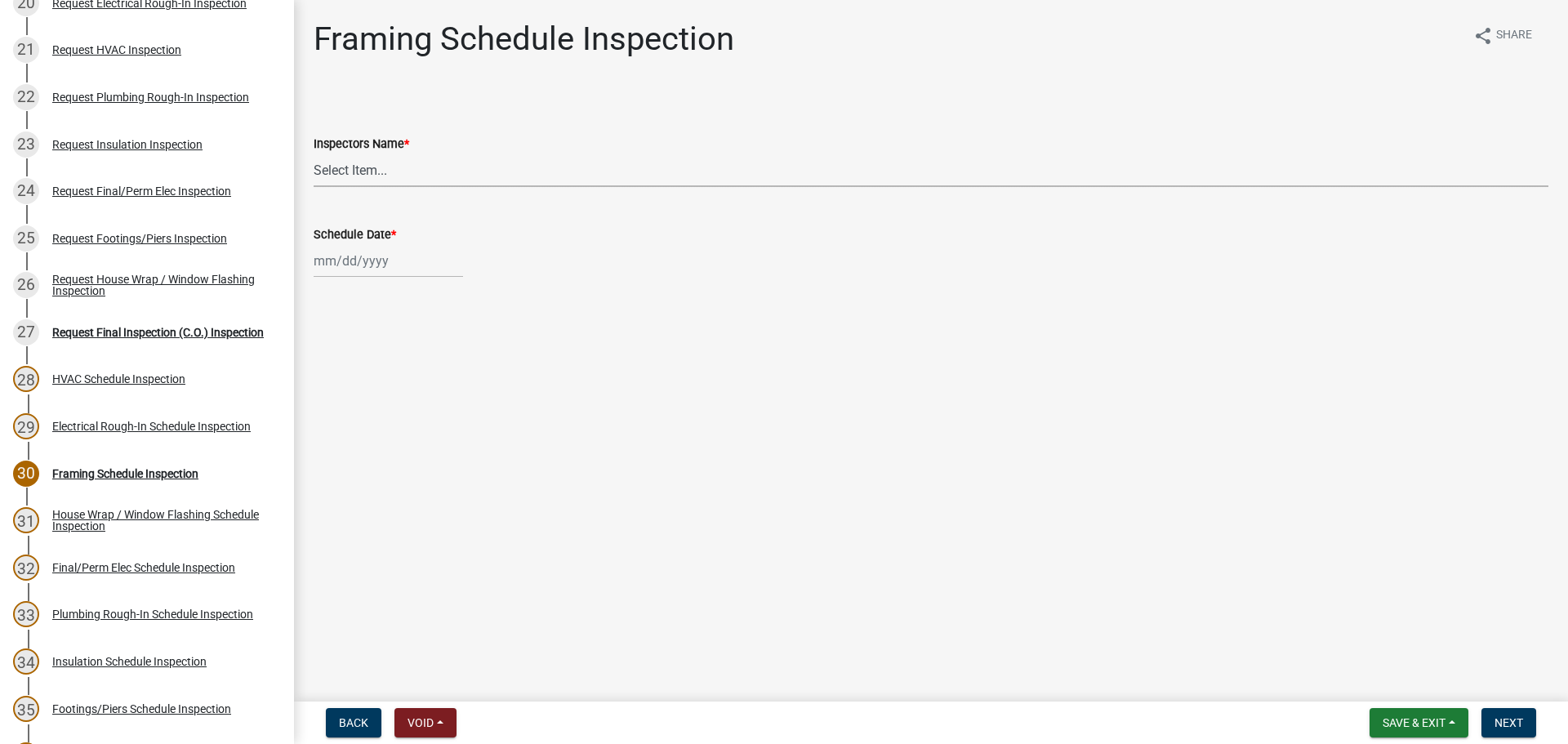
drag, startPoint x: 342, startPoint y: 173, endPoint x: 359, endPoint y: 182, distance: 19.2
click at [342, 173] on select "Select Item... whuff (William Huff) drichardson (Douglas Richardson) knorred (K…" at bounding box center [930, 171] width 1235 height 34
select select "a5a5a9dc-14a5-4192-801a-4b6ec73e6000"
click at [313, 154] on select "Select Item... whuff (William Huff) drichardson (Douglas Richardson) knorred (K…" at bounding box center [930, 171] width 1235 height 34
select select "8"
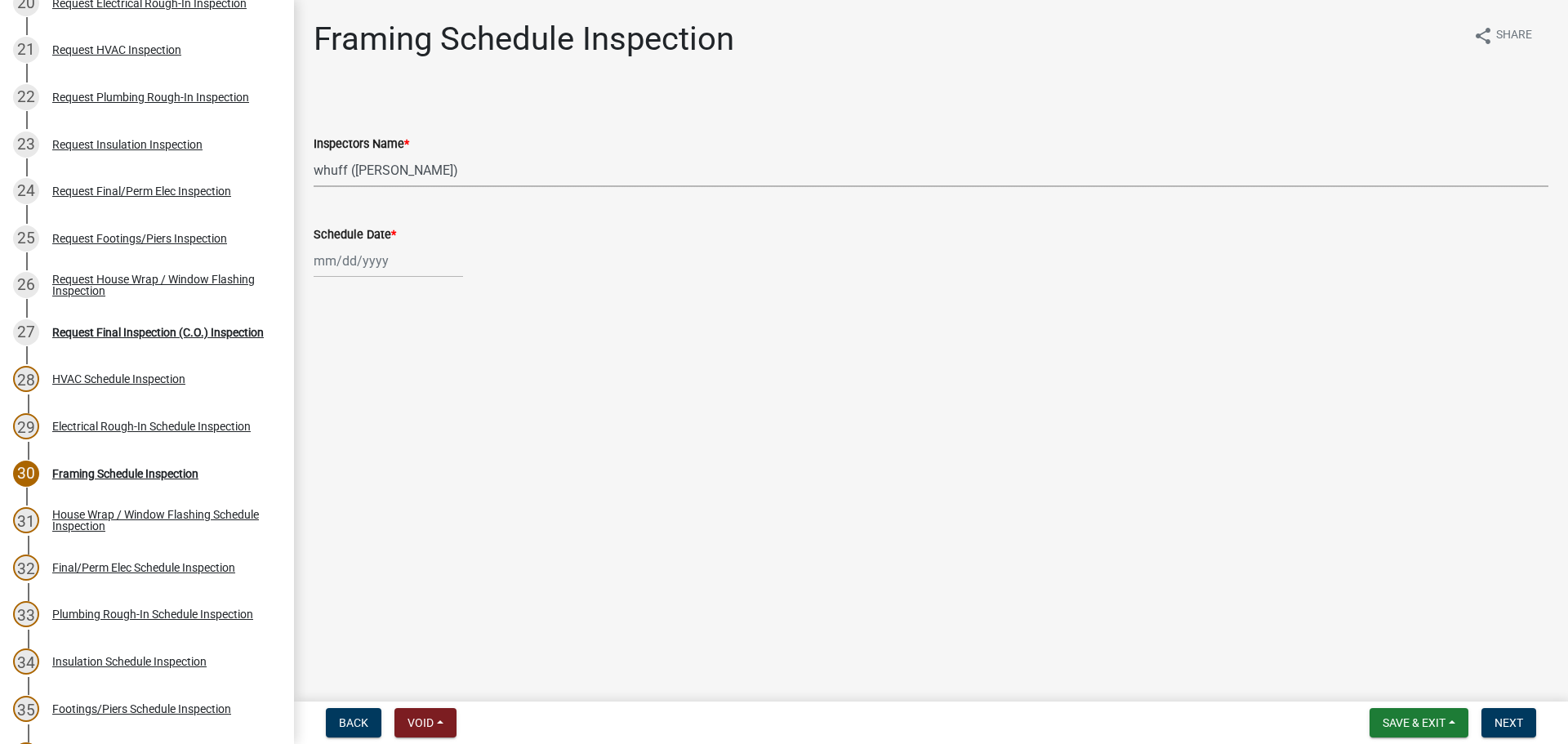
select select "2025"
click at [369, 261] on div "Jan Feb Mar Apr May Jun Jul Aug Sep Oct Nov Dec 1525 1526 1527 1528 1529 1530 1…" at bounding box center [387, 261] width 149 height 34
click at [440, 432] on div "22" at bounding box center [434, 427] width 26 height 26
type input "08/22/2025"
drag, startPoint x: 748, startPoint y: 474, endPoint x: 968, endPoint y: 506, distance: 222.3
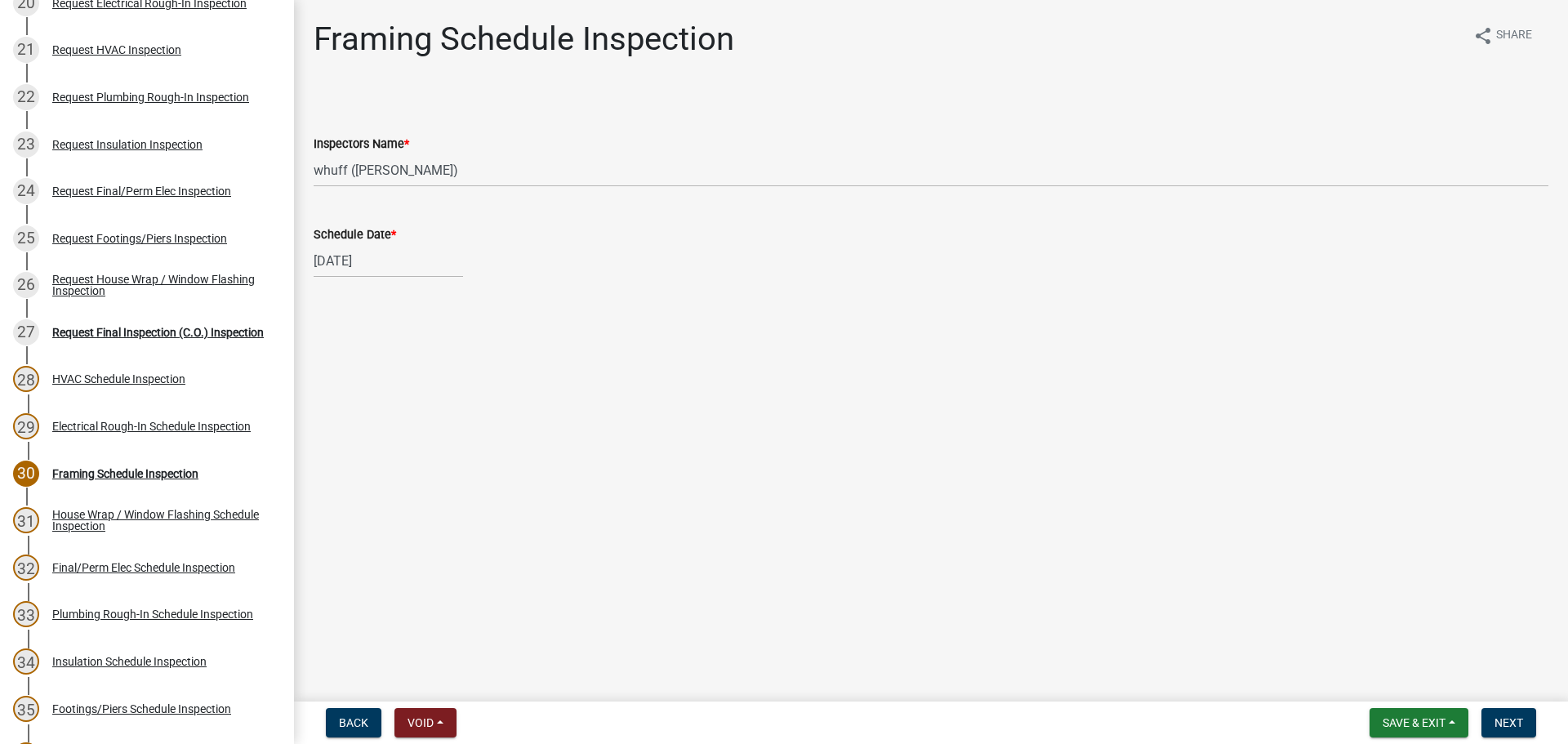
click at [753, 477] on main "Framing Schedule Inspection share Share Inspectors Name * Select Item... whuff …" at bounding box center [931, 347] width 1274 height 695
click at [1512, 721] on span "Next" at bounding box center [1509, 723] width 28 height 13
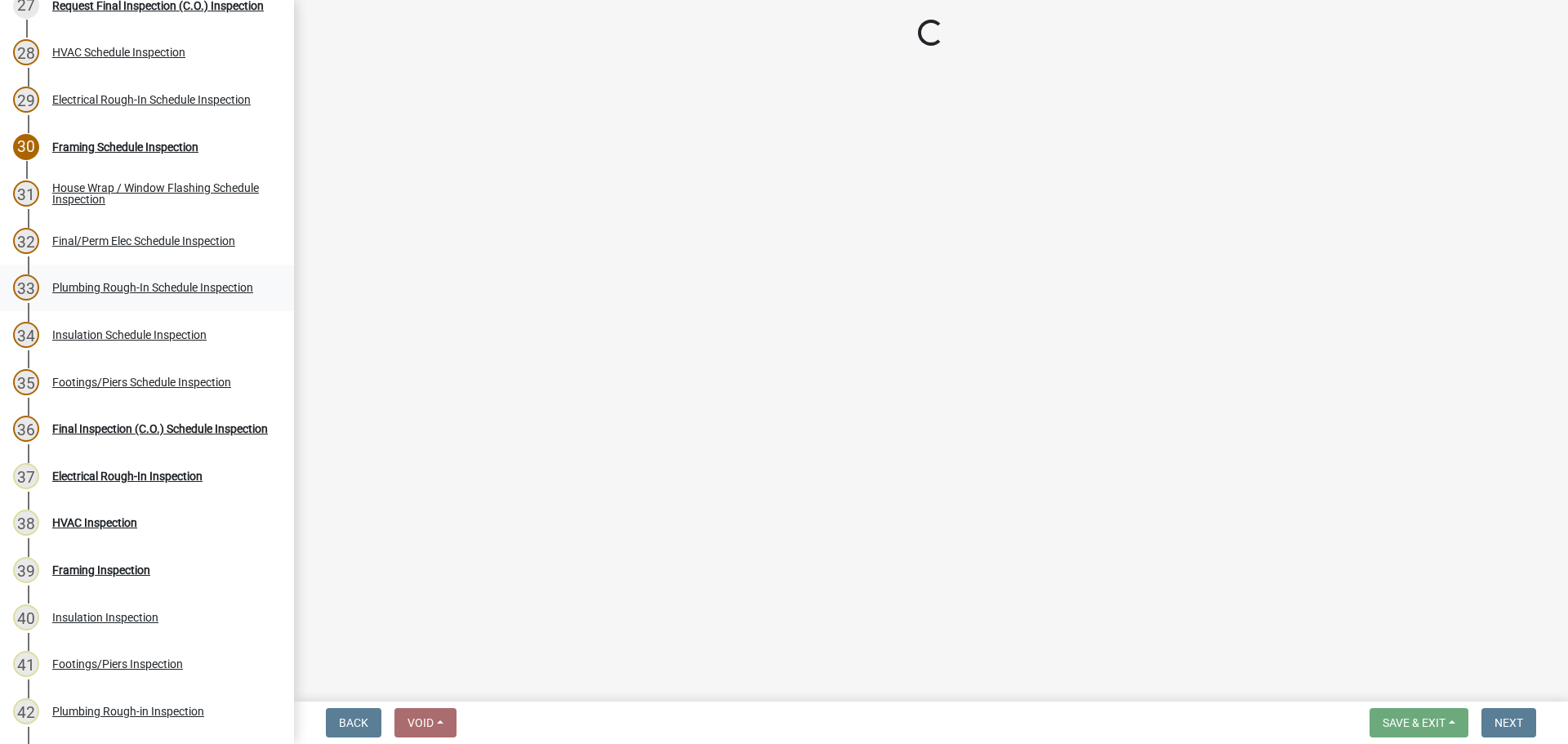
scroll to position [1553, 0]
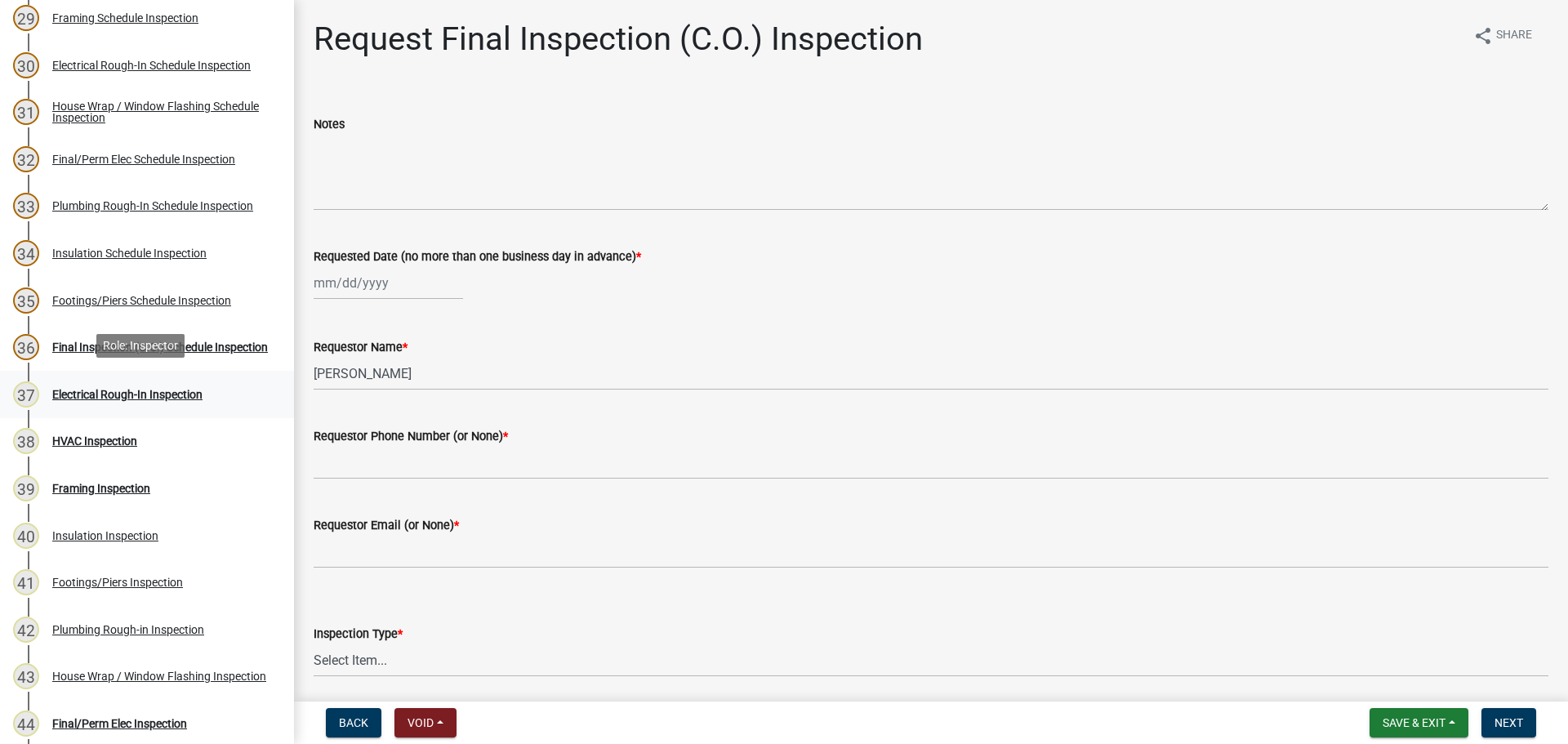
click at [175, 389] on div "Electrical Rough-In Inspection" at bounding box center [128, 395] width 150 height 11
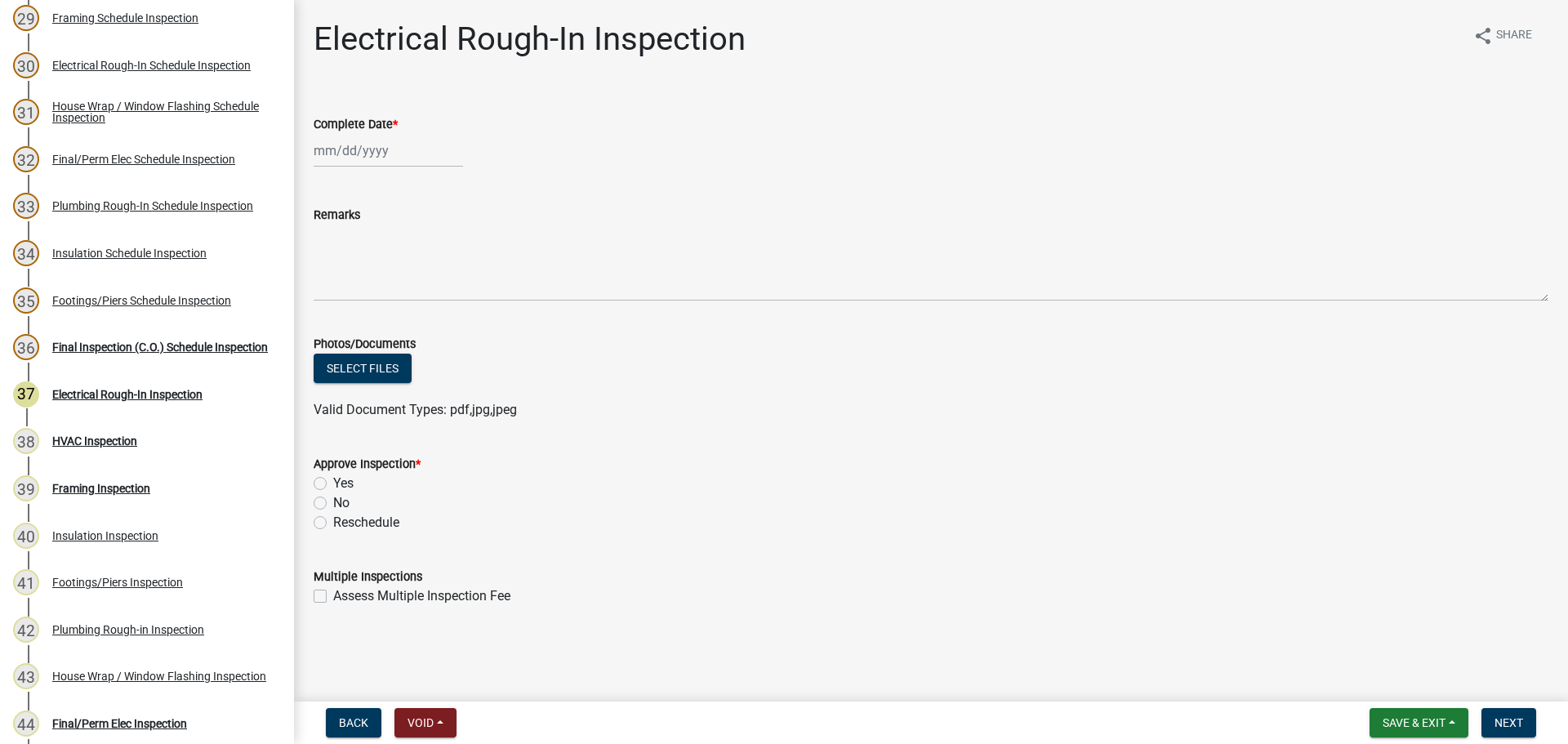
click at [353, 147] on div at bounding box center [387, 151] width 149 height 34
select select "8"
select select "2025"
click at [440, 313] on div "22" at bounding box center [434, 316] width 26 height 26
type input "08/22/2025"
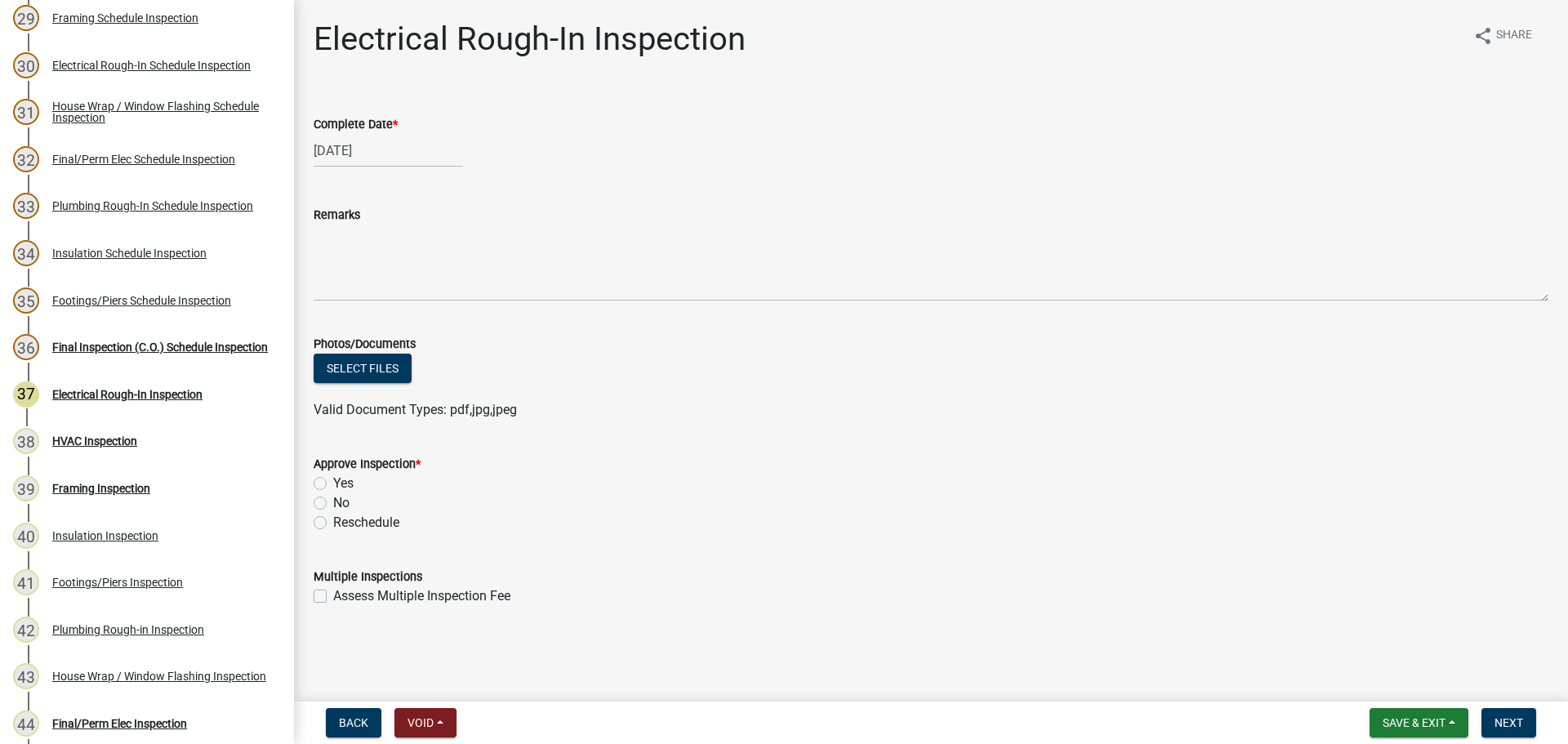
click at [328, 486] on div "Yes" at bounding box center [930, 483] width 1235 height 20
click at [333, 484] on label "Yes" at bounding box center [343, 483] width 21 height 20
click at [333, 484] on input "Yes" at bounding box center [338, 478] width 10 height 10
radio input "true"
click at [804, 529] on div "Reschedule" at bounding box center [930, 523] width 1235 height 20
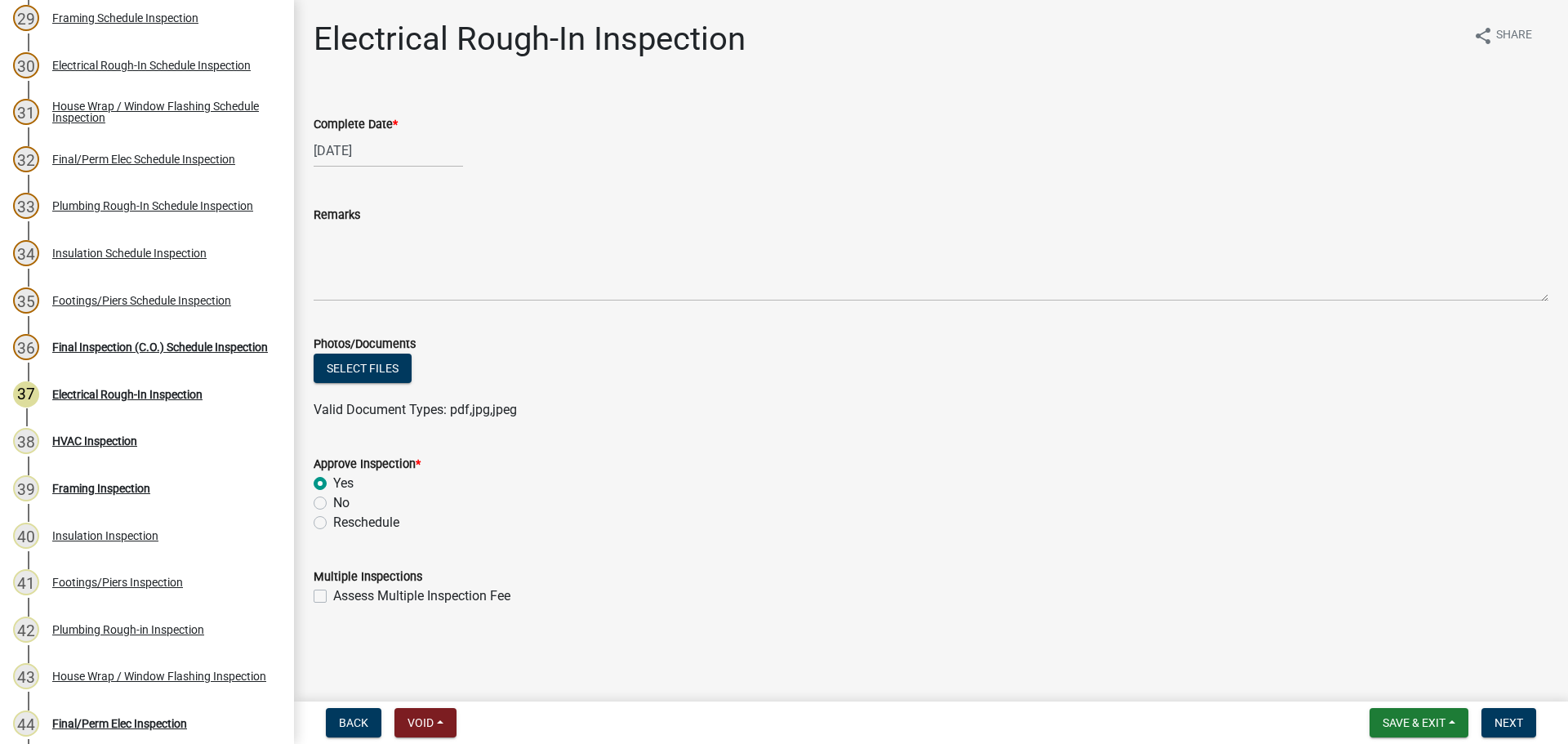
click at [1205, 553] on form "Multiple Inspections Assess Multiple Inspection Fee" at bounding box center [930, 576] width 1235 height 59
click at [1523, 723] on span "Next" at bounding box center [1509, 723] width 28 height 13
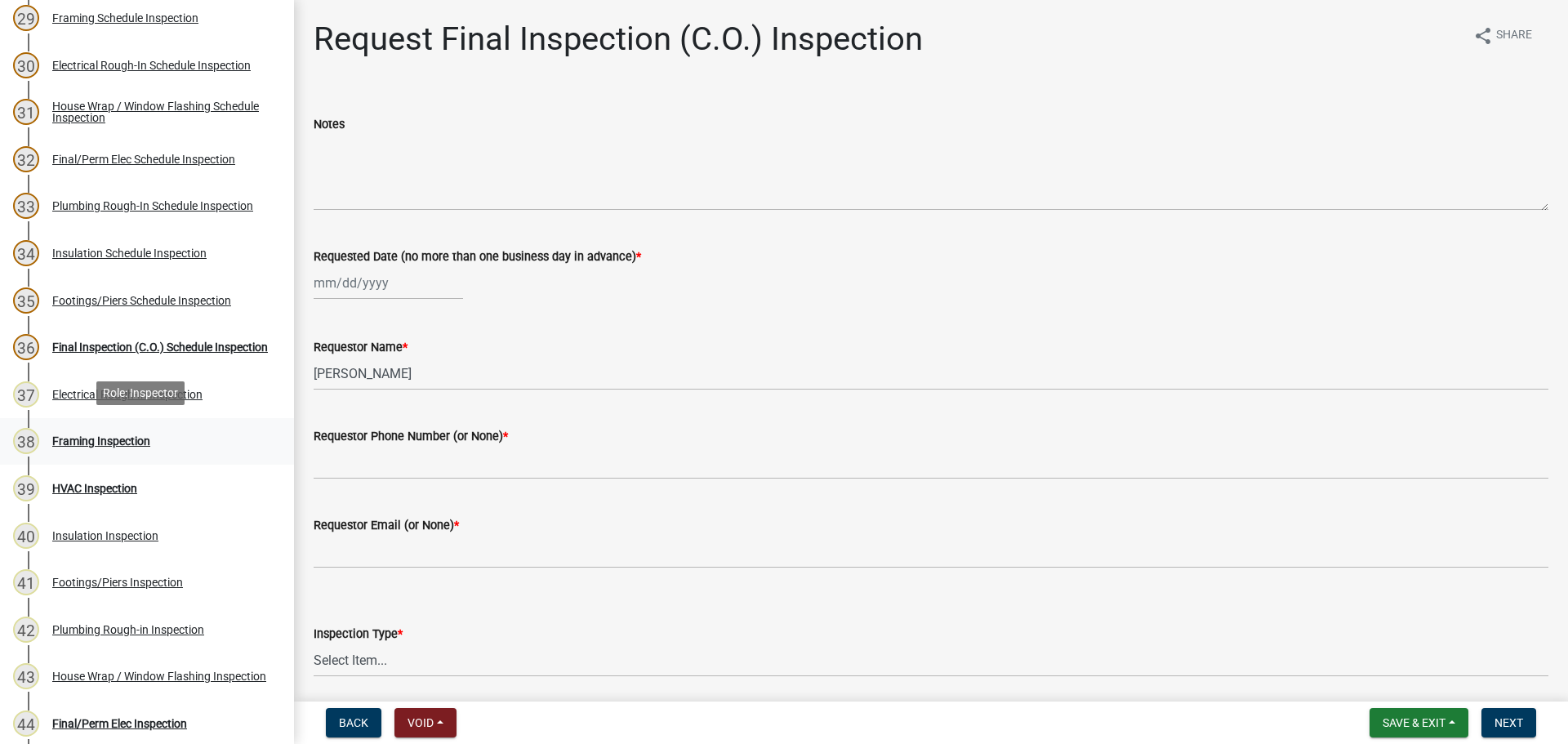
click at [129, 447] on div "38 Framing Inspection" at bounding box center [141, 441] width 255 height 26
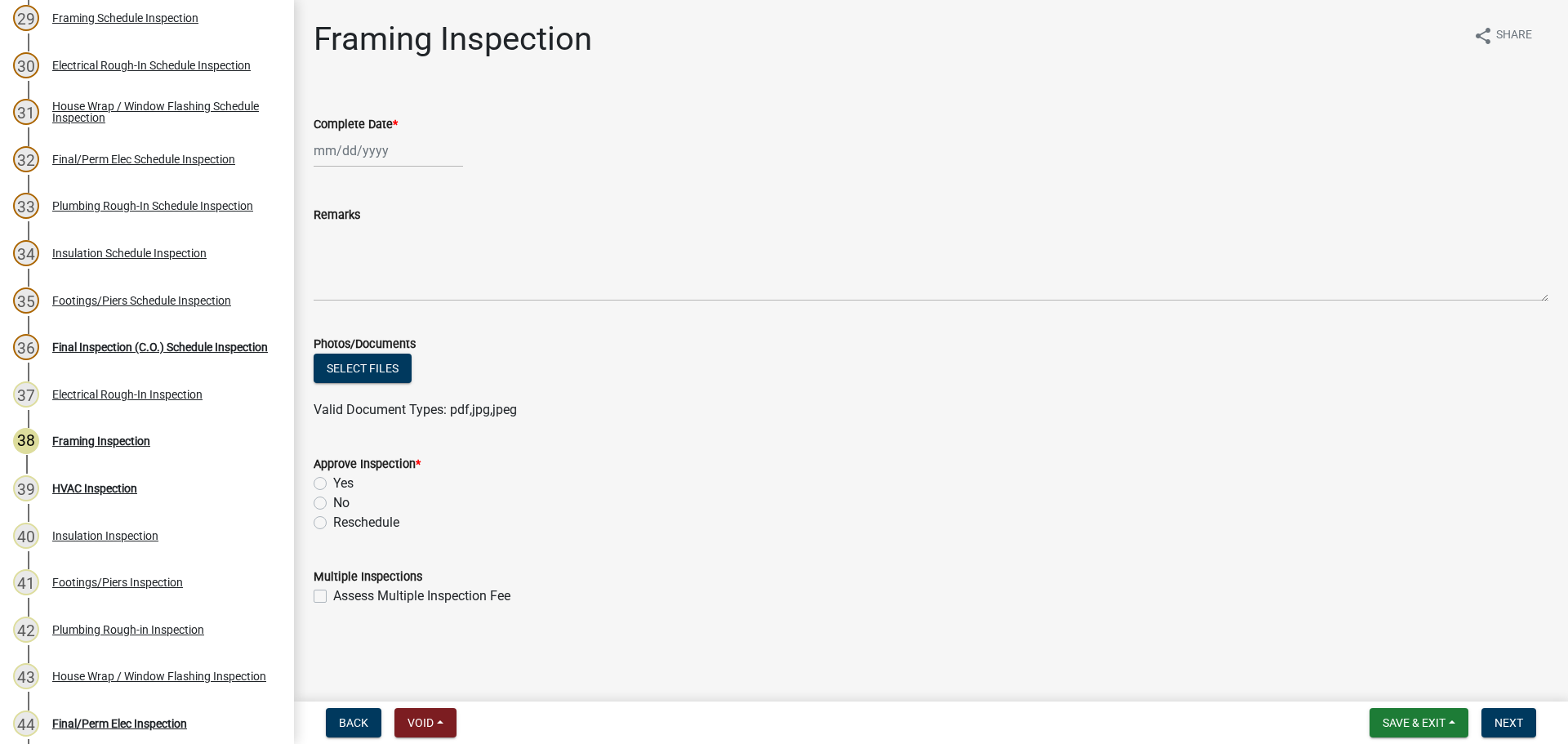
click at [340, 146] on div at bounding box center [387, 151] width 149 height 34
select select "8"
select select "2025"
click at [436, 319] on div "22" at bounding box center [434, 316] width 26 height 26
type input "08/22/2025"
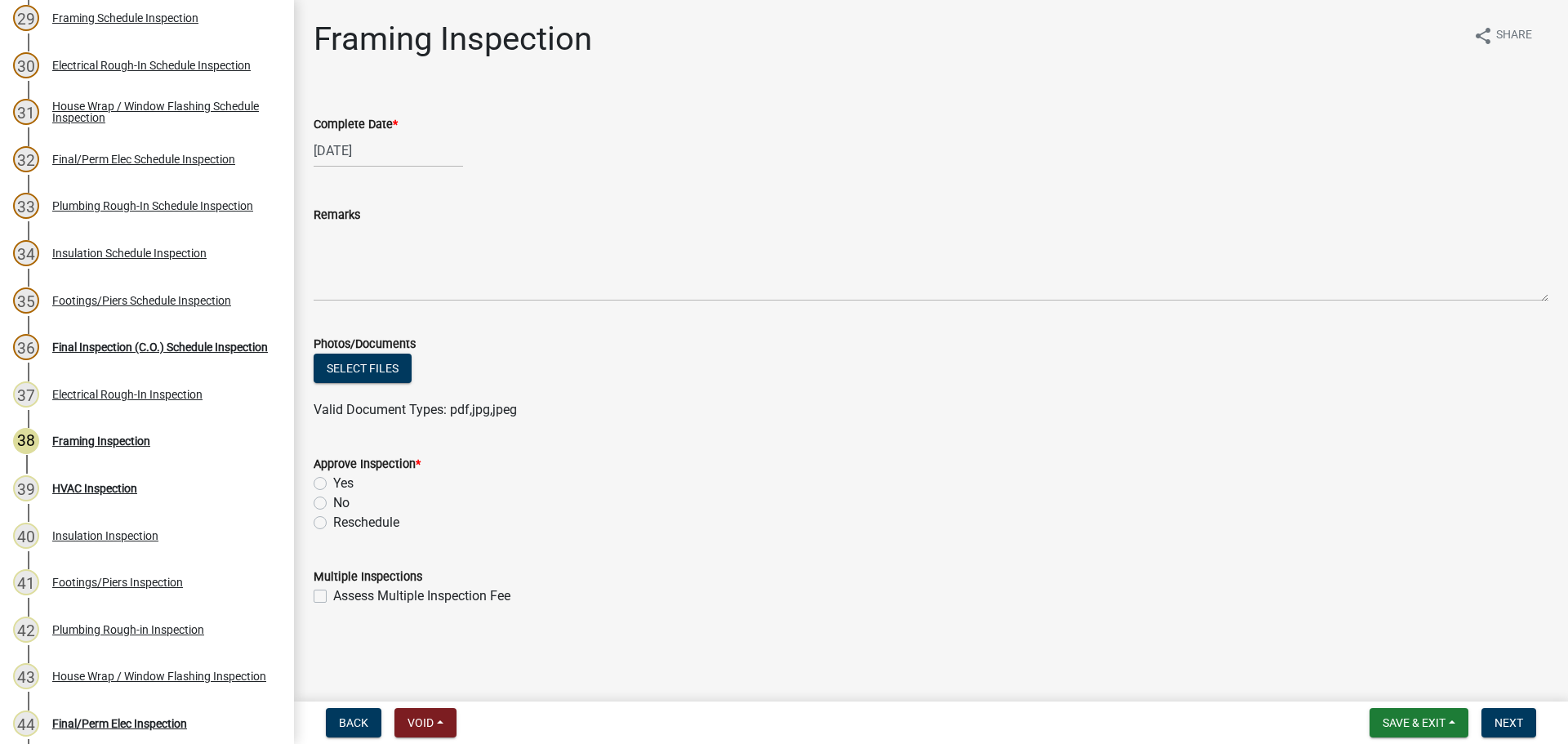
click at [333, 483] on label "Yes" at bounding box center [343, 483] width 21 height 20
click at [333, 483] on input "Yes" at bounding box center [338, 478] width 10 height 10
radio input "true"
click at [1155, 418] on div "Valid Document Types: pdf,jpg,jpeg" at bounding box center [930, 410] width 1259 height 20
click at [1317, 577] on div "Multiple Inspections" at bounding box center [930, 576] width 1235 height 20
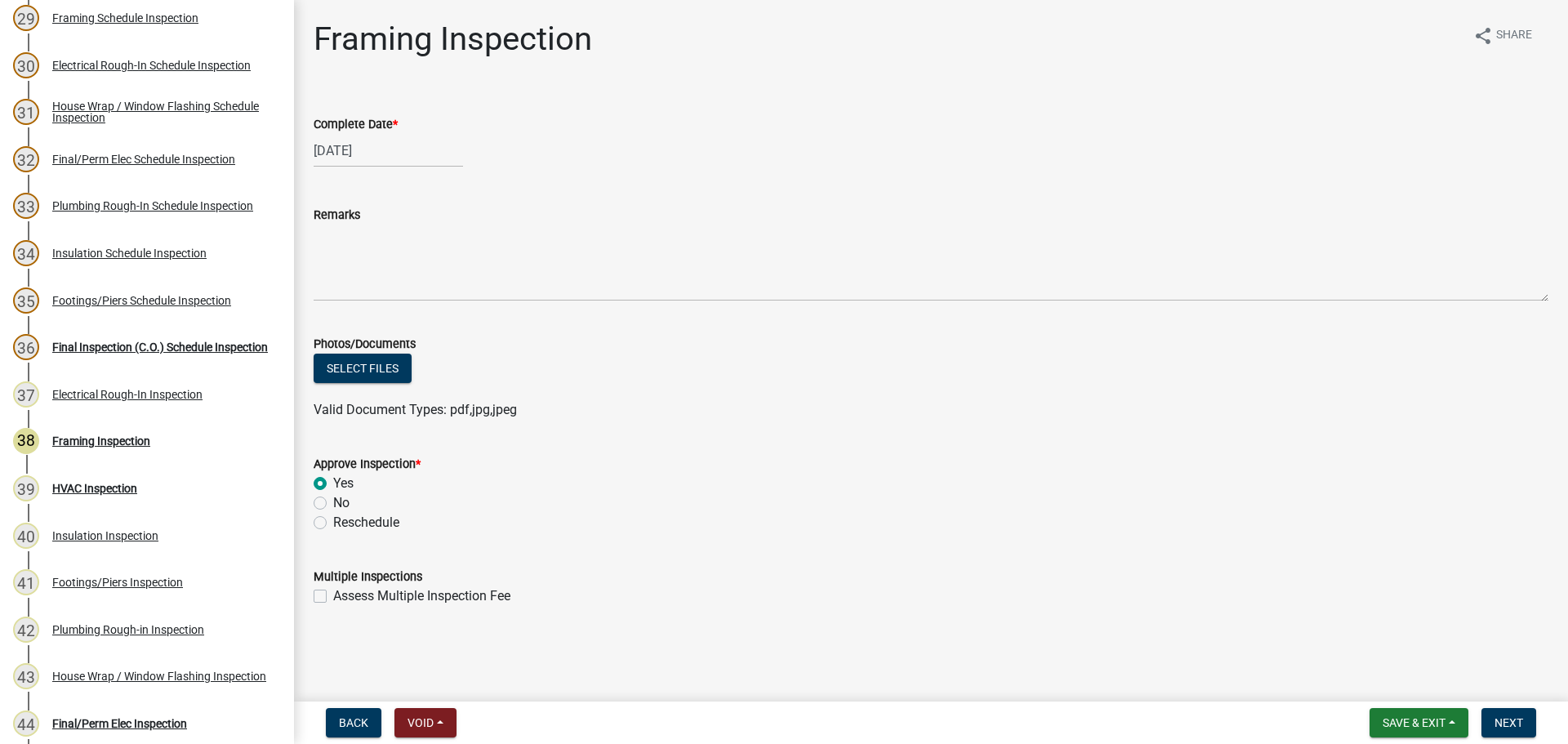
click at [1235, 507] on div "No" at bounding box center [930, 503] width 1235 height 20
click at [1388, 541] on wm-data-entity-input "Approve Inspection * Yes No Reschedule" at bounding box center [930, 491] width 1235 height 113
click at [1511, 728] on span "Next" at bounding box center [1509, 723] width 28 height 13
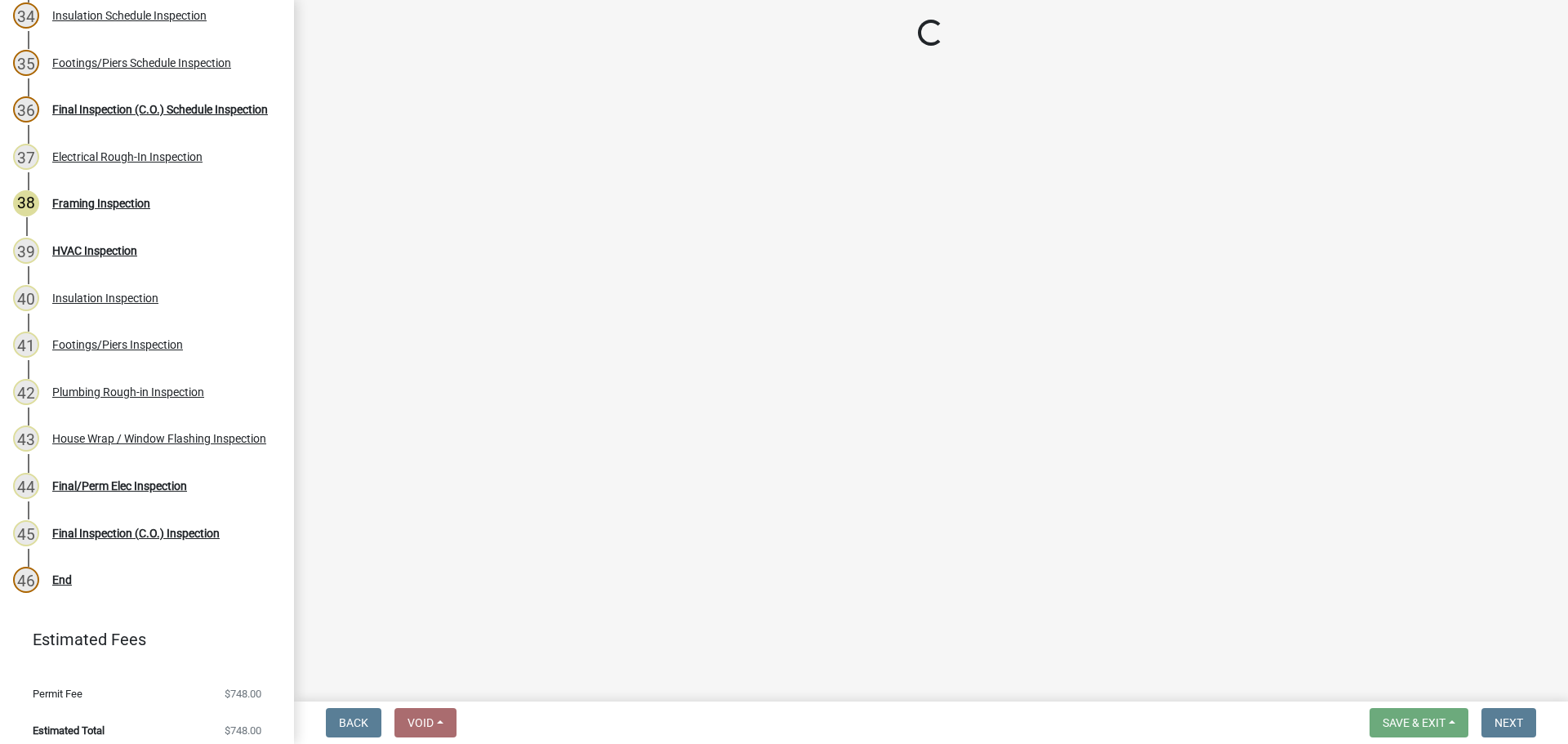
scroll to position [1798, 0]
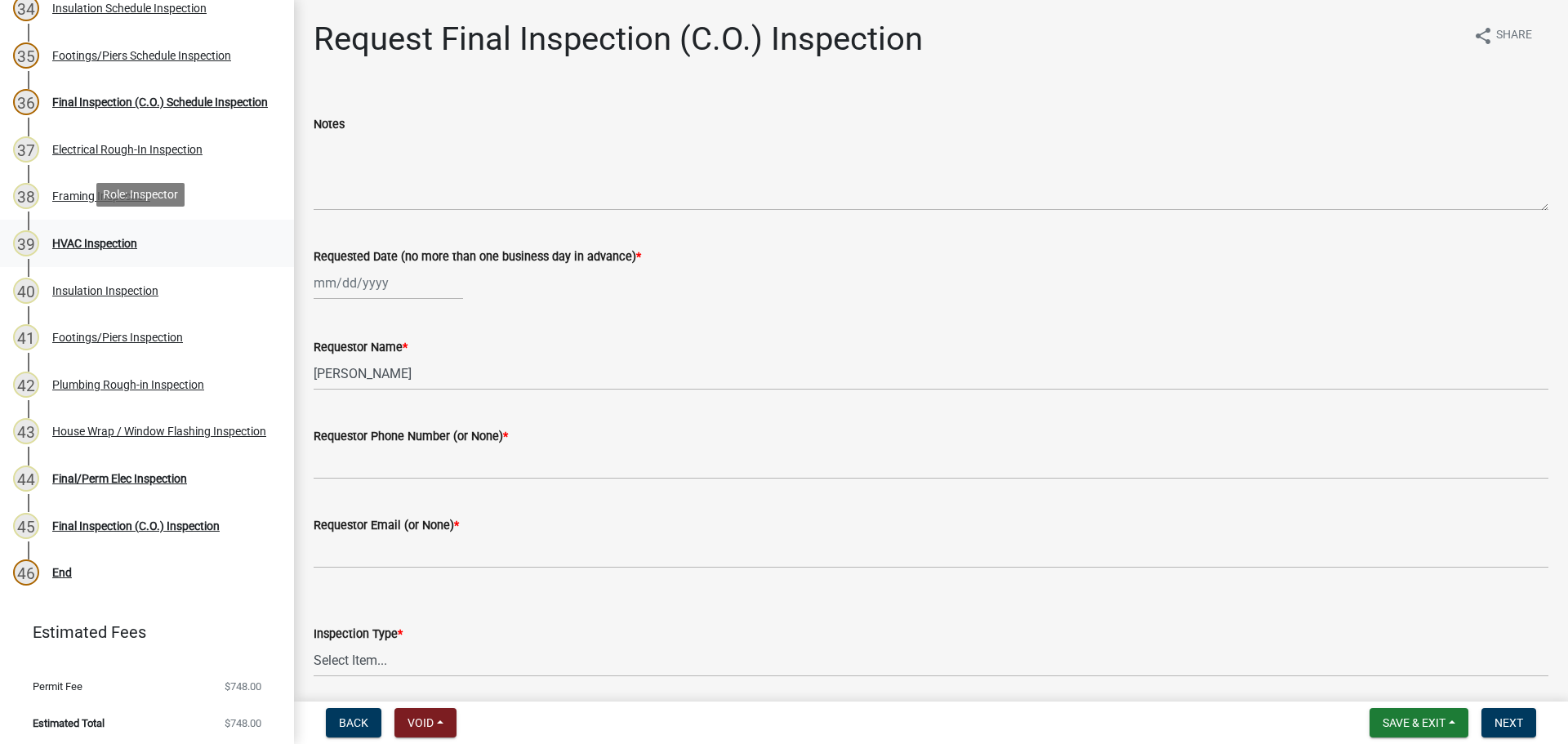
click at [79, 237] on div "HVAC Inspection" at bounding box center [95, 243] width 85 height 11
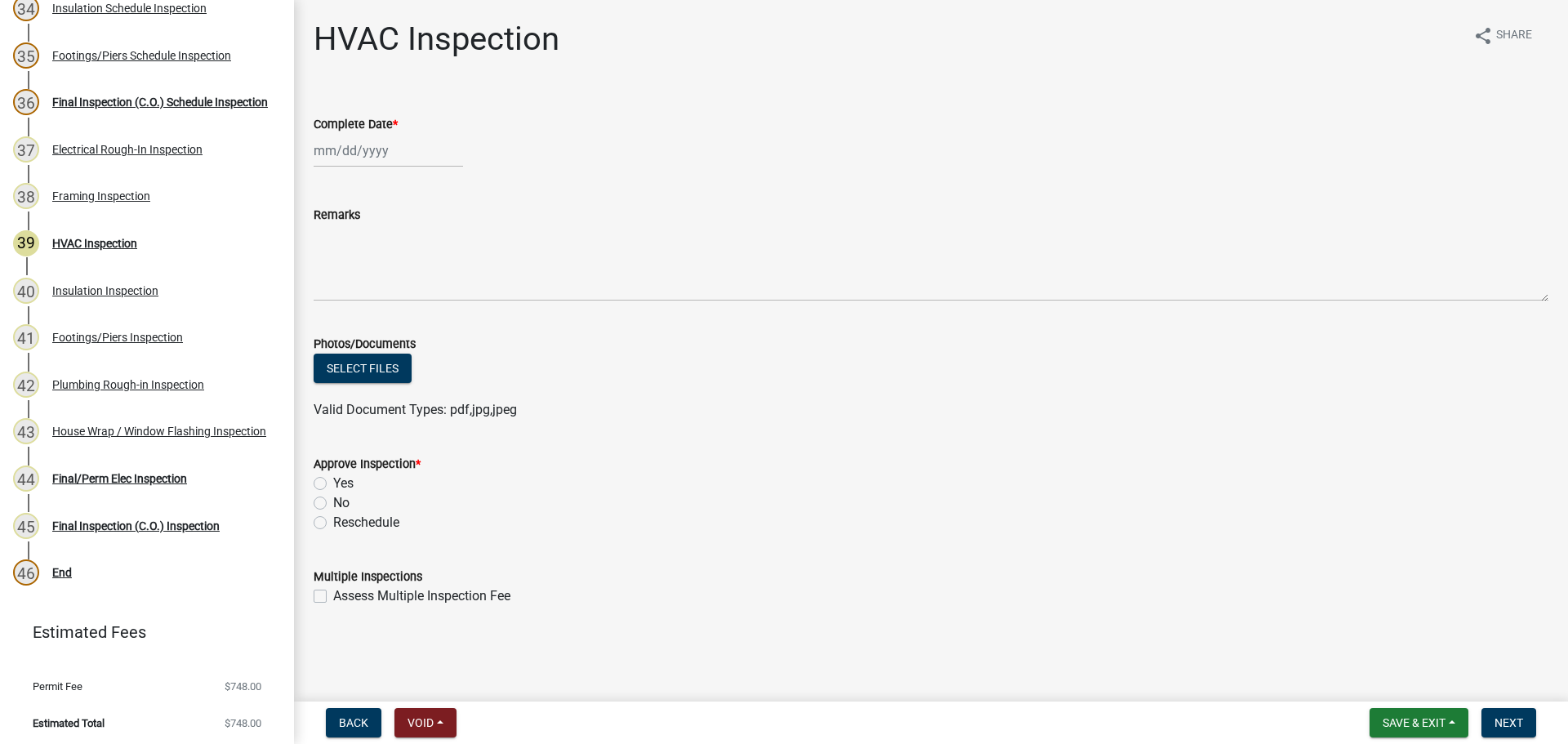
click at [373, 156] on div at bounding box center [387, 151] width 149 height 34
select select "8"
select select "2025"
click at [430, 308] on div "22" at bounding box center [434, 316] width 26 height 26
type input "08/22/2025"
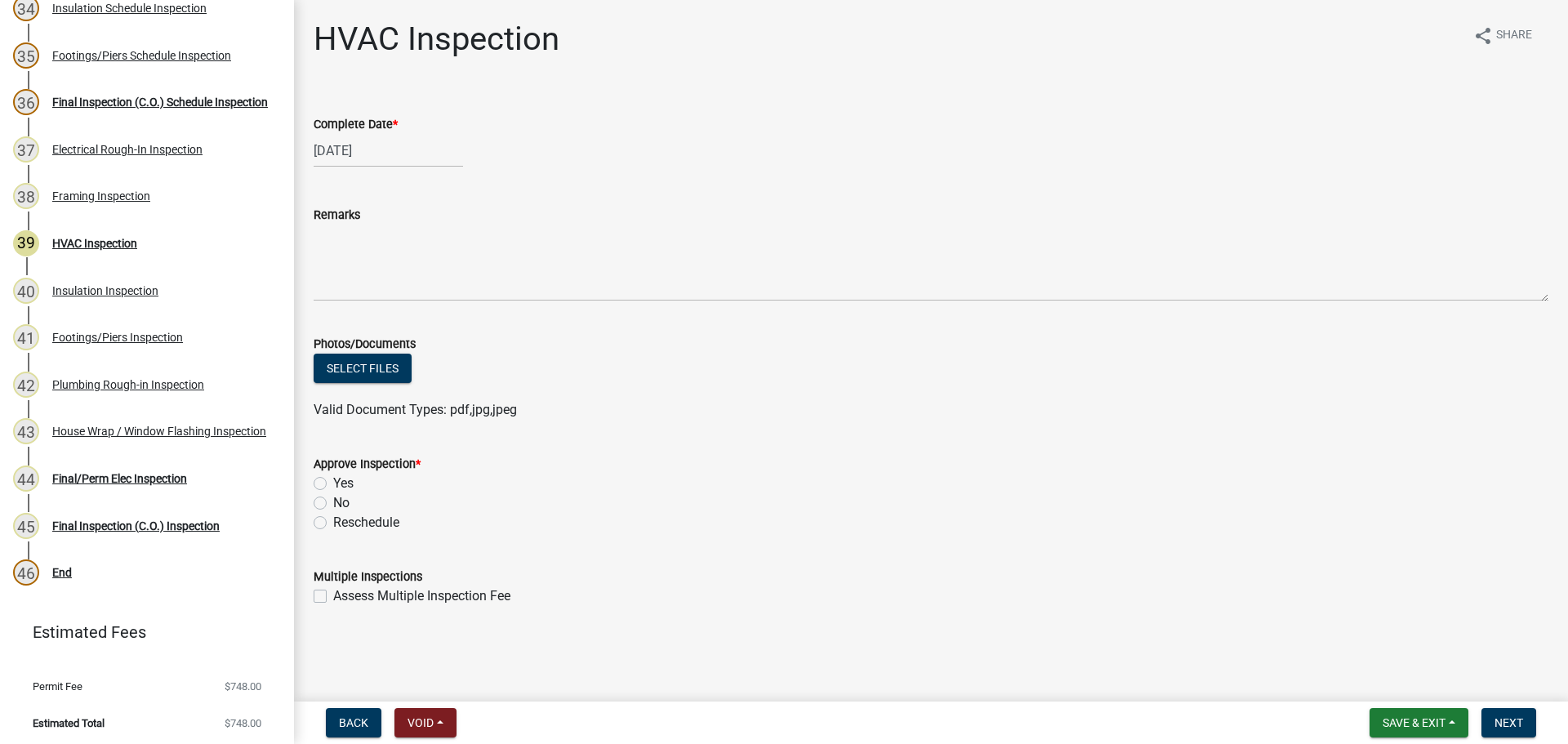
click at [323, 476] on div "Yes" at bounding box center [930, 483] width 1235 height 20
click at [333, 489] on label "Yes" at bounding box center [343, 483] width 21 height 20
click at [333, 484] on input "Yes" at bounding box center [338, 478] width 10 height 10
radio input "true"
click at [952, 533] on wm-data-entity-input "Approve Inspection * Yes No Reschedule" at bounding box center [930, 491] width 1235 height 113
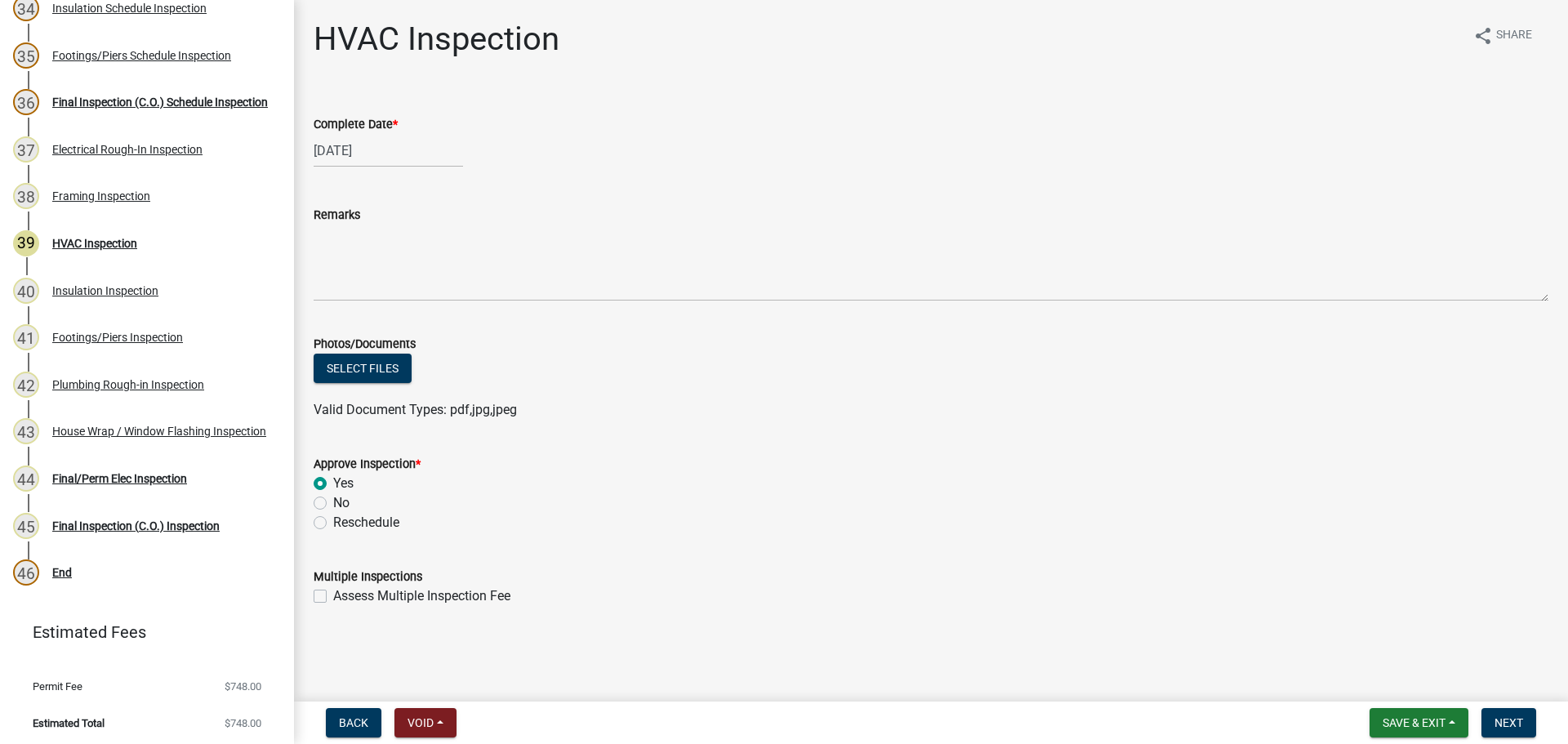
click at [1232, 448] on form "Approve Inspection * Yes No Reschedule" at bounding box center [930, 483] width 1235 height 99
click at [1515, 727] on span "Next" at bounding box center [1509, 723] width 28 height 13
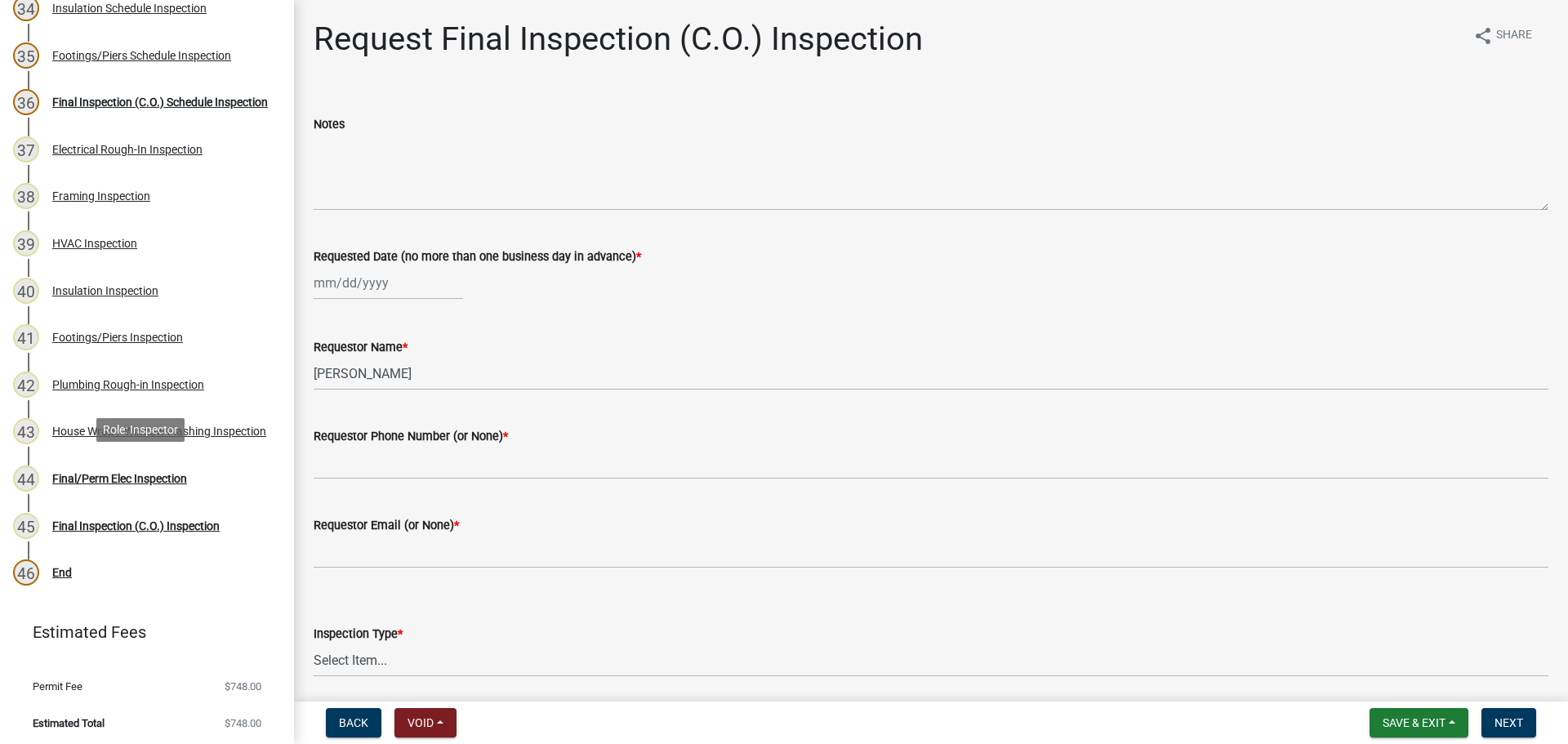
click at [164, 478] on div "Final/Perm Elec Inspection" at bounding box center [120, 478] width 135 height 11
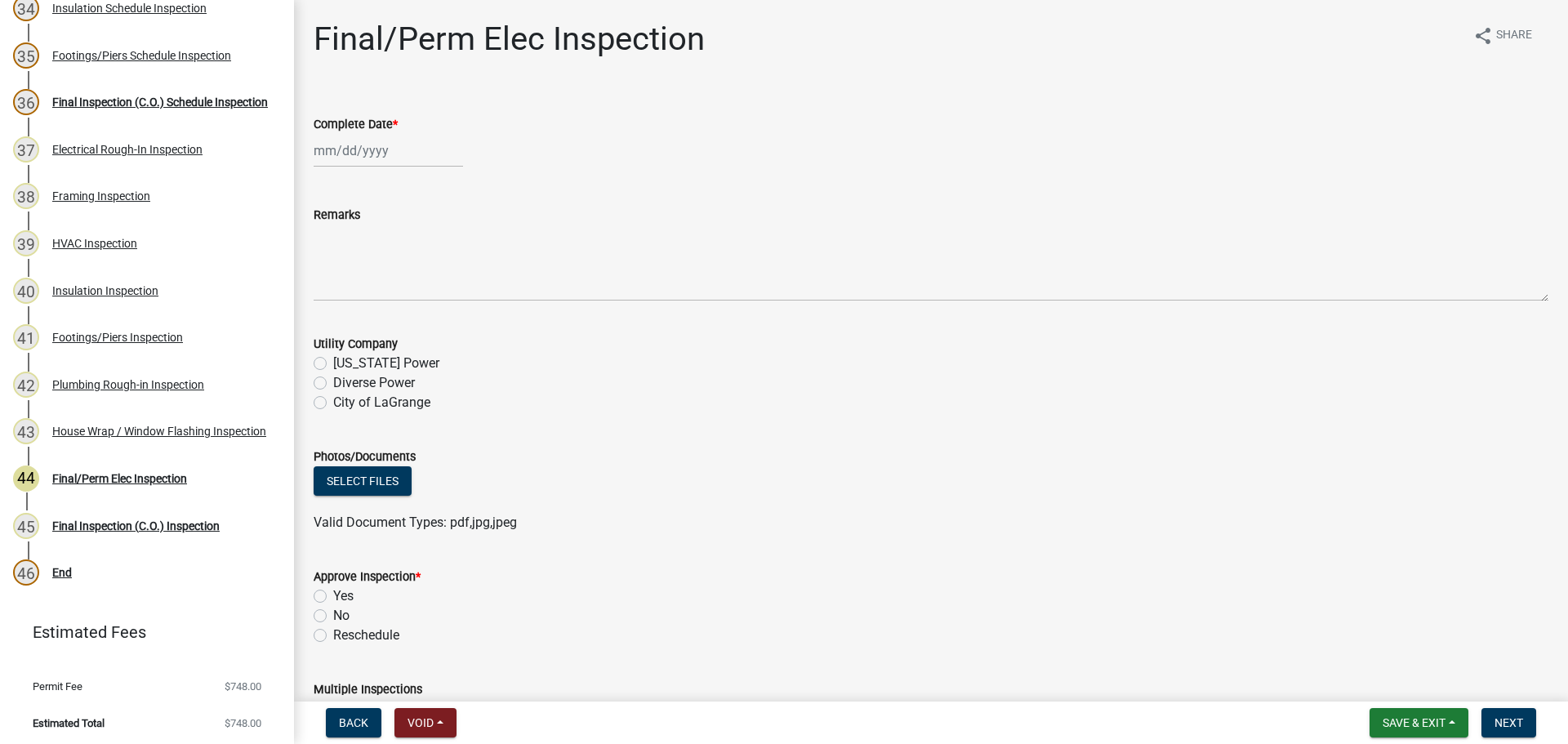
select select "8"
select select "2025"
click at [375, 151] on div "Jan Feb Mar Apr May Jun Jul Aug Sep Oct Nov Dec 1525 1526 1527 1528 1529 1530 1…" at bounding box center [387, 151] width 149 height 34
click at [438, 312] on div "22" at bounding box center [434, 316] width 26 height 26
type input "08/22/2025"
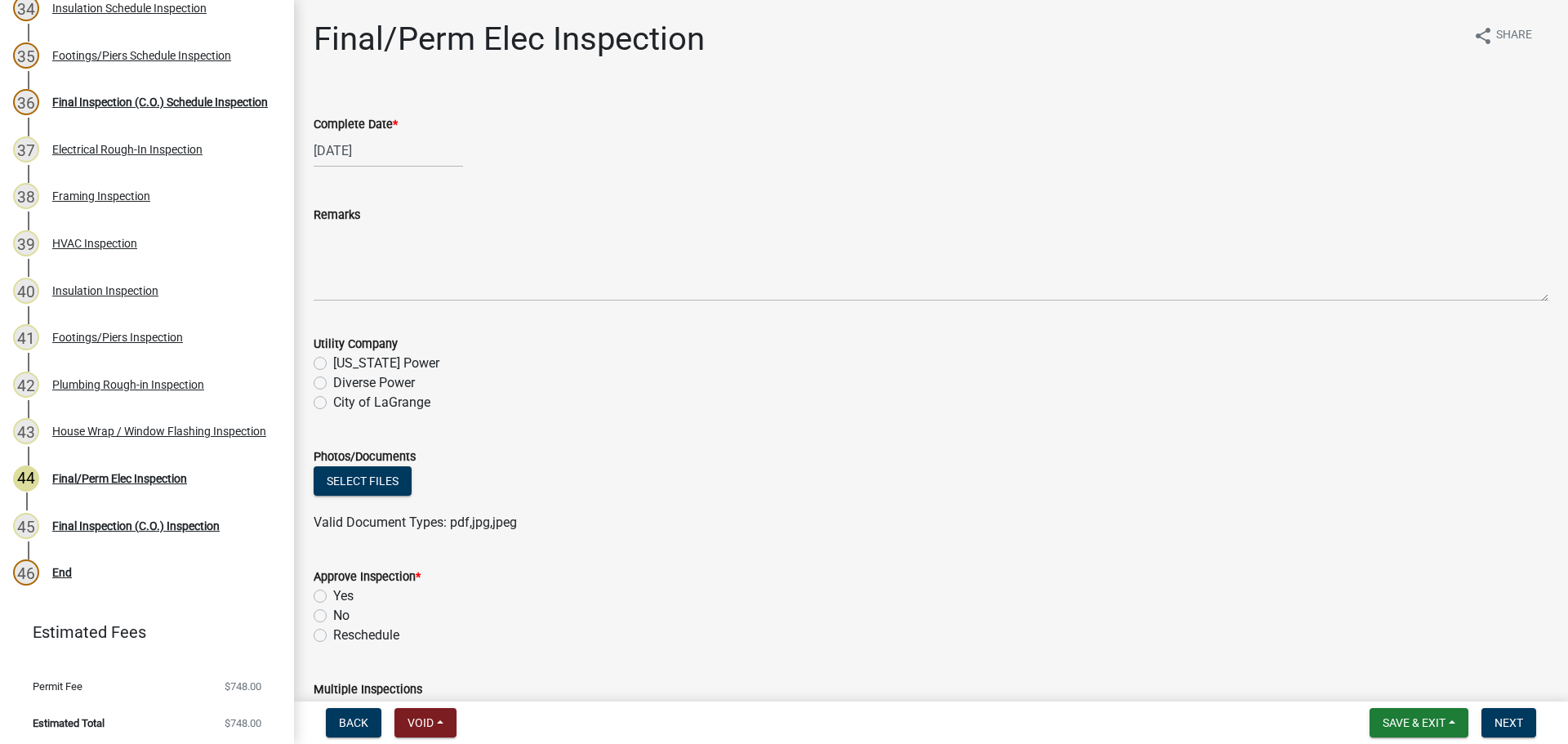
click at [384, 381] on label "Diverse Power" at bounding box center [373, 383] width 82 height 20
click at [344, 381] on input "Diverse Power" at bounding box center [338, 378] width 10 height 10
radio input "true"
click at [345, 592] on label "Yes" at bounding box center [343, 596] width 21 height 20
click at [344, 592] on input "Yes" at bounding box center [338, 591] width 10 height 10
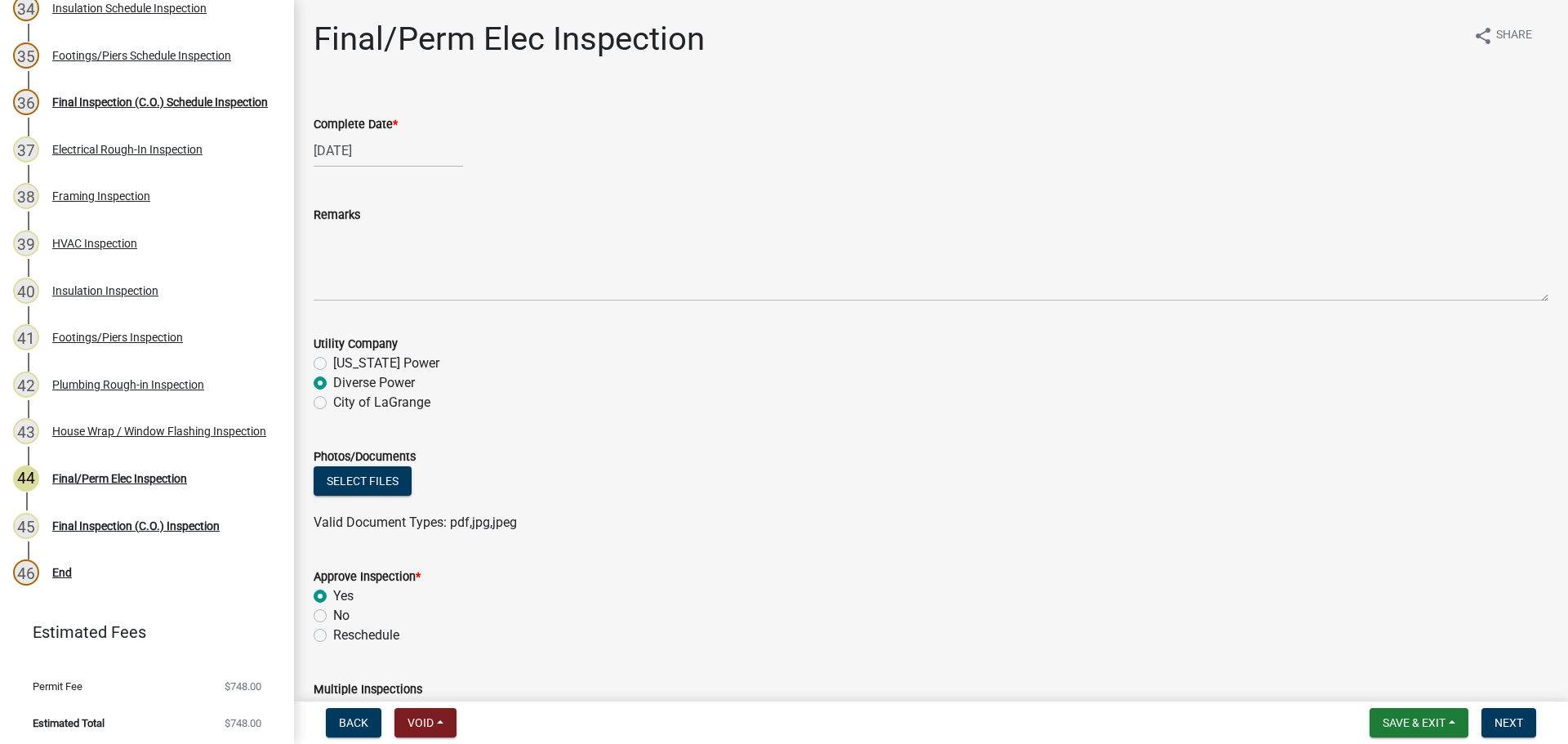
radio input "true"
click at [686, 577] on div "Approve Inspection *" at bounding box center [930, 576] width 1235 height 20
click at [937, 509] on ul at bounding box center [930, 507] width 1235 height 13
click at [1497, 718] on span "Next" at bounding box center [1509, 723] width 28 height 13
